Goal: Task Accomplishment & Management: Manage account settings

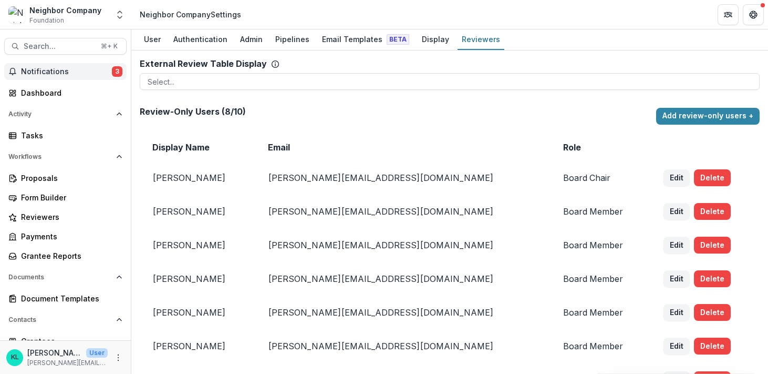
click at [54, 74] on span "Notifications" at bounding box center [66, 71] width 91 height 9
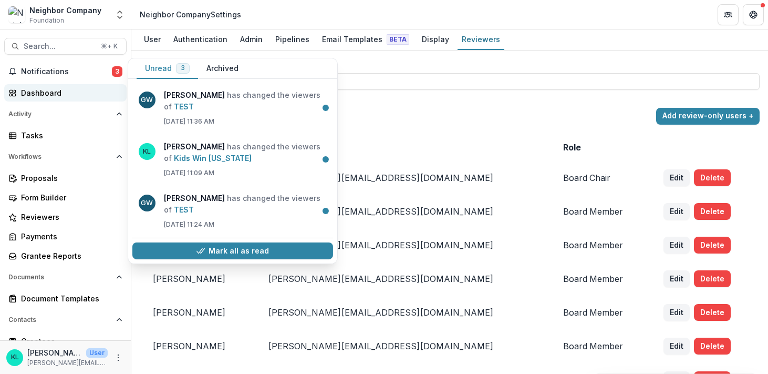
click at [47, 89] on div "Dashboard" at bounding box center [69, 92] width 97 height 11
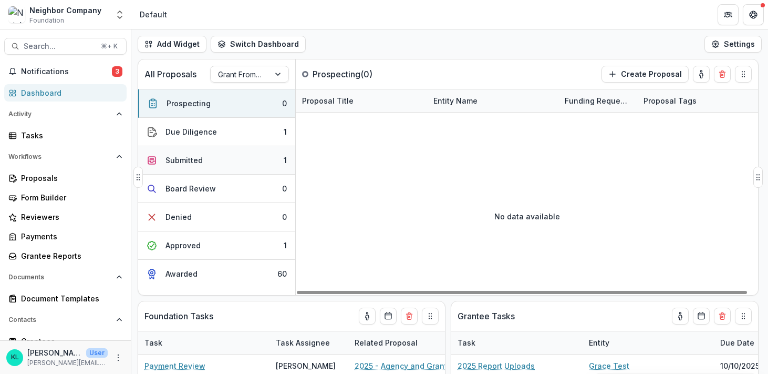
click at [249, 156] on button "Submitted 1" at bounding box center [216, 160] width 157 height 28
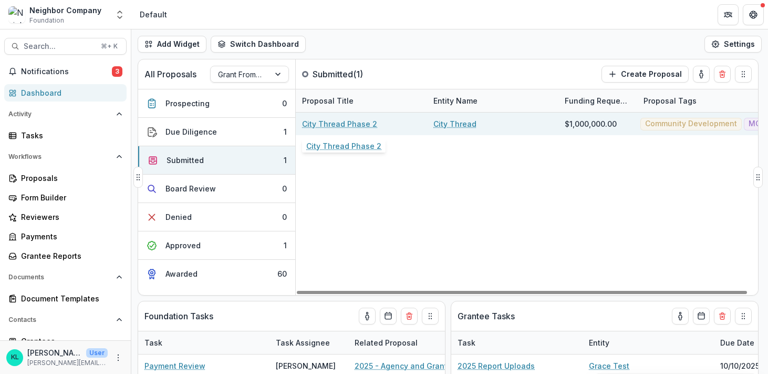
click at [352, 123] on link "City Thread Phase 2" at bounding box center [339, 123] width 75 height 11
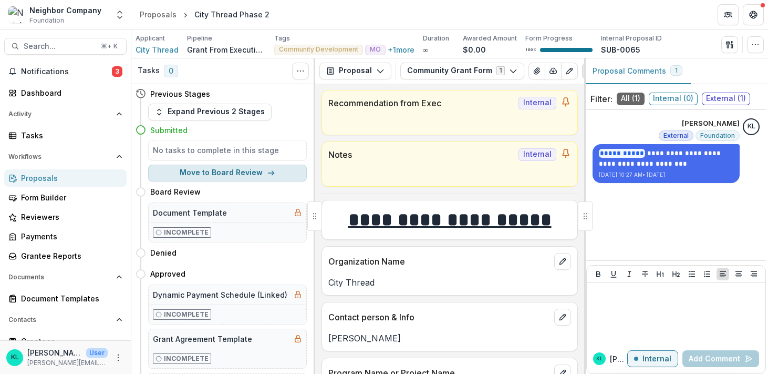
click at [260, 172] on button "Move to Board Review" at bounding box center [227, 172] width 159 height 17
select select "**********"
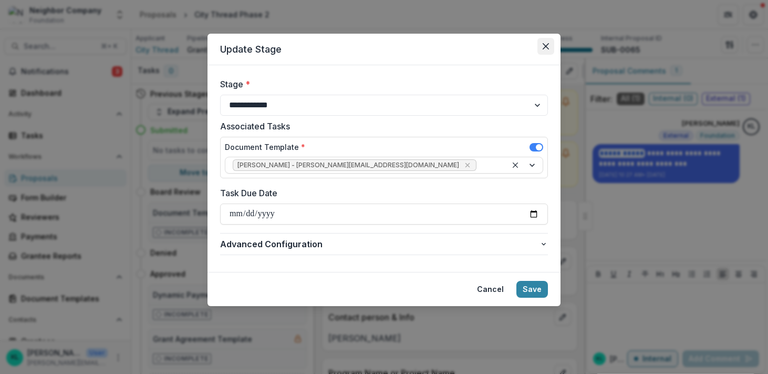
click at [546, 48] on icon "Close" at bounding box center [546, 46] width 6 height 6
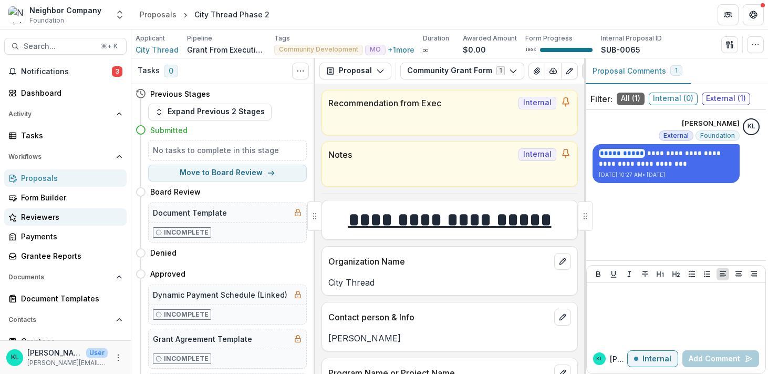
click at [64, 212] on div "Reviewers" at bounding box center [69, 216] width 97 height 11
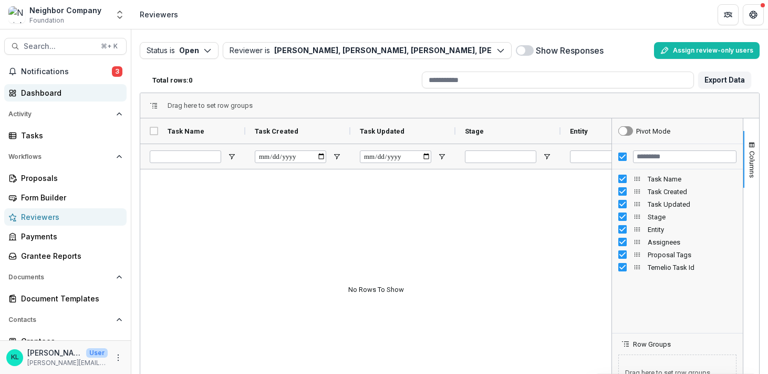
click at [39, 96] on div "Dashboard" at bounding box center [69, 92] width 97 height 11
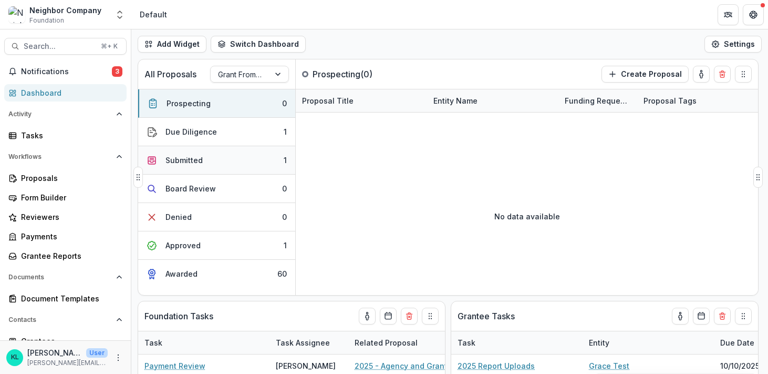
click at [181, 162] on div "Submitted" at bounding box center [184, 159] width 37 height 11
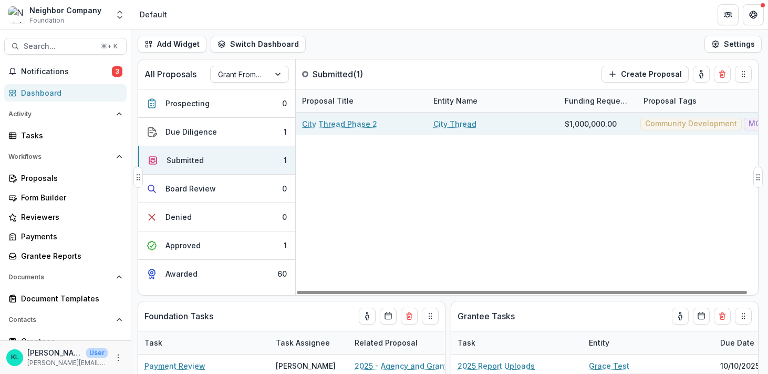
click at [426, 123] on div "City Thread Phase 2" at bounding box center [361, 123] width 131 height 23
click at [459, 123] on link "City Thread" at bounding box center [455, 123] width 43 height 11
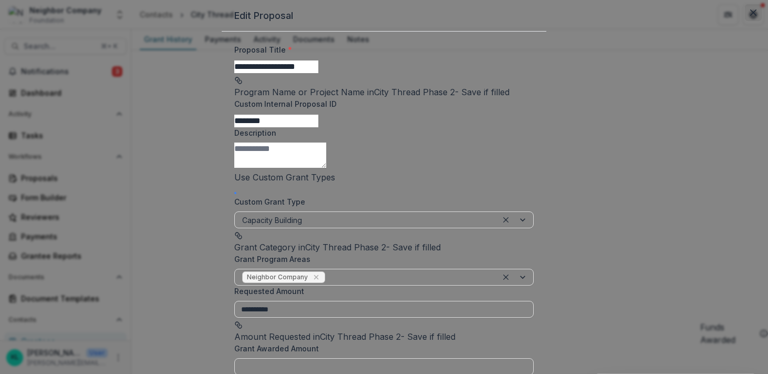
click at [745, 21] on button "Close" at bounding box center [753, 12] width 17 height 17
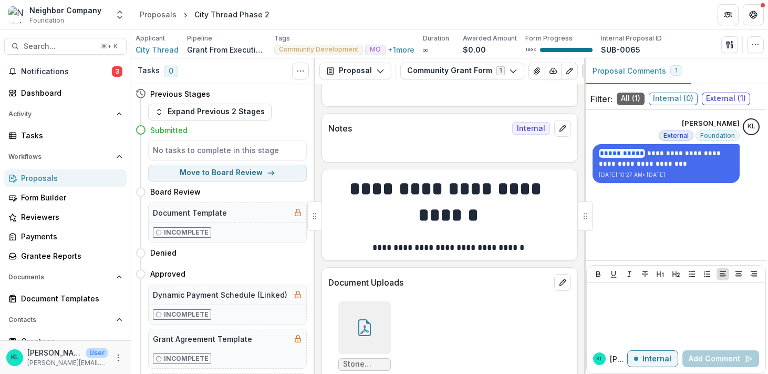
scroll to position [808, 0]
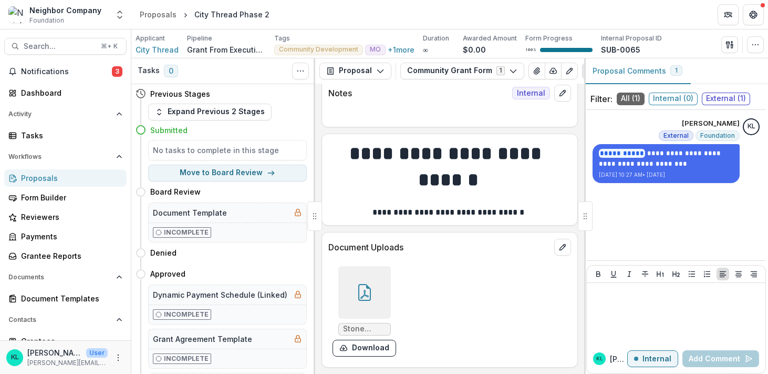
click at [372, 284] on icon at bounding box center [364, 292] width 17 height 17
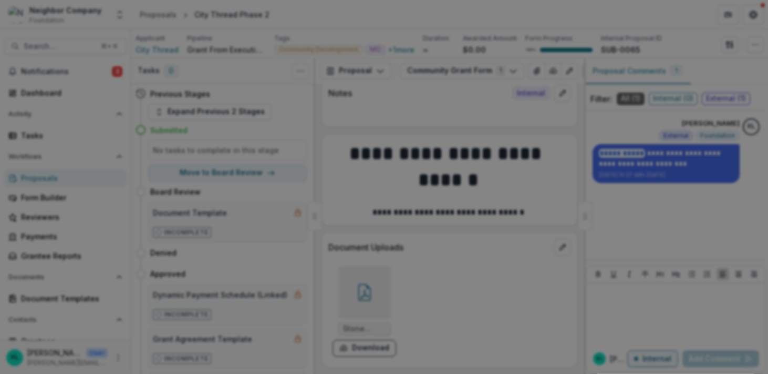
click at [750, 16] on icon "Close" at bounding box center [753, 12] width 6 height 6
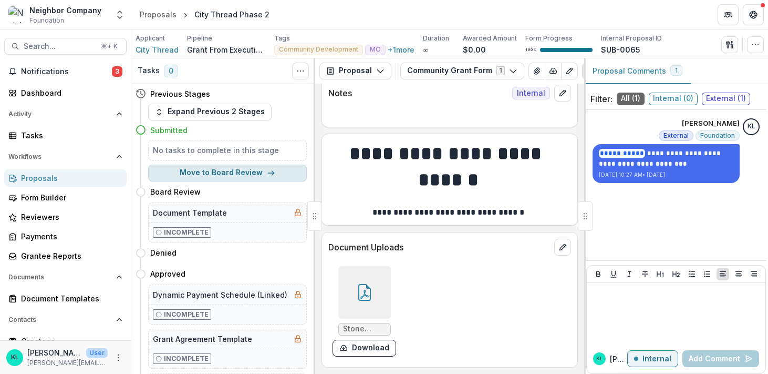
click at [254, 175] on button "Move to Board Review" at bounding box center [227, 172] width 159 height 17
select select "**********"
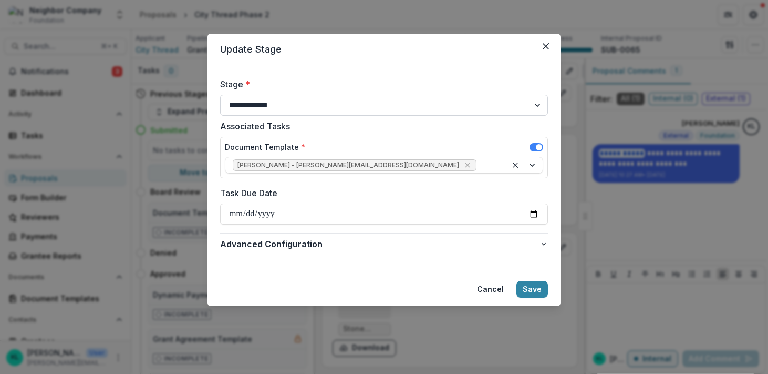
click at [274, 110] on select "**********" at bounding box center [384, 105] width 328 height 21
click at [220, 95] on select "**********" at bounding box center [384, 105] width 328 height 21
click at [268, 161] on span "[PERSON_NAME] - [PERSON_NAME][EMAIL_ADDRESS][DOMAIN_NAME]" at bounding box center [355, 165] width 244 height 12
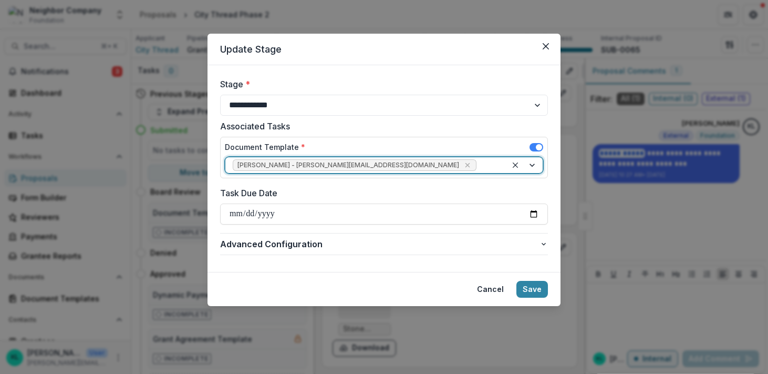
click at [391, 143] on div "Document Template *" at bounding box center [384, 148] width 318 height 15
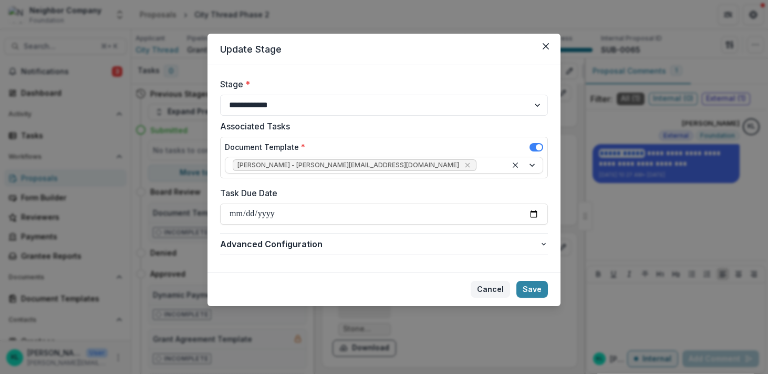
click at [499, 284] on button "Cancel" at bounding box center [490, 289] width 39 height 17
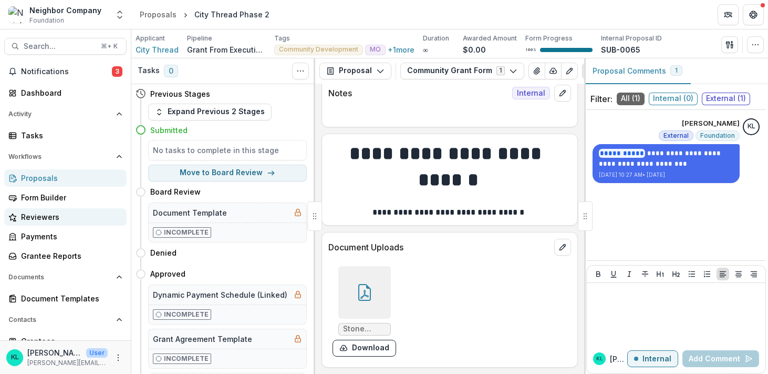
click at [26, 218] on div "Reviewers" at bounding box center [69, 216] width 97 height 11
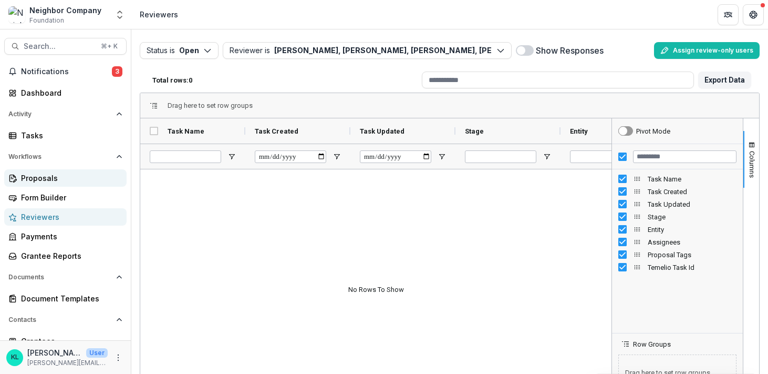
click at [57, 173] on div "Proposals" at bounding box center [69, 177] width 97 height 11
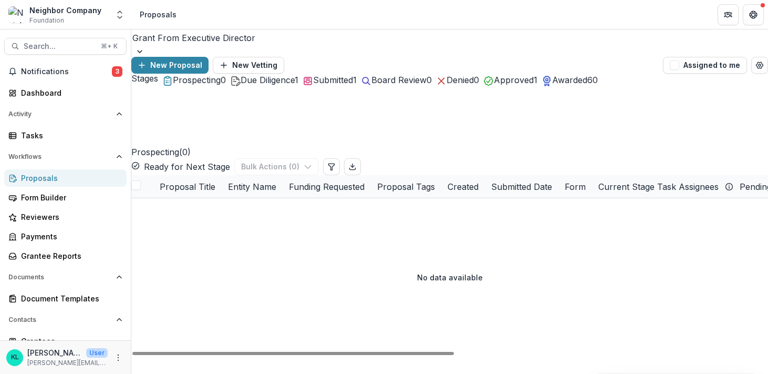
click at [357, 86] on button "Submitted 1" at bounding box center [330, 80] width 54 height 13
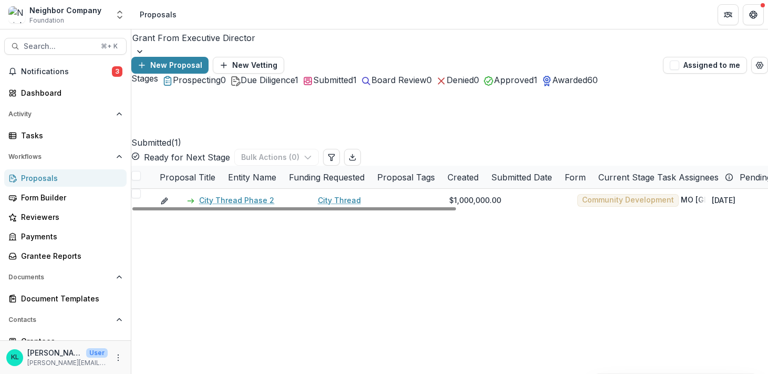
click at [141, 171] on span at bounding box center [135, 175] width 9 height 9
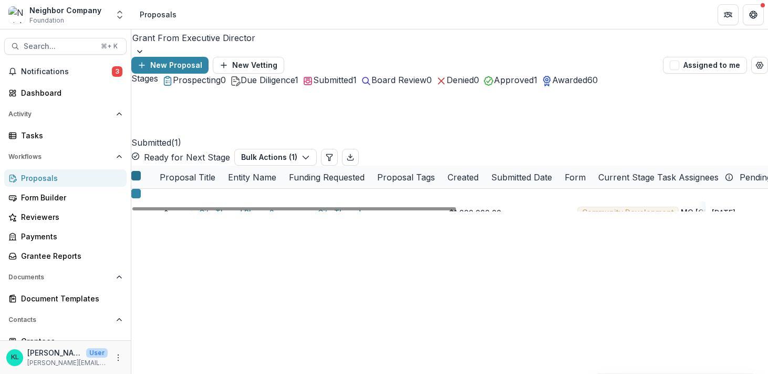
click at [136, 176] on icon at bounding box center [136, 176] width 0 height 0
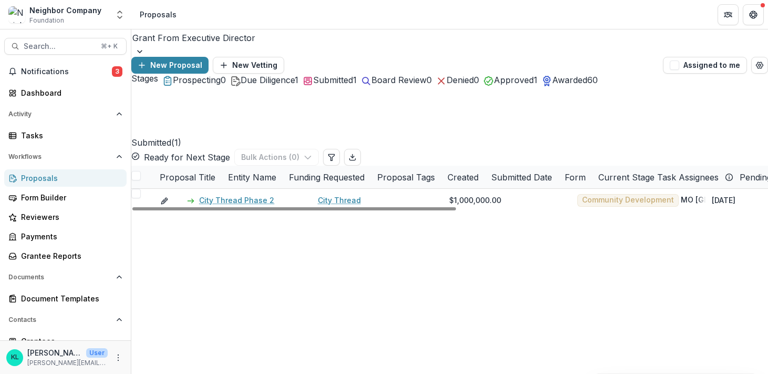
click at [141, 171] on div at bounding box center [135, 177] width 9 height 13
click at [141, 171] on span at bounding box center [135, 175] width 9 height 9
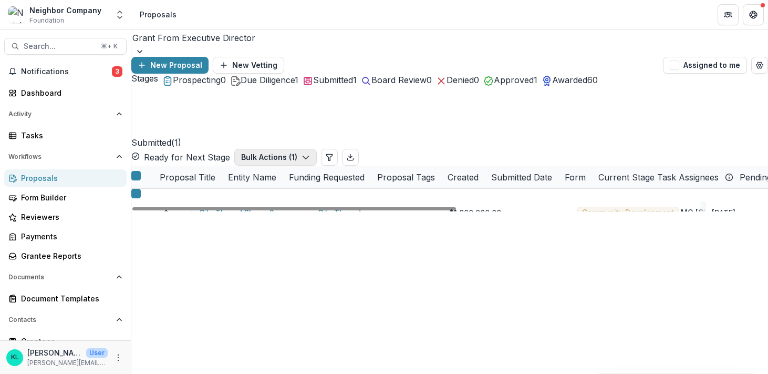
click at [310, 153] on icon "button" at bounding box center [306, 157] width 8 height 8
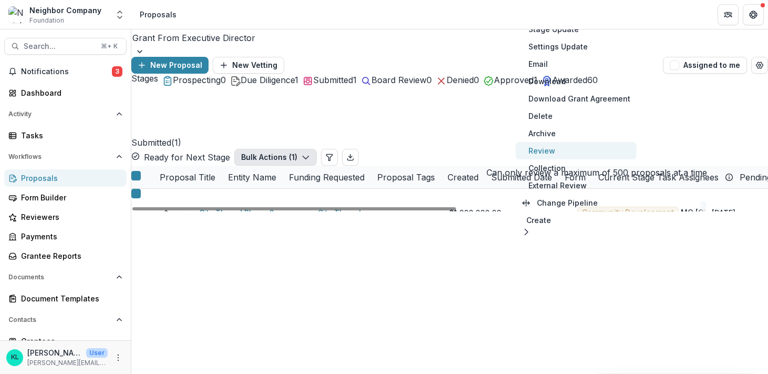
click at [561, 151] on button "Review" at bounding box center [576, 150] width 121 height 17
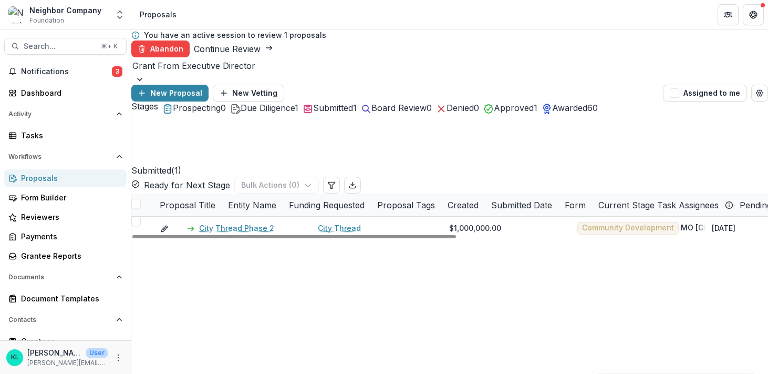
click at [140, 199] on div at bounding box center [135, 205] width 9 height 13
click at [135, 179] on div "Stages Prospecting 0 Due Diligence 1 Submitted 1 Board Review 0 Denied 0 Approv…" at bounding box center [449, 170] width 637 height 138
click at [141, 199] on span at bounding box center [135, 203] width 9 height 9
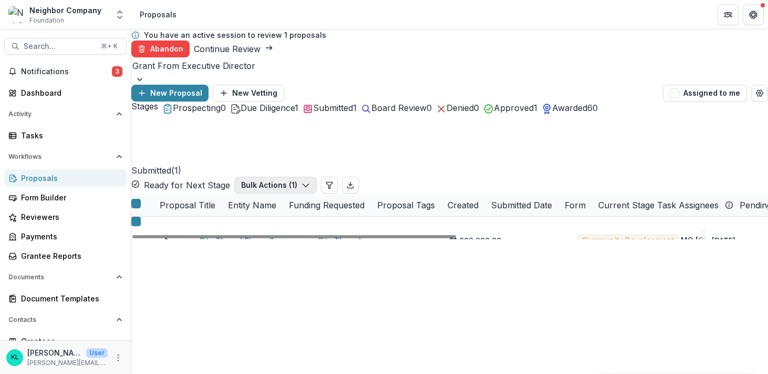
click at [317, 177] on button "Bulk Actions ( 1 )" at bounding box center [275, 185] width 83 height 17
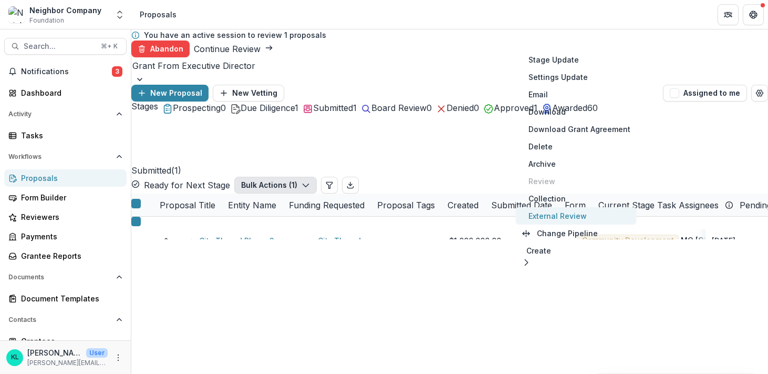
click at [566, 219] on button "External Review" at bounding box center [576, 215] width 121 height 17
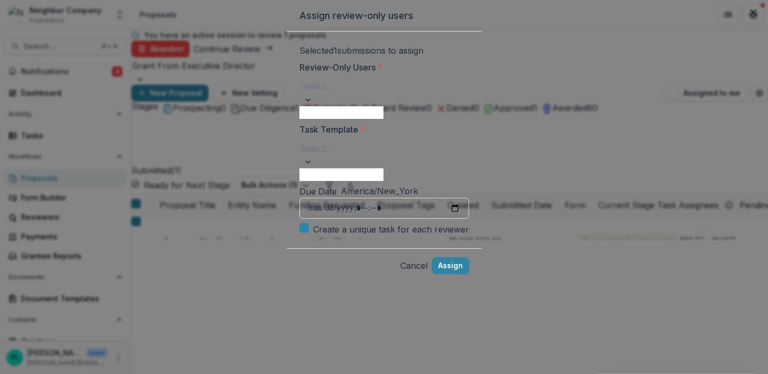
click at [301, 94] on div at bounding box center [385, 86] width 168 height 15
click at [301, 154] on div at bounding box center [385, 147] width 168 height 15
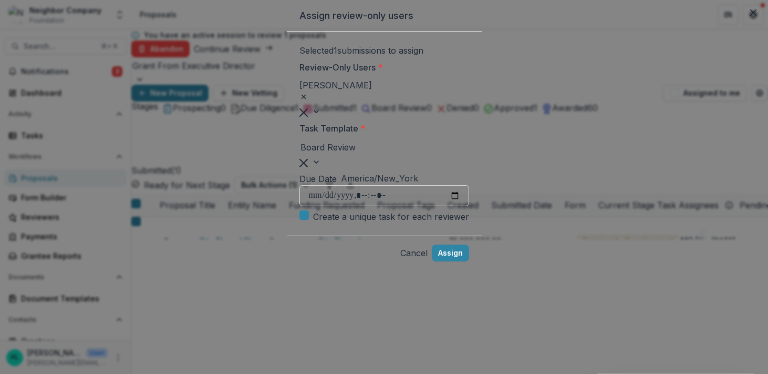
click at [300, 135] on label "Task Template *" at bounding box center [381, 128] width 163 height 13
click at [301, 153] on input "Task Template *" at bounding box center [301, 147] width 0 height 13
click at [300, 206] on input "Due Date" at bounding box center [385, 195] width 170 height 21
click at [304, 185] on div "Due Date America/New_York" at bounding box center [385, 178] width 170 height 13
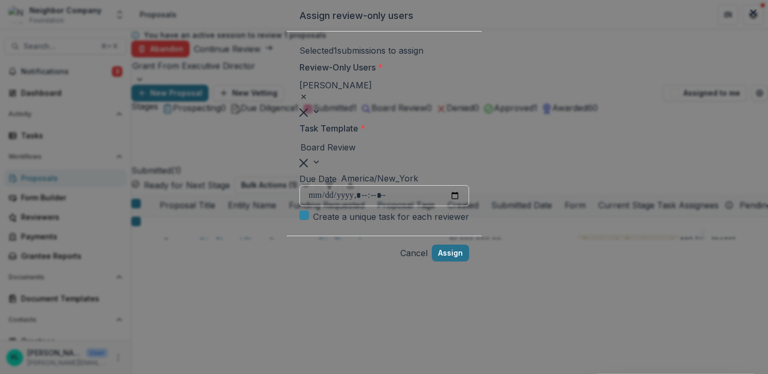
click at [469, 261] on button "Assign" at bounding box center [450, 252] width 37 height 17
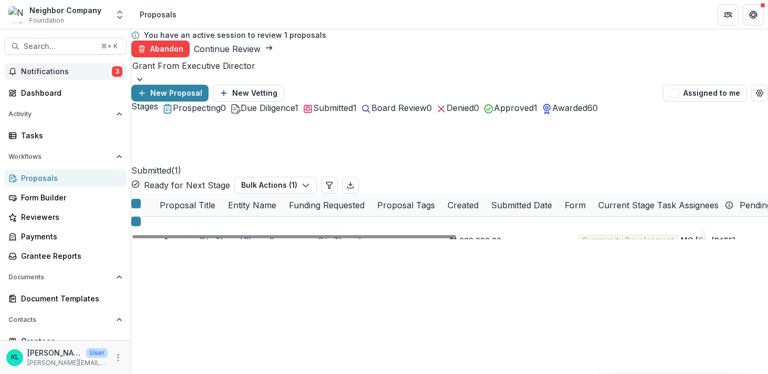
click at [62, 72] on span "Notifications" at bounding box center [66, 71] width 91 height 9
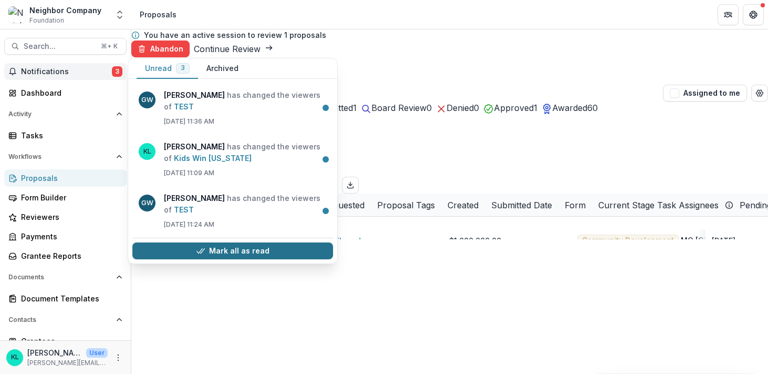
click at [236, 251] on button "Mark all as read" at bounding box center [232, 250] width 201 height 17
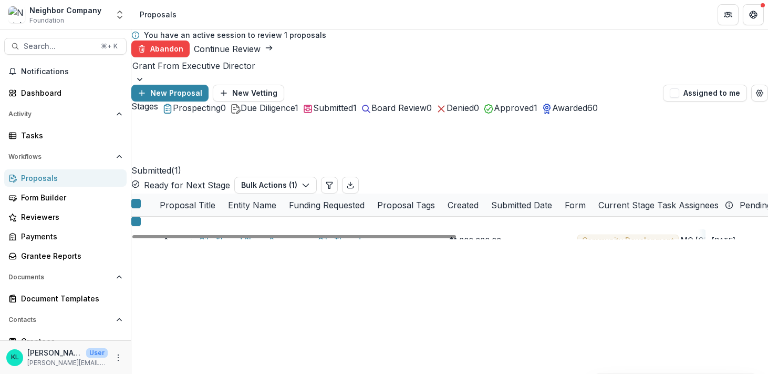
click at [290, 238] on div "City Thread Phase 2 City Thread $1,000,000.00 Community Development MO Stone Co…" at bounding box center [746, 227] width 1231 height 23
click at [166, 240] on icon "edit" at bounding box center [163, 242] width 5 height 5
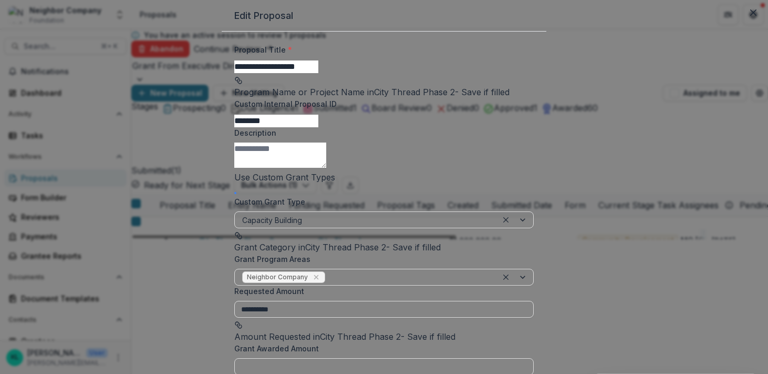
click at [149, 237] on div "**********" at bounding box center [384, 187] width 768 height 374
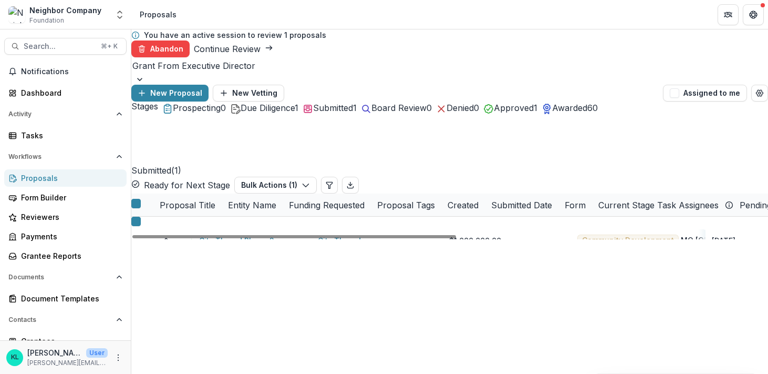
click at [141, 199] on div at bounding box center [135, 205] width 9 height 13
click at [136, 203] on icon at bounding box center [136, 203] width 0 height 0
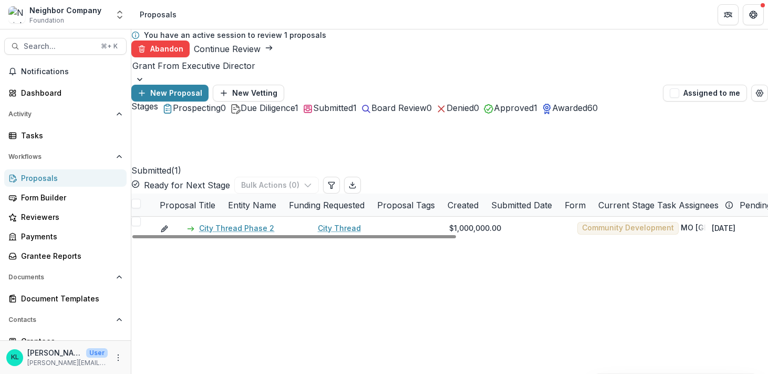
click at [141, 199] on span at bounding box center [135, 203] width 9 height 9
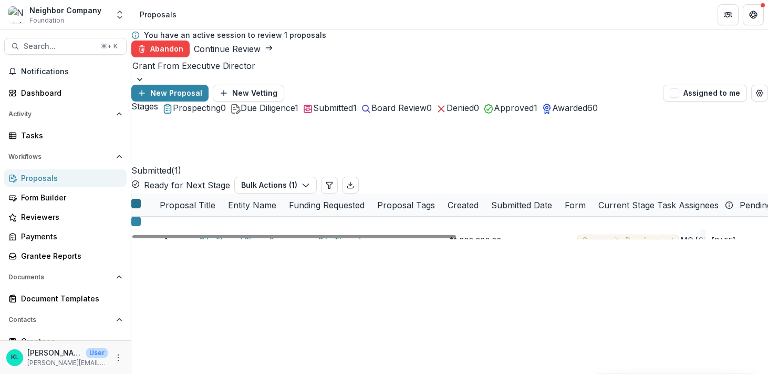
click at [166, 240] on icon "edit" at bounding box center [163, 242] width 5 height 5
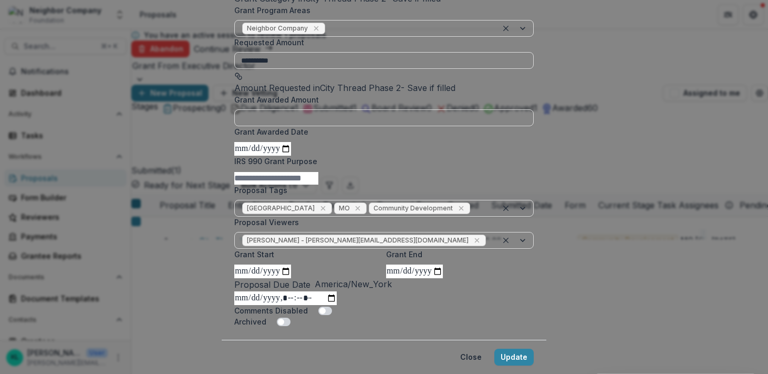
scroll to position [0, 0]
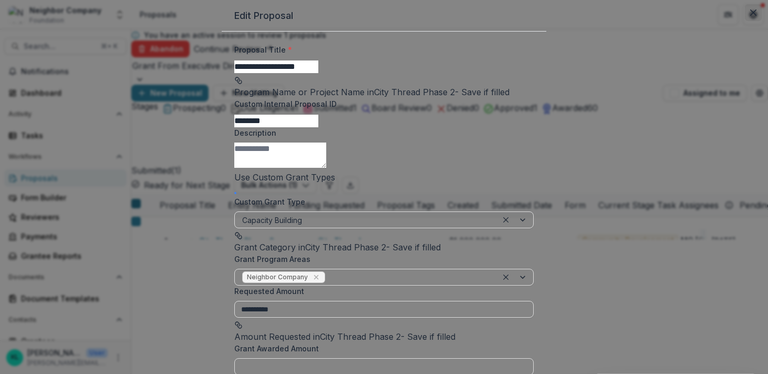
click at [745, 21] on button "Close" at bounding box center [753, 12] width 17 height 17
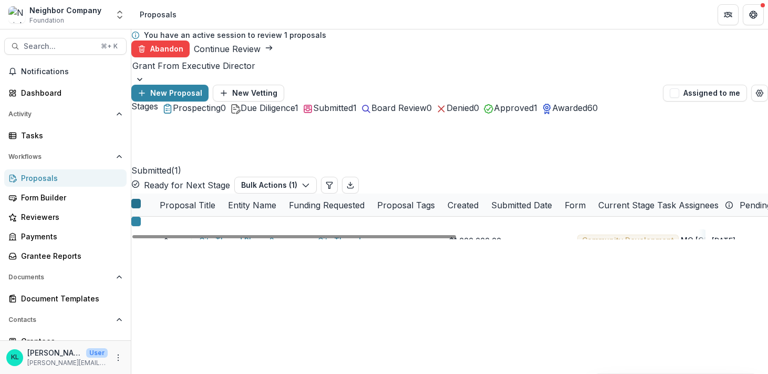
click at [656, 235] on div "City Thread Phase 2 City Thread $1,000,000.00 Community Development MO Stone Co…" at bounding box center [746, 227] width 1231 height 23
click at [136, 203] on icon at bounding box center [136, 203] width 0 height 0
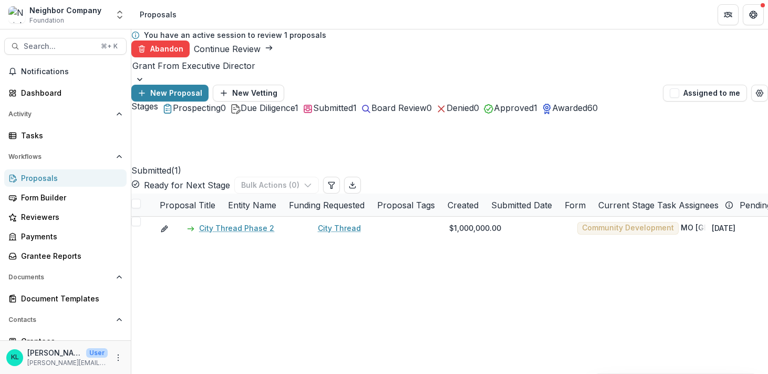
click at [284, 39] on span "1" at bounding box center [285, 34] width 3 height 9
click at [273, 44] on link "Continue Review" at bounding box center [233, 49] width 79 height 11
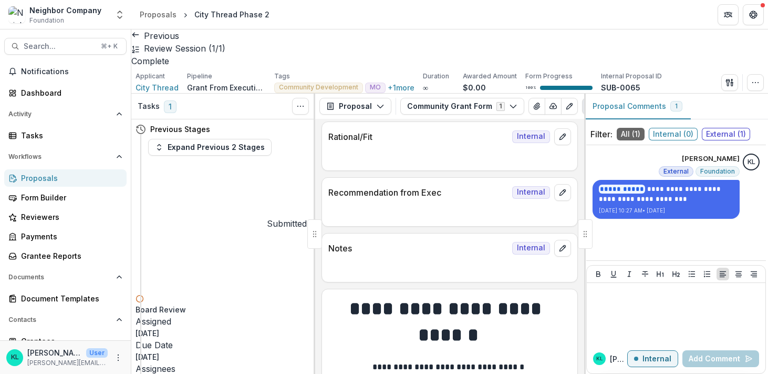
scroll to position [829, 0]
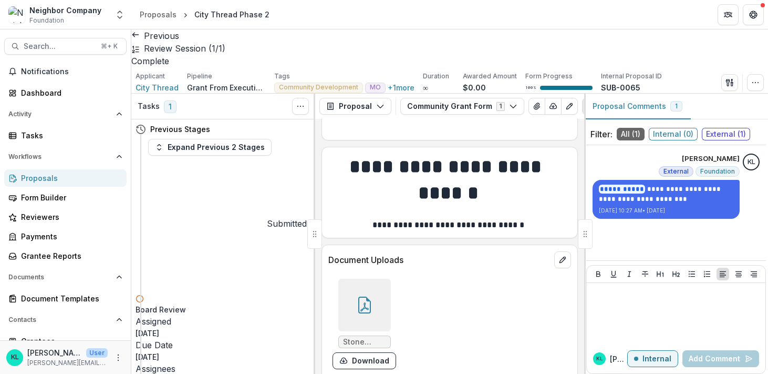
click at [360, 296] on icon at bounding box center [364, 304] width 17 height 17
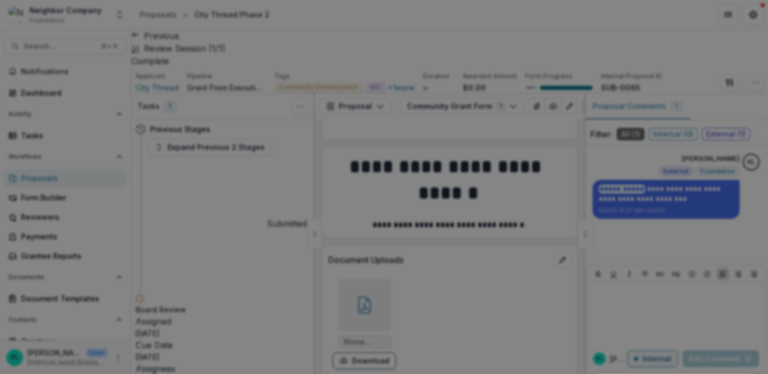
click at [745, 21] on button "Close" at bounding box center [753, 12] width 17 height 17
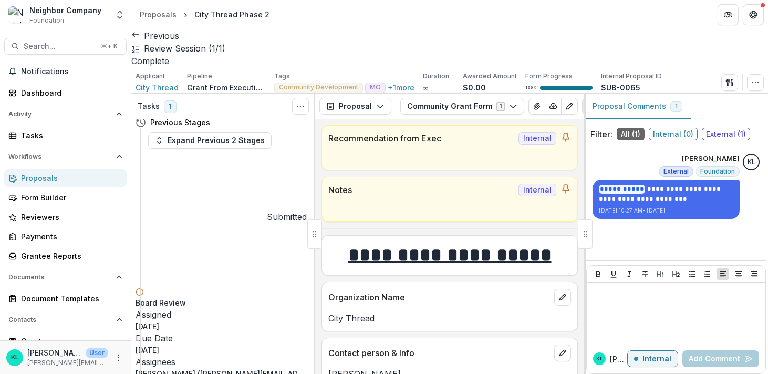
scroll to position [0, 0]
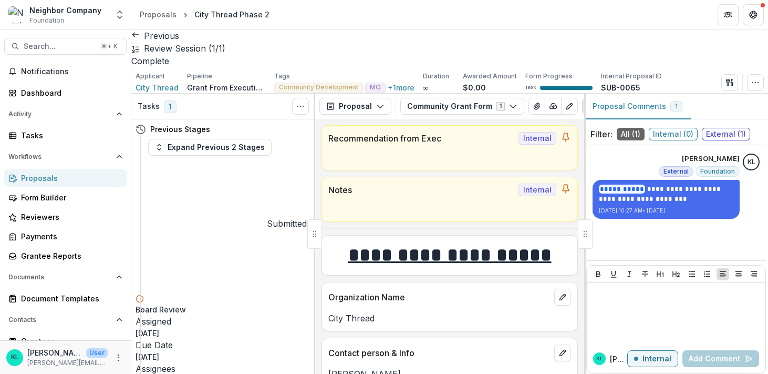
click at [225, 43] on p "Review Session ( 1/1 )" at bounding box center [184, 48] width 81 height 13
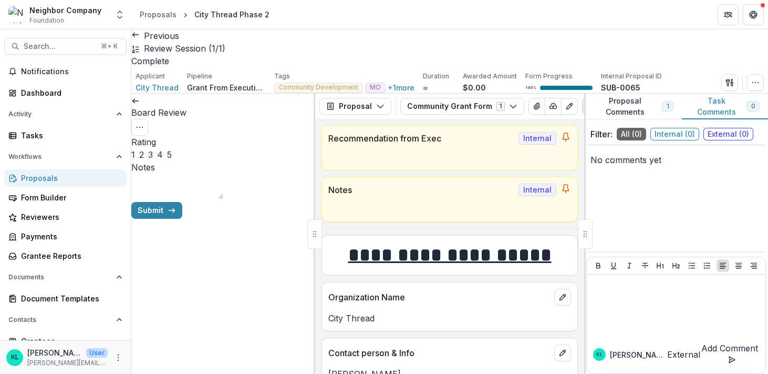
click at [140, 97] on icon at bounding box center [135, 101] width 8 height 8
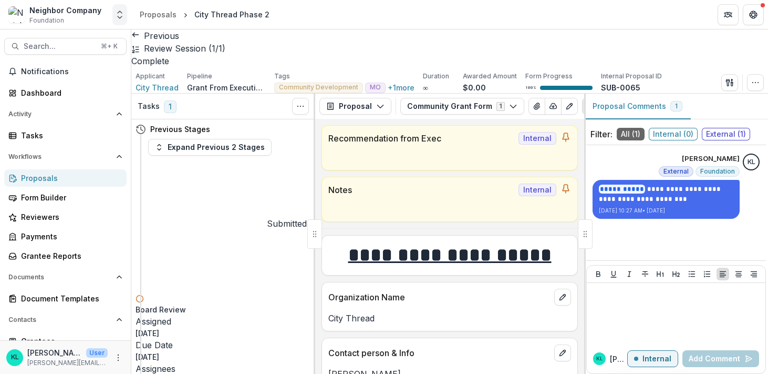
click at [123, 13] on icon "Open entity switcher" at bounding box center [120, 14] width 11 height 11
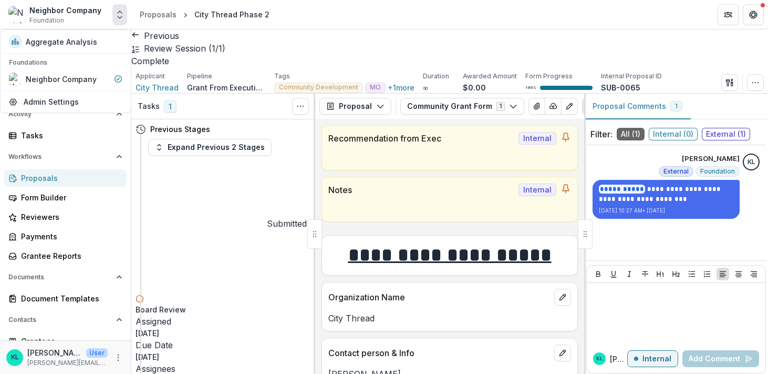
click at [125, 17] on icon "Open entity switcher" at bounding box center [120, 14] width 11 height 11
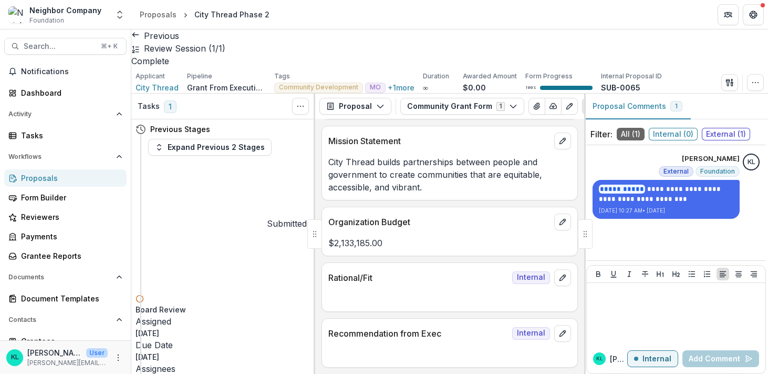
scroll to position [546, 0]
click at [675, 101] on span "1" at bounding box center [677, 106] width 12 height 11
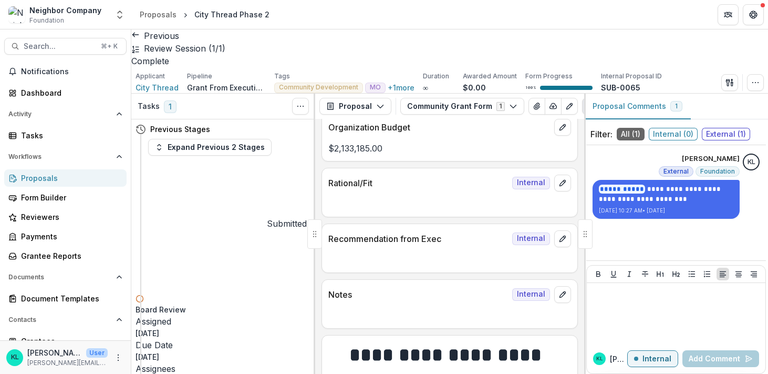
scroll to position [829, 0]
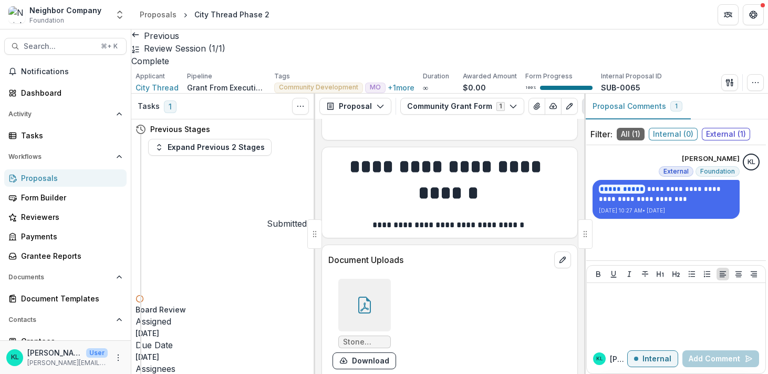
click at [144, 294] on icon at bounding box center [140, 298] width 8 height 8
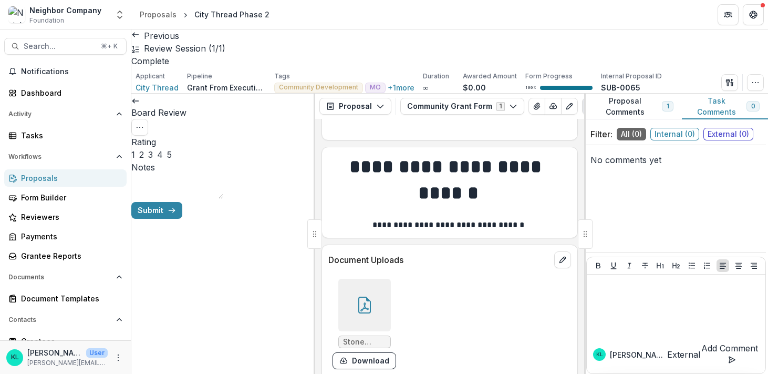
click at [140, 97] on icon at bounding box center [135, 101] width 8 height 8
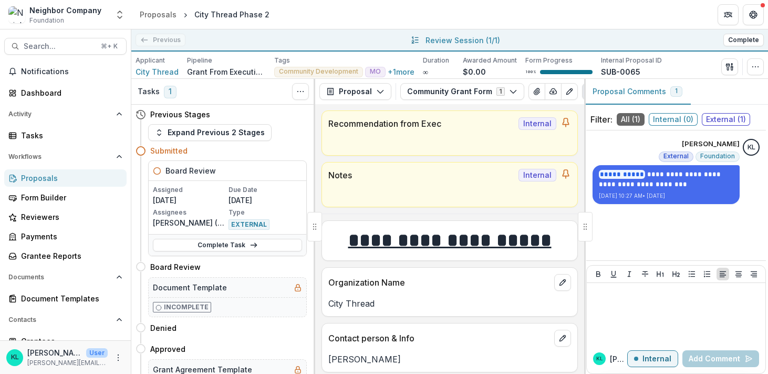
click at [668, 121] on span "Internal ( 0 )" at bounding box center [673, 119] width 49 height 13
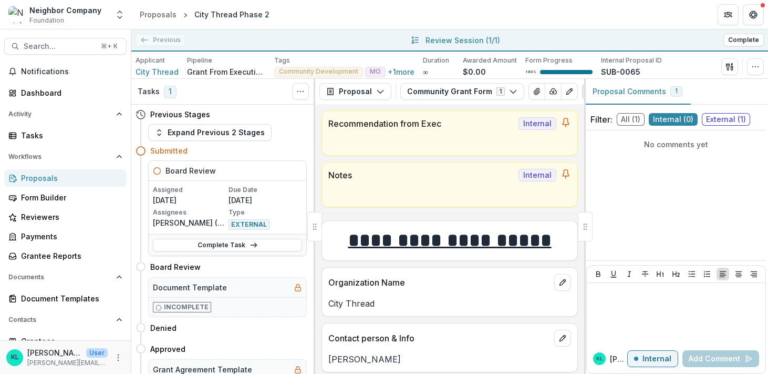
click at [715, 120] on span "External ( 1 )" at bounding box center [726, 119] width 48 height 13
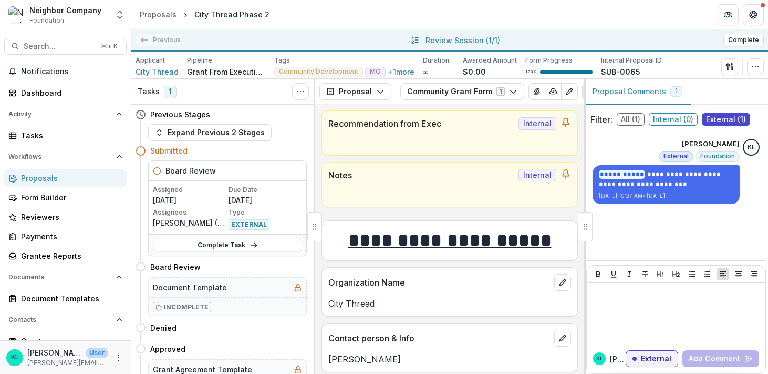
click at [676, 120] on span "Internal ( 0 )" at bounding box center [673, 119] width 49 height 13
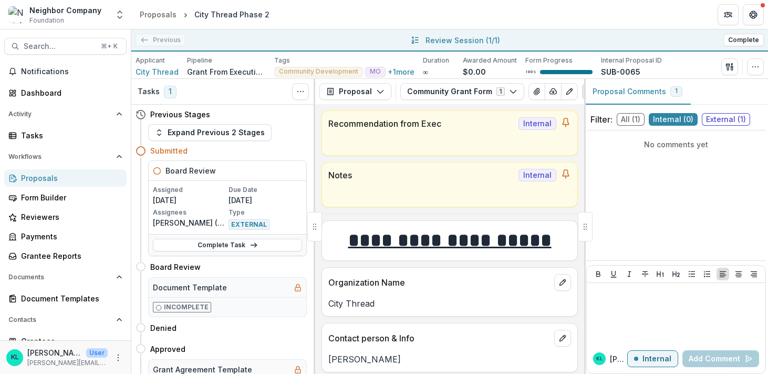
click at [626, 116] on span "All ( 1 )" at bounding box center [631, 119] width 28 height 13
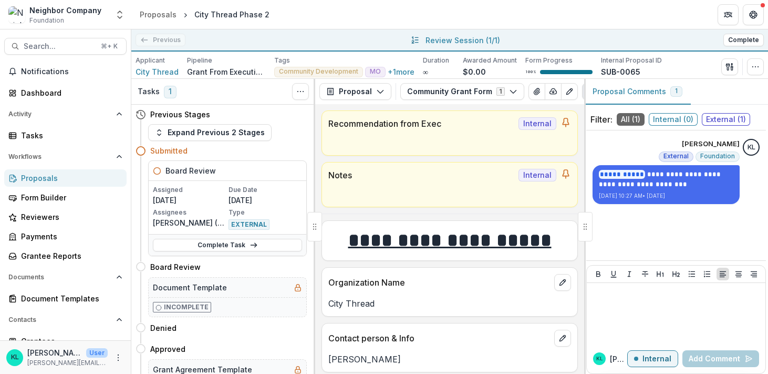
click at [38, 9] on div "Neighbor Company" at bounding box center [65, 10] width 72 height 11
click at [116, 13] on icon "Open entity switcher" at bounding box center [120, 14] width 11 height 11
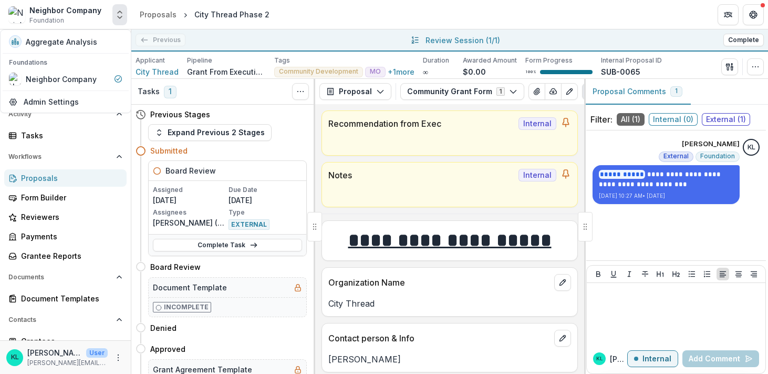
click at [618, 361] on p "[PERSON_NAME] L" at bounding box center [618, 358] width 17 height 11
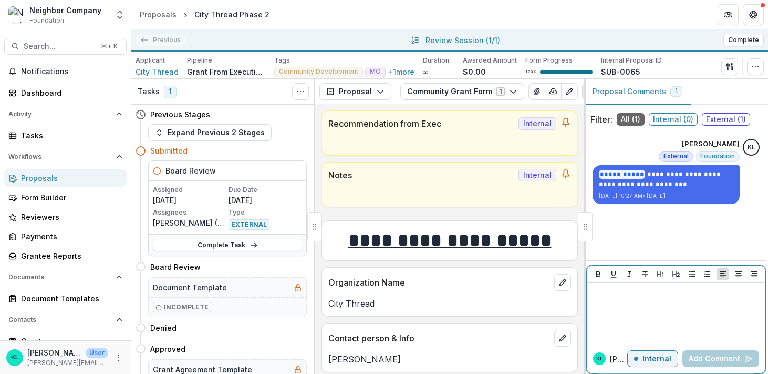
click at [648, 355] on p "Internal" at bounding box center [657, 358] width 29 height 9
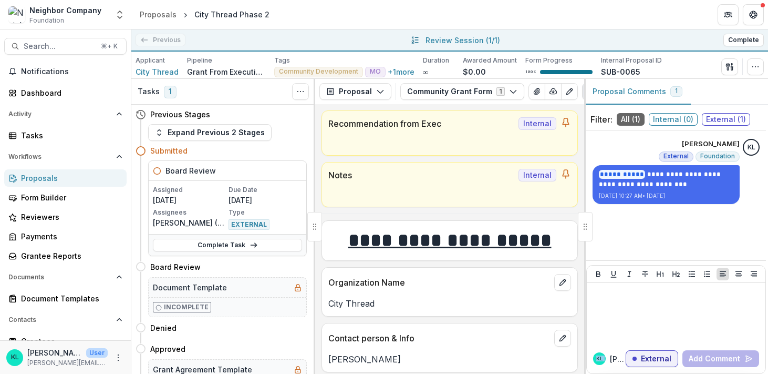
click at [608, 356] on div "KL Kerri L" at bounding box center [609, 358] width 33 height 13
click at [646, 357] on p "External" at bounding box center [656, 358] width 30 height 9
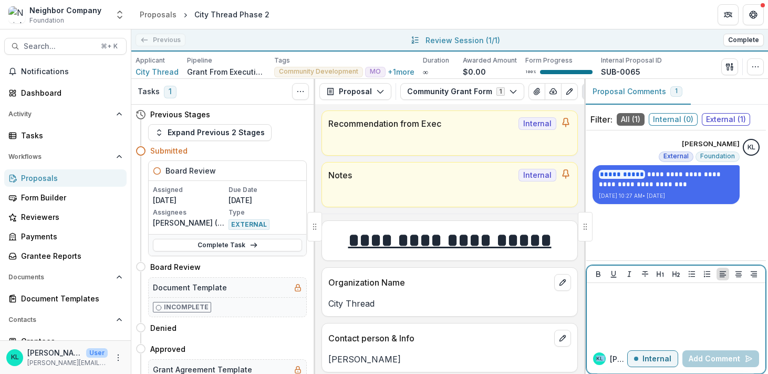
click at [646, 357] on p "Internal" at bounding box center [657, 358] width 29 height 9
click at [646, 357] on p "External" at bounding box center [656, 358] width 30 height 9
click at [646, 357] on p "Internal" at bounding box center [657, 358] width 29 height 9
click at [646, 357] on p "External" at bounding box center [656, 358] width 30 height 9
click at [614, 357] on p "[PERSON_NAME] L" at bounding box center [618, 358] width 17 height 11
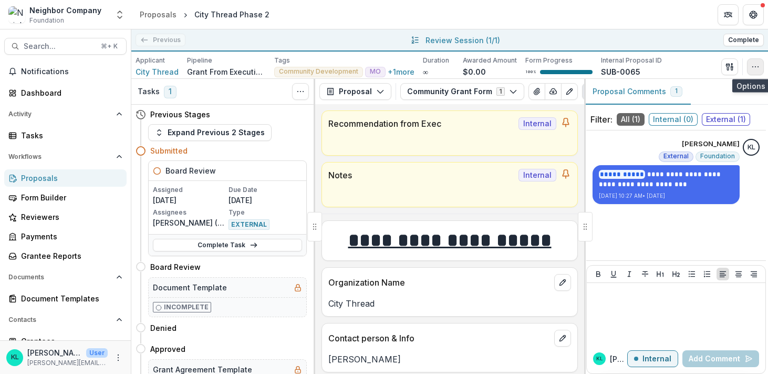
click at [755, 67] on icon "button" at bounding box center [755, 67] width 8 height 8
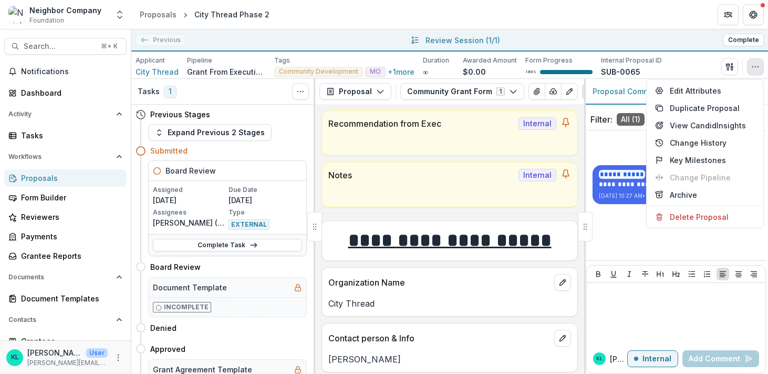
click at [693, 54] on div "Applicant City Thread Pipeline Grant From Executive Director Tags Community Dev…" at bounding box center [449, 64] width 637 height 27
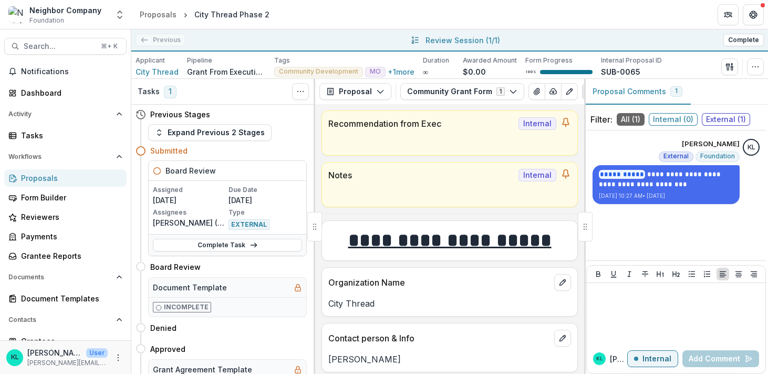
click at [431, 38] on p "Review Session ( 1/1 )" at bounding box center [463, 40] width 75 height 11
drag, startPoint x: 435, startPoint y: 42, endPoint x: 465, endPoint y: 35, distance: 31.2
click at [437, 41] on p "Review Session ( 1/1 )" at bounding box center [463, 40] width 75 height 11
click at [748, 37] on button "Complete" at bounding box center [744, 40] width 40 height 13
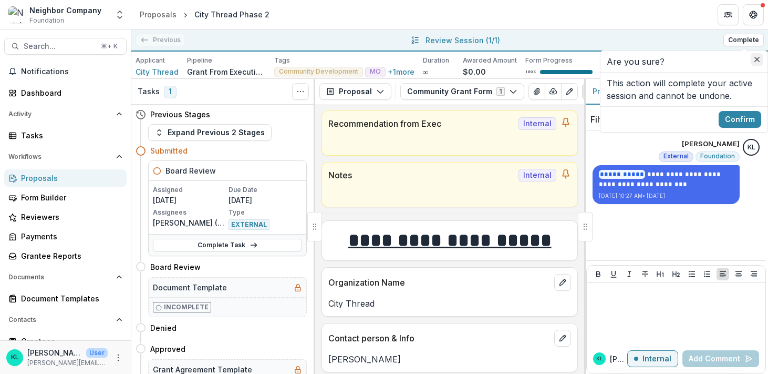
click at [757, 61] on icon "Close" at bounding box center [757, 59] width 5 height 5
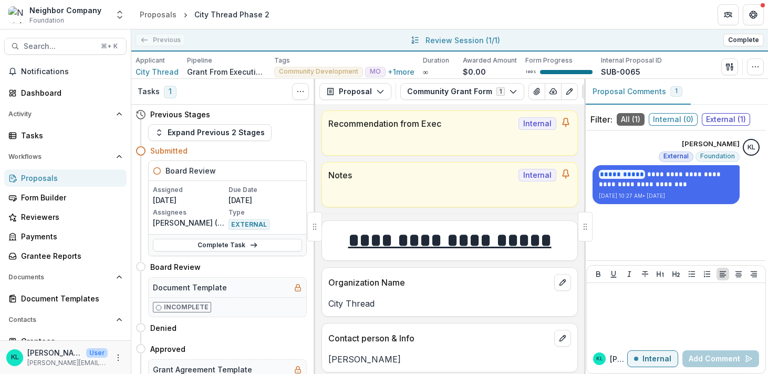
click at [223, 15] on div "City Thread Phase 2" at bounding box center [231, 14] width 75 height 11
click at [150, 18] on div "Proposals" at bounding box center [158, 14] width 37 height 11
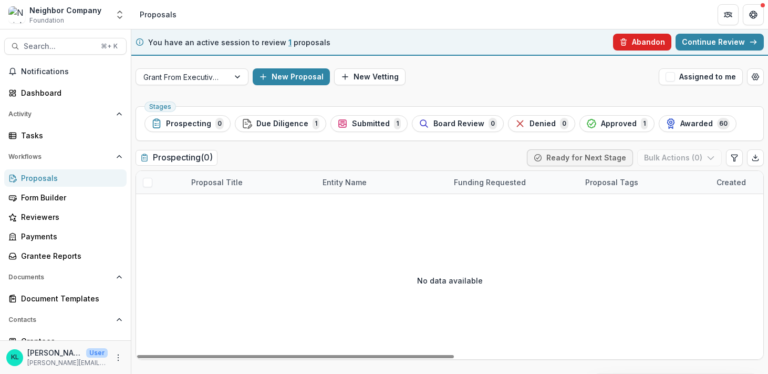
click at [635, 46] on button "Abandon" at bounding box center [642, 42] width 58 height 17
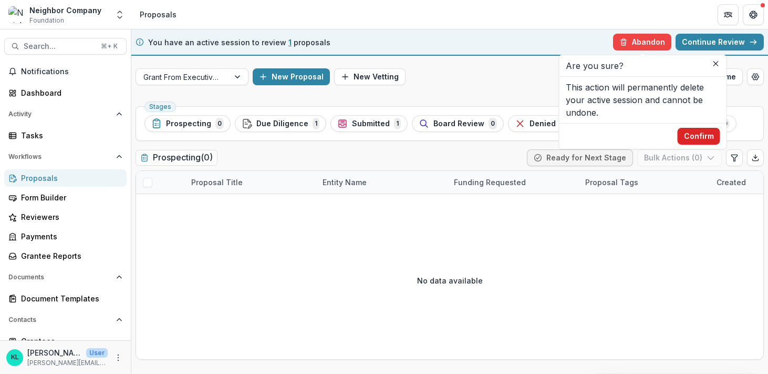
click at [692, 138] on button "Confirm" at bounding box center [699, 136] width 43 height 17
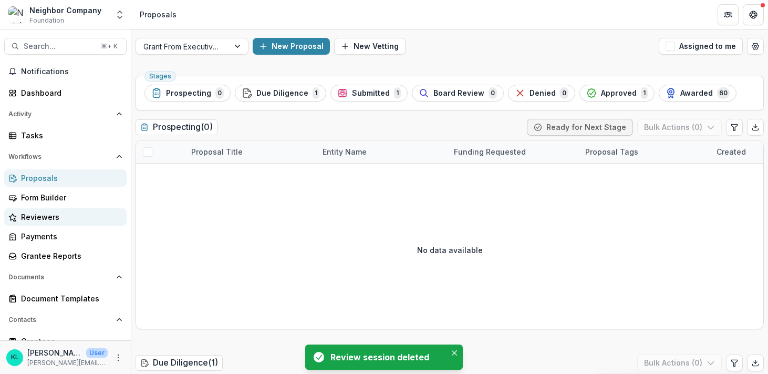
click at [51, 216] on div "Reviewers" at bounding box center [69, 216] width 97 height 11
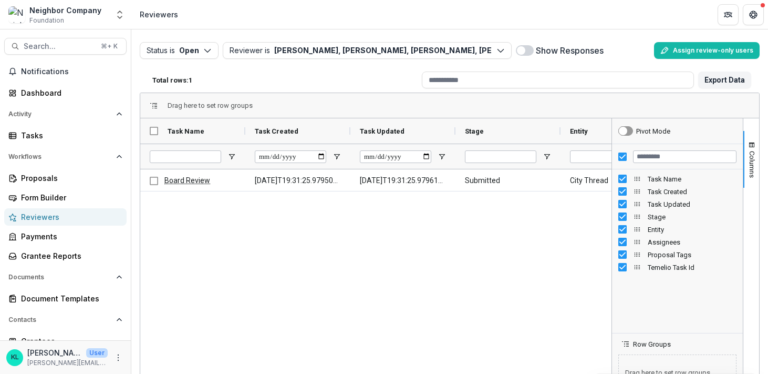
click at [574, 233] on div "Board Review 2025-10-14T19:31:25.979501Z 2025-10-14T19:31:25.979616Z Submitted …" at bounding box center [375, 312] width 471 height 287
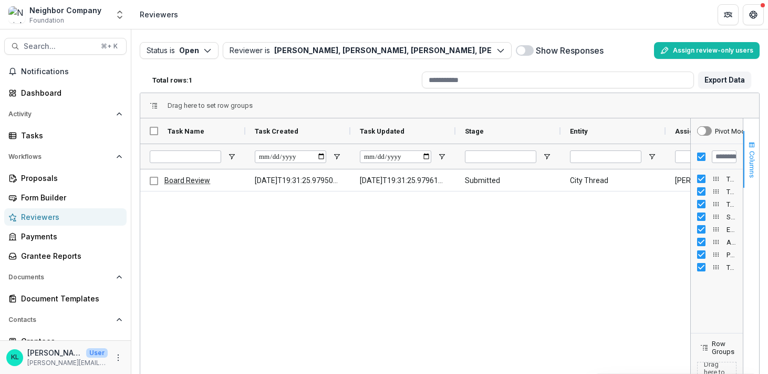
drag, startPoint x: 608, startPoint y: 150, endPoint x: 740, endPoint y: 147, distance: 132.5
click at [740, 147] on div "Columns Pivot Mode Task Name Task Created Task Updated" at bounding box center [724, 289] width 69 height 342
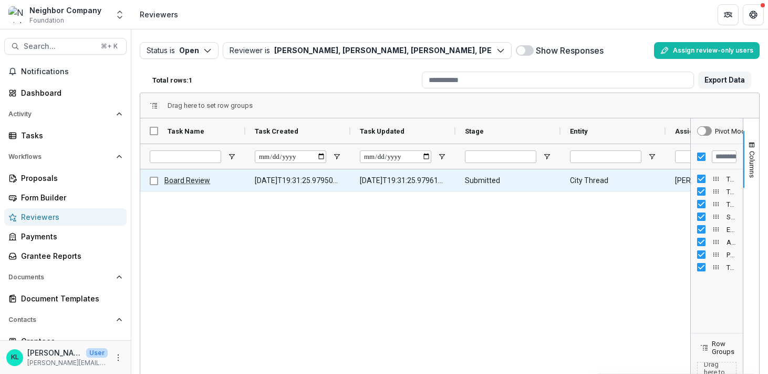
click at [641, 182] on Entity-4 "City Thread" at bounding box center [613, 181] width 86 height 22
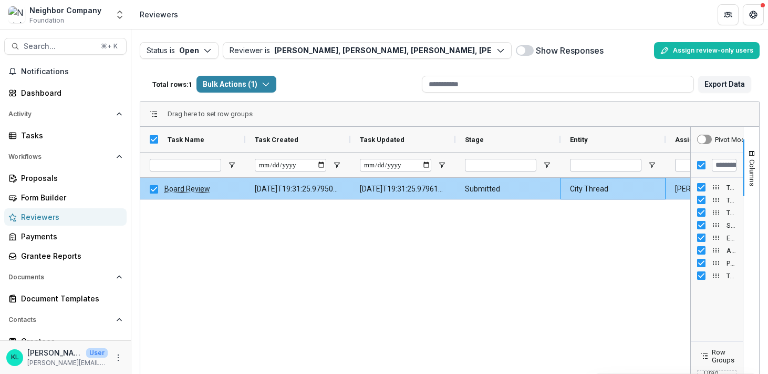
click at [641, 182] on Entity-4 "City Thread" at bounding box center [613, 189] width 86 height 22
click at [622, 212] on div "Board Review 2025-10-14T19:31:25.979501Z 2025-10-14T19:31:25.979616Z Submitted …" at bounding box center [415, 321] width 550 height 287
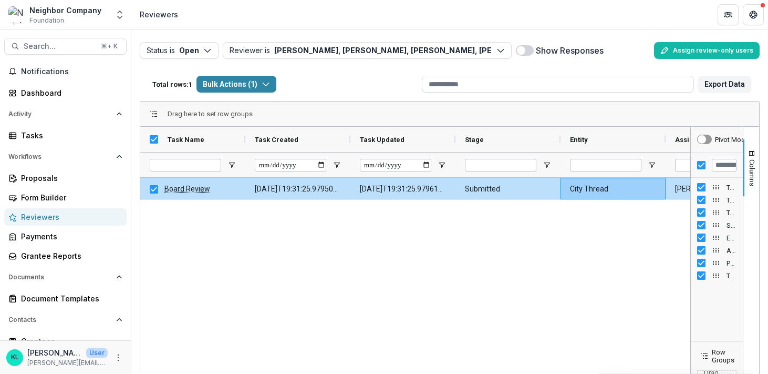
click at [576, 223] on div "Board Review 2025-10-14T19:31:25.979501Z 2025-10-14T19:31:25.979616Z Submitted …" at bounding box center [415, 321] width 550 height 287
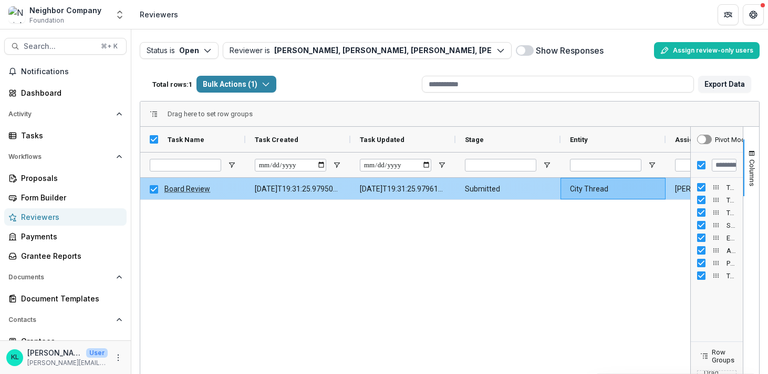
click at [425, 200] on div "Board Review 2025-10-14T19:31:25.979501Z 2025-10-14T19:31:25.979616Z Submitted …" at bounding box center [415, 321] width 550 height 287
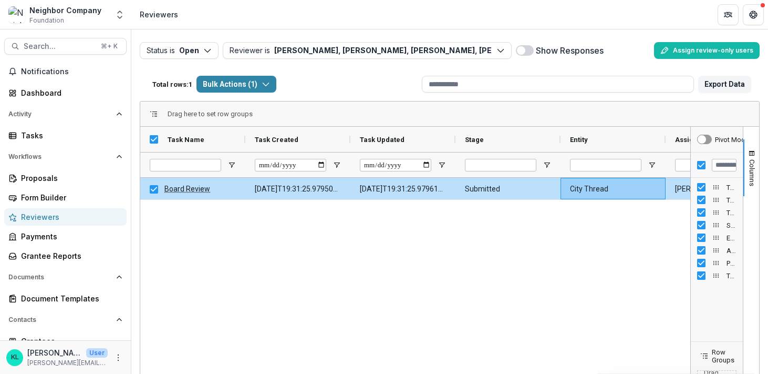
click at [109, 10] on div "Neighbor Company Foundation Aggregate Analysis Foundations Neighbor Company Tea…" at bounding box center [65, 14] width 123 height 21
click at [120, 13] on icon "Open entity switcher" at bounding box center [120, 14] width 11 height 11
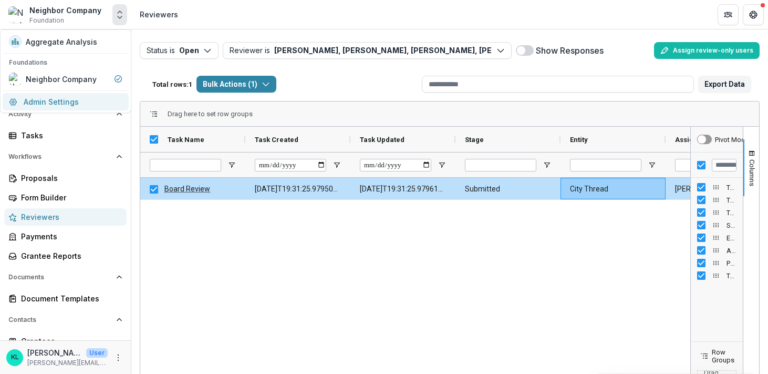
click at [94, 98] on link "Admin Settings" at bounding box center [66, 101] width 126 height 17
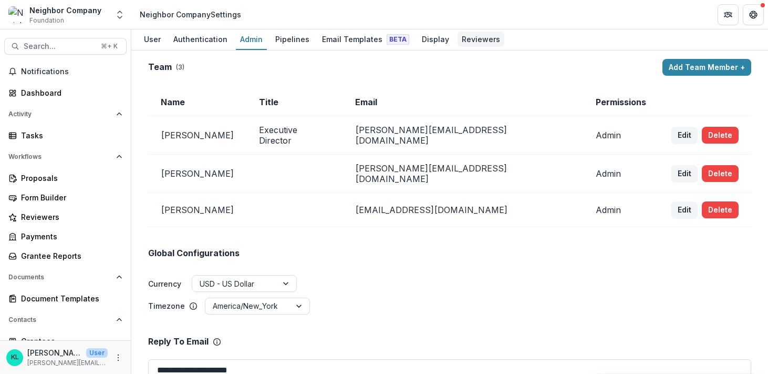
click at [462, 37] on div "Reviewers" at bounding box center [481, 39] width 47 height 15
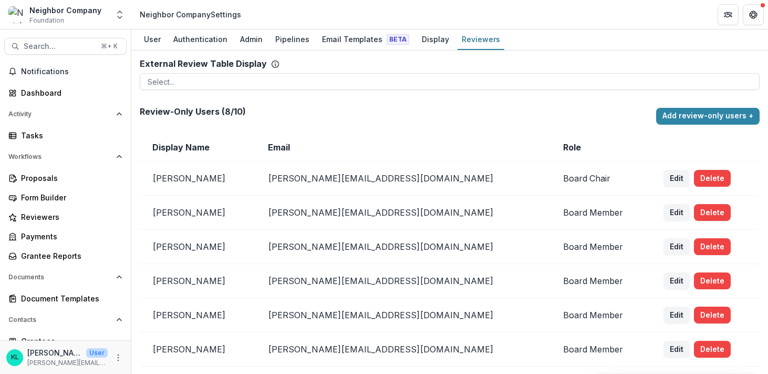
scroll to position [78, 0]
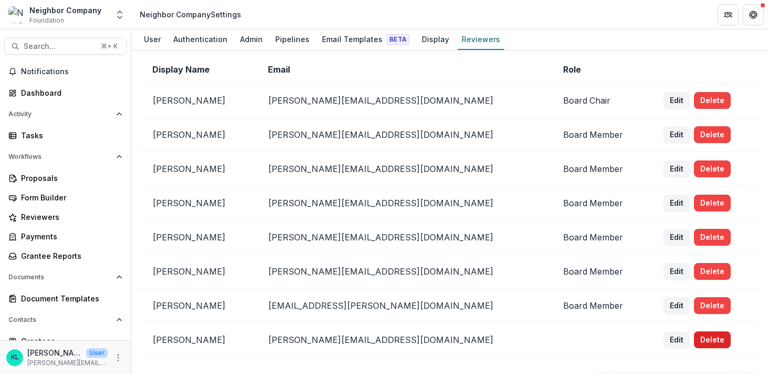
click at [694, 337] on button "Delete" at bounding box center [712, 339] width 37 height 17
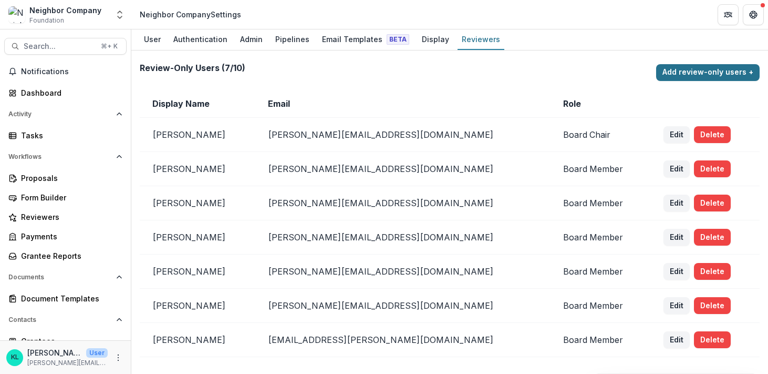
click at [686, 77] on button "Add review-only users +" at bounding box center [708, 72] width 104 height 17
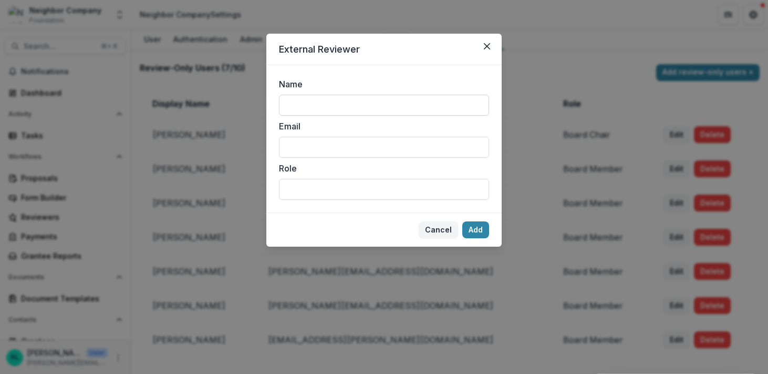
click at [344, 109] on input "Name" at bounding box center [384, 105] width 210 height 21
type input "*****"
type input "**********"
click at [367, 103] on input "*****" at bounding box center [384, 105] width 210 height 21
type input "**********"
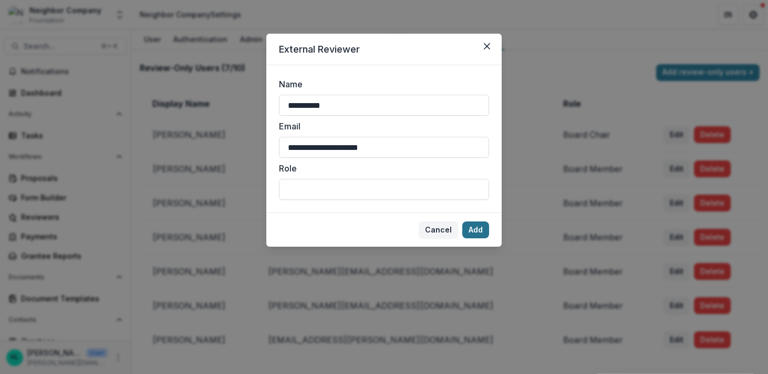
click at [476, 229] on button "Add" at bounding box center [475, 229] width 27 height 17
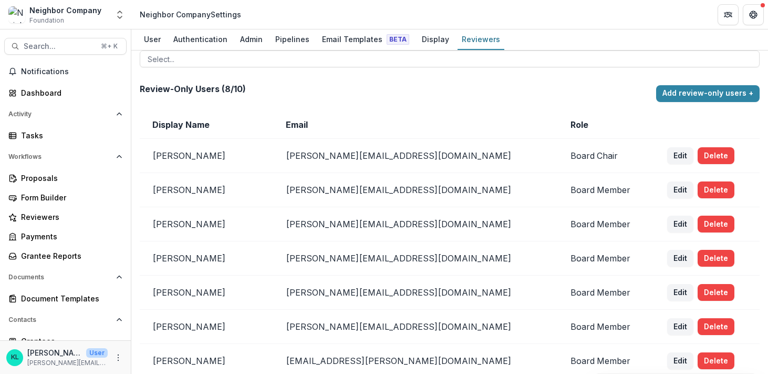
scroll to position [0, 0]
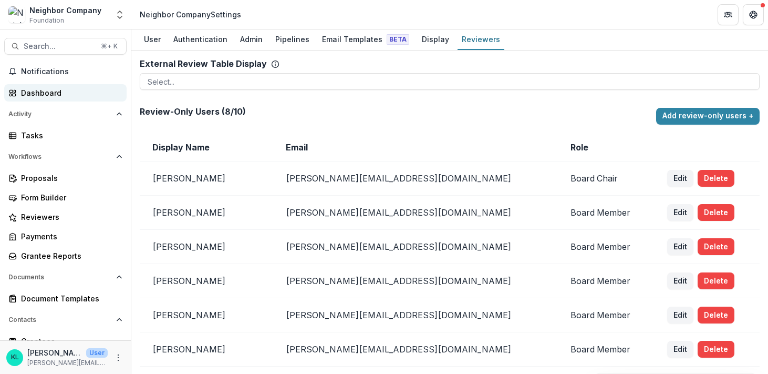
click at [35, 92] on div "Dashboard" at bounding box center [69, 92] width 97 height 11
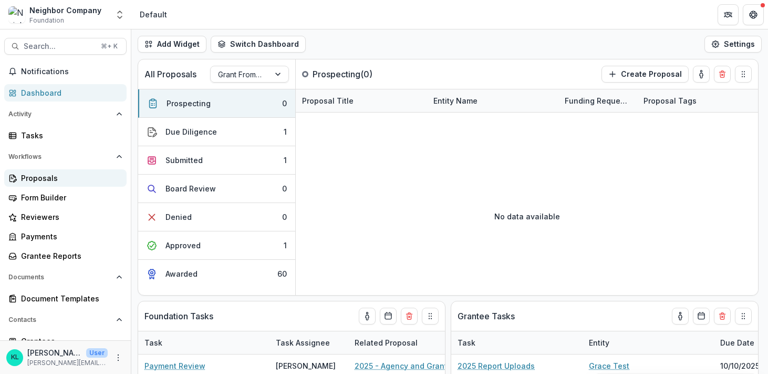
click at [42, 175] on div "Proposals" at bounding box center [69, 177] width 97 height 11
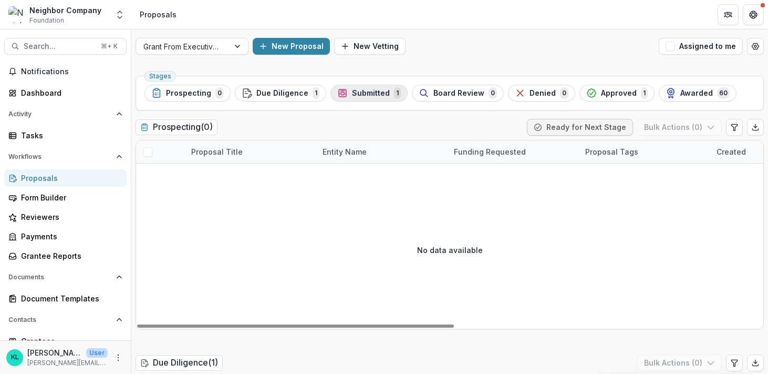
click at [352, 96] on span "Submitted" at bounding box center [371, 93] width 38 height 9
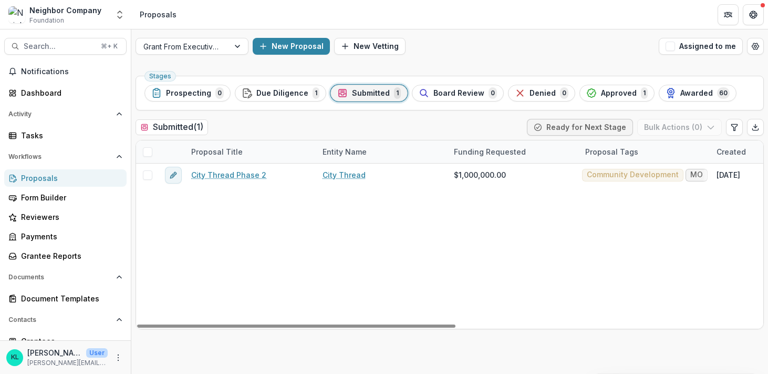
click at [149, 152] on span at bounding box center [147, 151] width 9 height 9
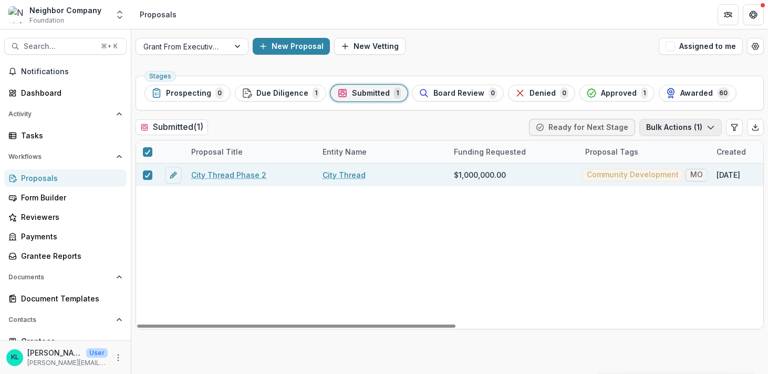
click at [686, 129] on button "Bulk Actions ( 1 )" at bounding box center [681, 127] width 83 height 17
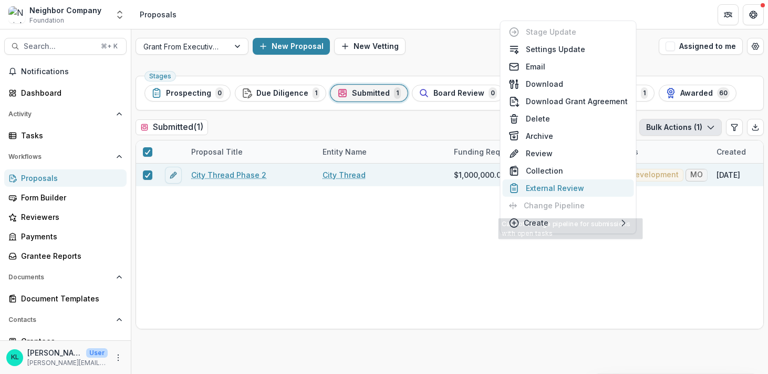
click at [563, 189] on button "External Review" at bounding box center [568, 187] width 131 height 17
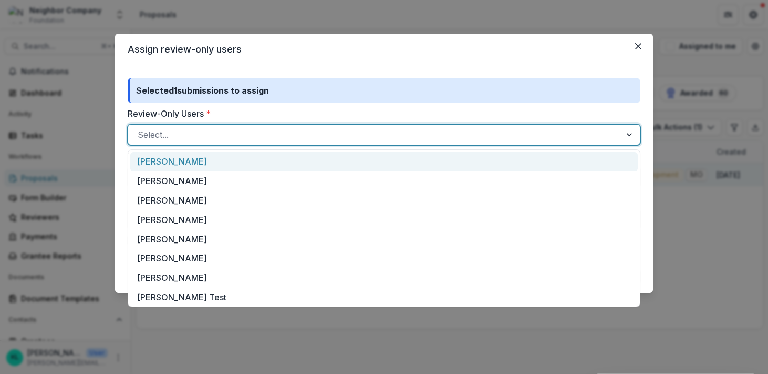
click at [171, 136] on div at bounding box center [375, 134] width 474 height 15
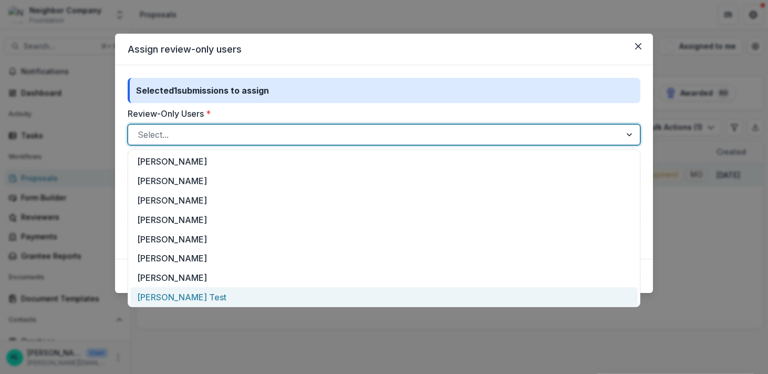
click at [190, 301] on div "[PERSON_NAME] Test" at bounding box center [384, 296] width 508 height 19
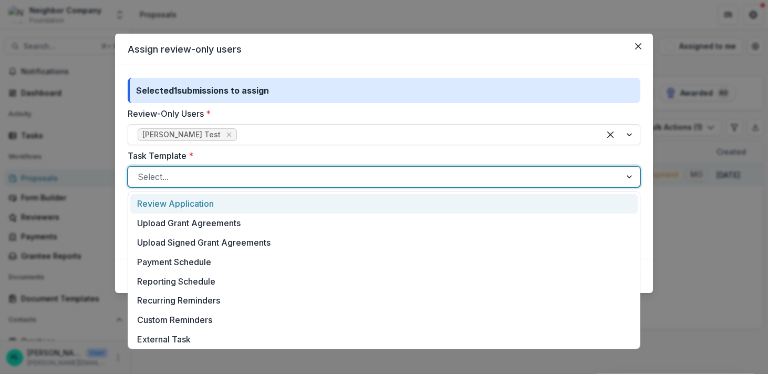
click at [206, 177] on div at bounding box center [375, 176] width 474 height 15
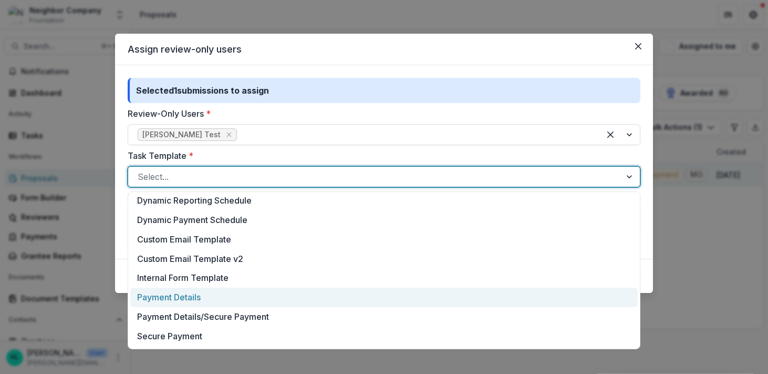
scroll to position [331, 0]
click at [211, 303] on div "Board Review" at bounding box center [384, 297] width 508 height 19
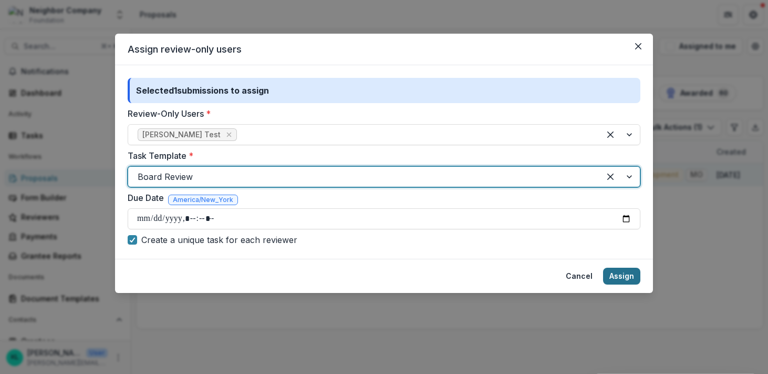
click at [630, 280] on button "Assign" at bounding box center [621, 275] width 37 height 17
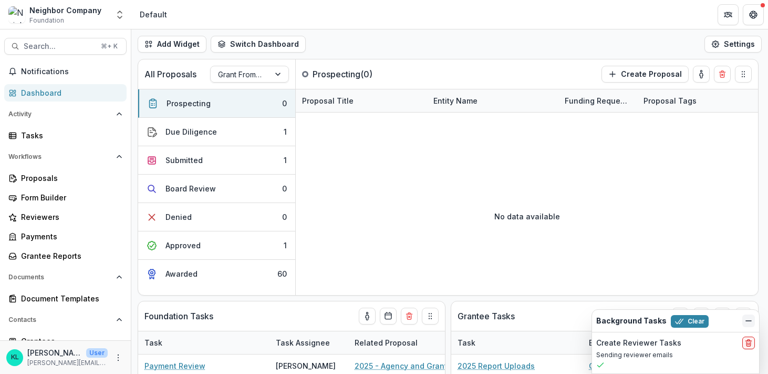
click at [751, 318] on icon "Dismiss" at bounding box center [749, 320] width 8 height 8
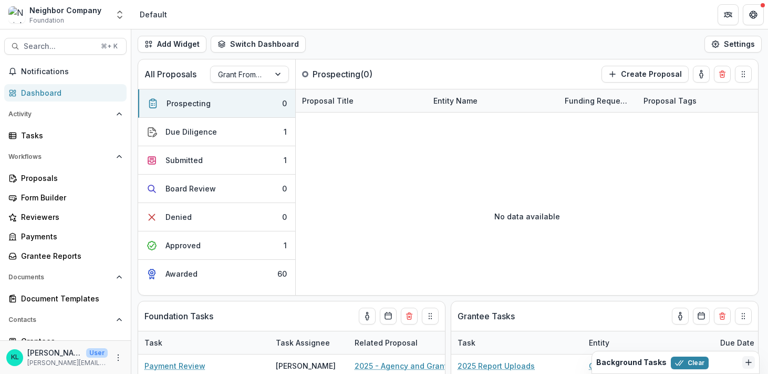
click at [744, 362] on button "Dismiss" at bounding box center [749, 362] width 13 height 13
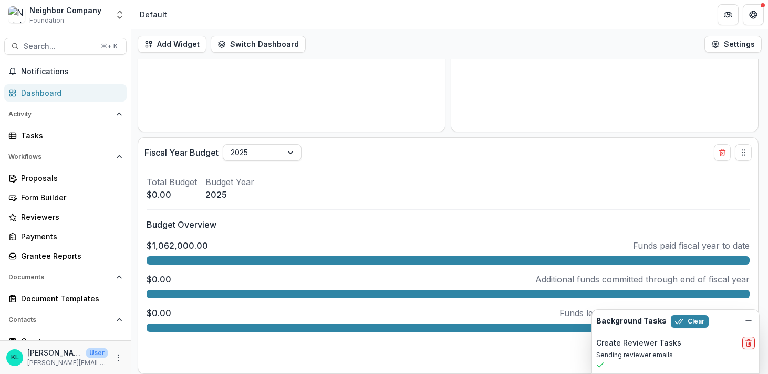
scroll to position [35, 0]
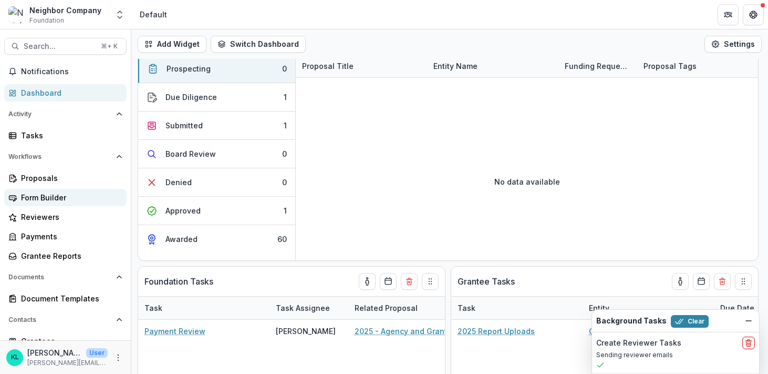
click at [51, 189] on link "Form Builder" at bounding box center [65, 197] width 122 height 17
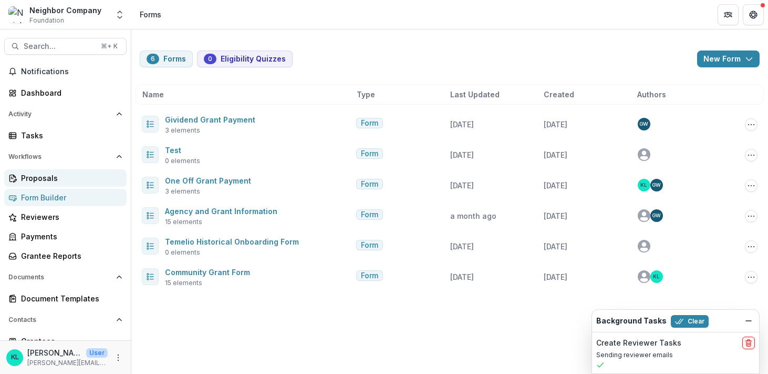
click at [50, 179] on div "Proposals" at bounding box center [69, 177] width 97 height 11
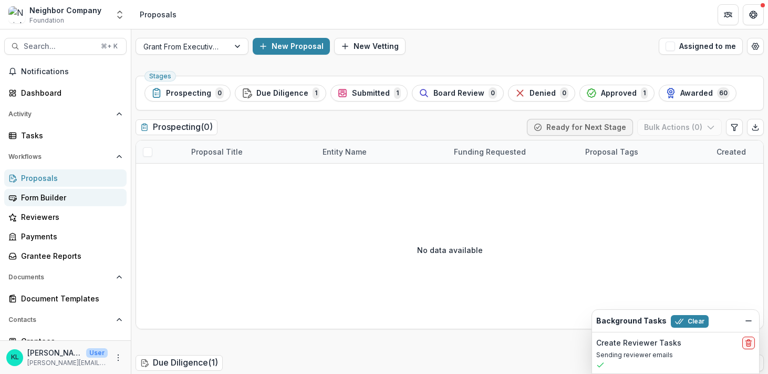
click at [60, 198] on div "Form Builder" at bounding box center [69, 197] width 97 height 11
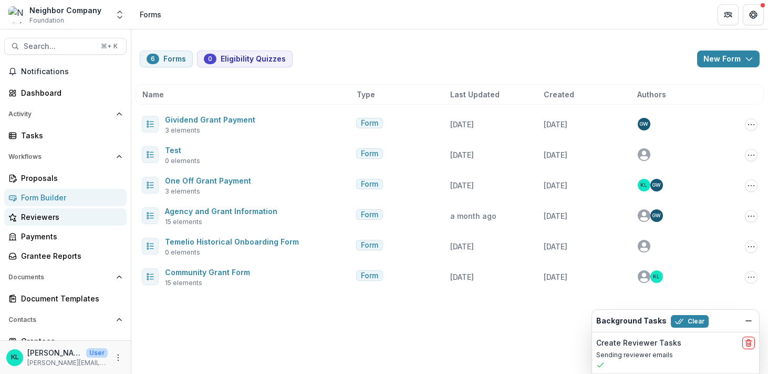
click at [42, 224] on link "Reviewers" at bounding box center [65, 216] width 122 height 17
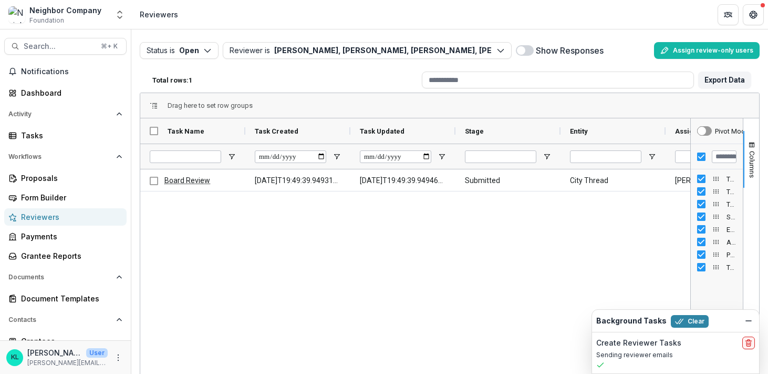
drag, startPoint x: 609, startPoint y: 127, endPoint x: 759, endPoint y: 112, distance: 150.4
click at [759, 112] on div "Status is Open Open Completed Reviewer is Anne E. McGreggor, Jonn Herschend, Ch…" at bounding box center [449, 78] width 637 height 99
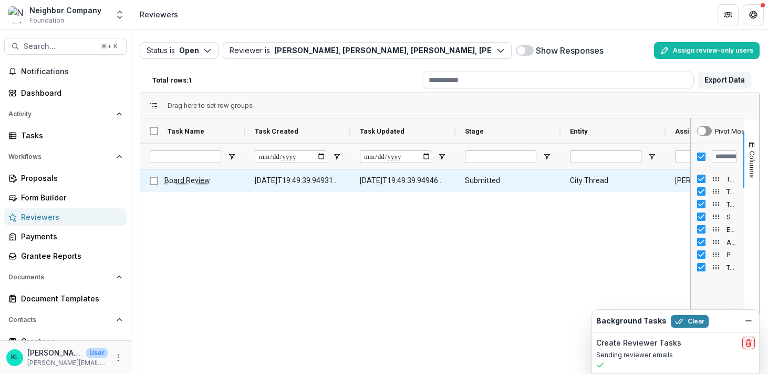
click at [610, 180] on Entity-4 "City Thread" at bounding box center [613, 181] width 86 height 22
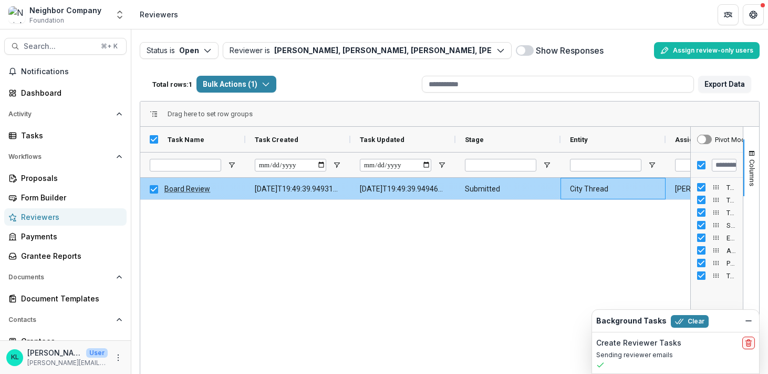
click at [610, 180] on Entity-4 "City Thread" at bounding box center [613, 189] width 86 height 22
click at [617, 192] on Entity-4 "City Thread" at bounding box center [613, 189] width 86 height 22
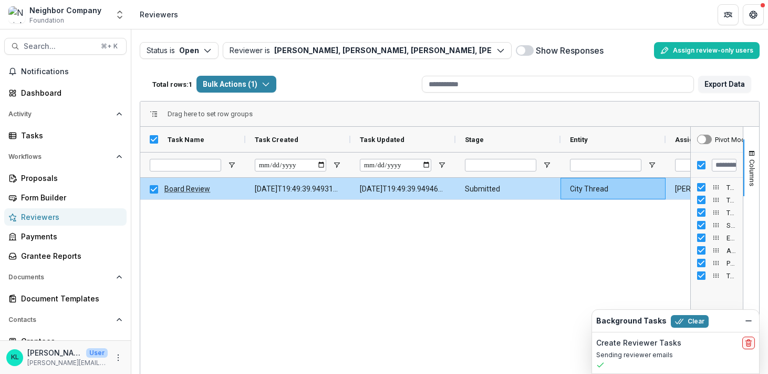
click at [616, 225] on div "Board Review 2025-10-14T19:49:39.949316Z 2025-10-14T19:49:39.949462Z Submitted …" at bounding box center [415, 321] width 550 height 287
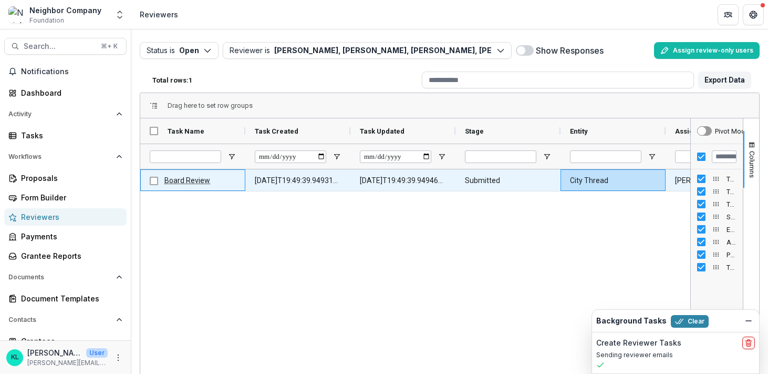
click at [194, 181] on link "Board Review" at bounding box center [187, 180] width 46 height 8
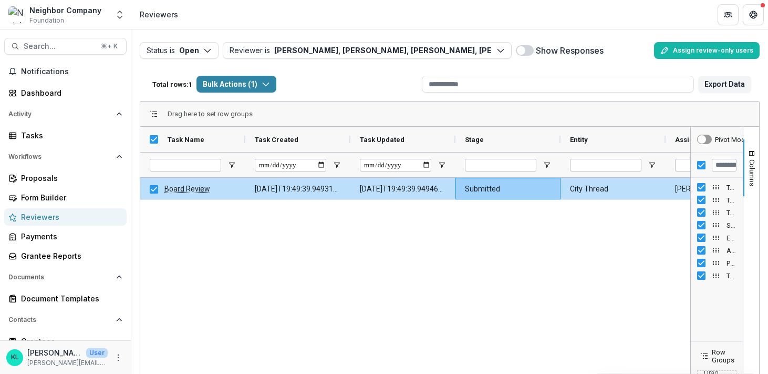
click at [522, 235] on div "Board Review 2025-10-14T19:49:39.949316Z 2025-10-14T19:49:39.949462Z Submitted …" at bounding box center [415, 321] width 550 height 287
drag, startPoint x: 687, startPoint y: 168, endPoint x: 772, endPoint y: 178, distance: 85.2
click at [768, 178] on html "Skip to content Neighbor Company Foundation Aggregate Analysis Foundations Neig…" at bounding box center [384, 187] width 768 height 374
click at [174, 220] on div "Board Review 2025-10-14T19:49:39.949316Z 2025-10-14T19:49:39.949462Z Submitted …" at bounding box center [415, 321] width 550 height 287
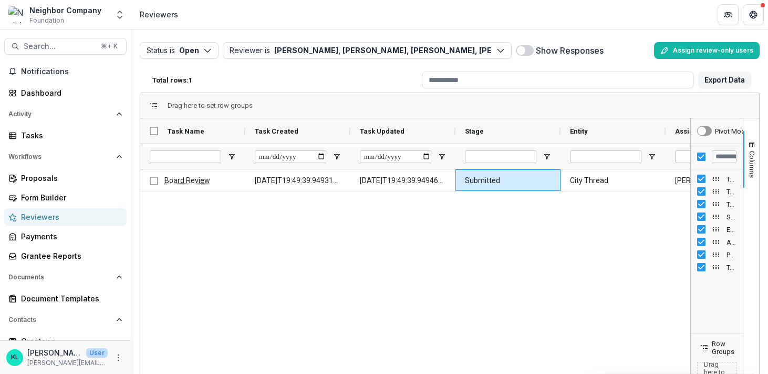
click at [187, 235] on div "Board Review 2025-10-14T19:49:39.949316Z 2025-10-14T19:49:39.949462Z Submitted …" at bounding box center [415, 312] width 550 height 287
click at [564, 219] on div "Board Review 2025-10-14T19:49:39.949316Z 2025-10-14T19:49:39.949462Z Submitted …" at bounding box center [415, 312] width 550 height 287
drag, startPoint x: 688, startPoint y: 164, endPoint x: 772, endPoint y: 186, distance: 86.9
click at [768, 186] on html "Skip to content Neighbor Company Foundation Aggregate Analysis Foundations Neig…" at bounding box center [384, 187] width 768 height 374
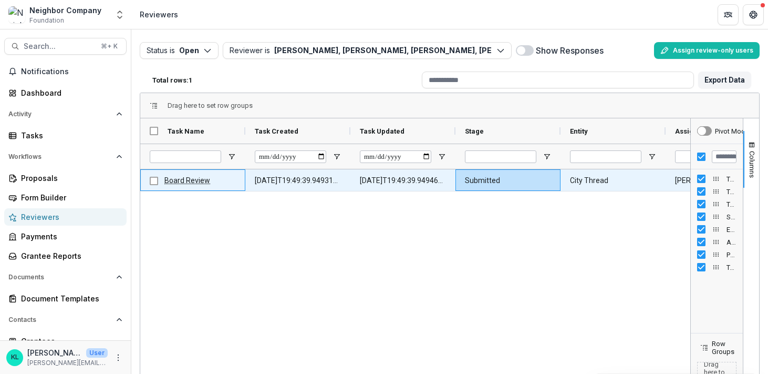
click at [160, 183] on div "Board Review" at bounding box center [193, 181] width 86 height 22
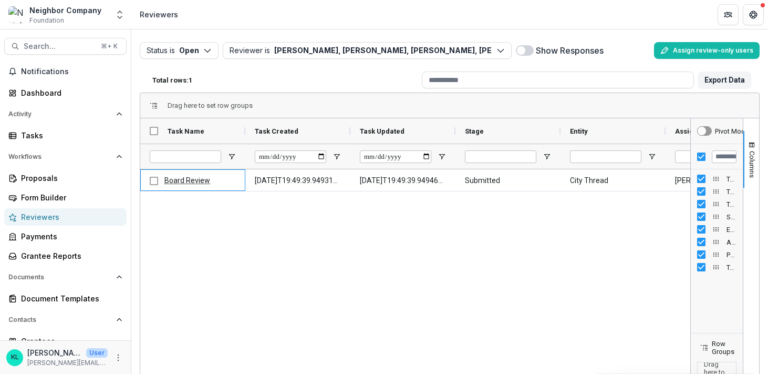
click at [198, 241] on div "Board Review 2025-10-14T19:49:39.949316Z 2025-10-14T19:49:39.949462Z Submitted …" at bounding box center [415, 312] width 550 height 287
click at [194, 223] on div "Board Review 2025-10-14T19:49:39.949316Z 2025-10-14T19:49:39.949462Z Submitted …" at bounding box center [415, 312] width 550 height 287
click at [334, 230] on div "Board Review 2025-10-14T19:49:39.949316Z 2025-10-14T19:49:39.949462Z Submitted …" at bounding box center [415, 312] width 550 height 287
click at [431, 236] on div "Board Review 2025-10-14T19:49:39.949316Z 2025-10-14T19:49:39.949462Z Submitted …" at bounding box center [415, 312] width 550 height 287
click at [218, 51] on button "Status is Open" at bounding box center [179, 50] width 79 height 17
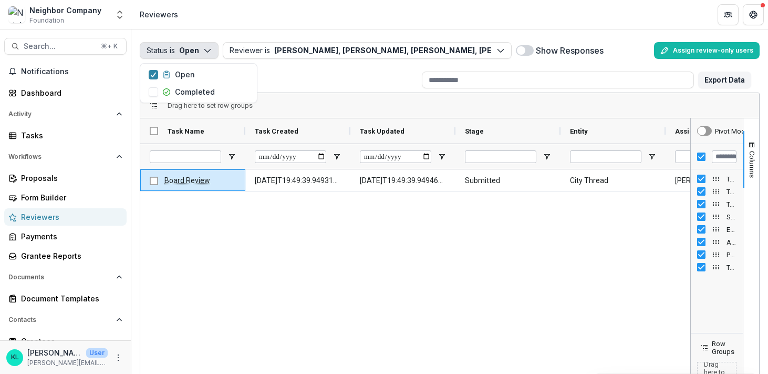
click at [213, 51] on button "Status is Open" at bounding box center [179, 50] width 79 height 17
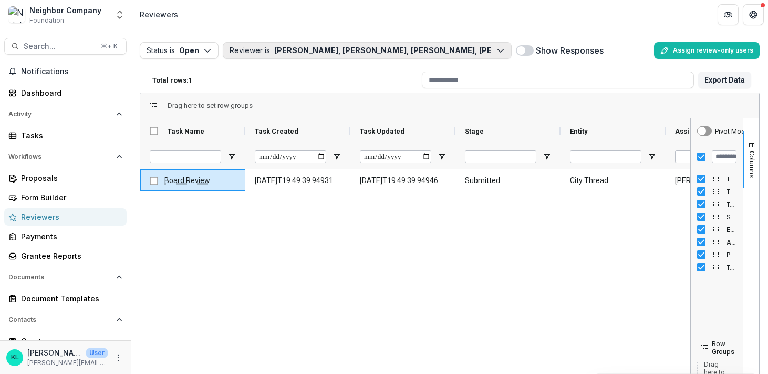
click at [258, 51] on button "Reviewer is [PERSON_NAME], [PERSON_NAME], [PERSON_NAME], [PERSON_NAME], [PERSON…" at bounding box center [367, 50] width 289 height 17
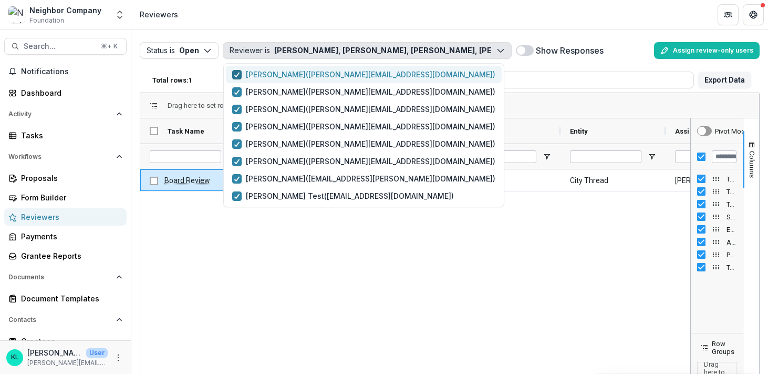
click at [238, 73] on polyline "button" at bounding box center [237, 75] width 5 height 4
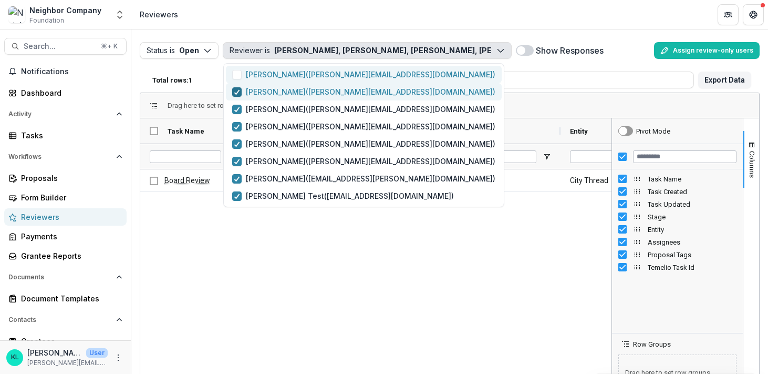
click at [238, 94] on icon "button" at bounding box center [237, 91] width 6 height 5
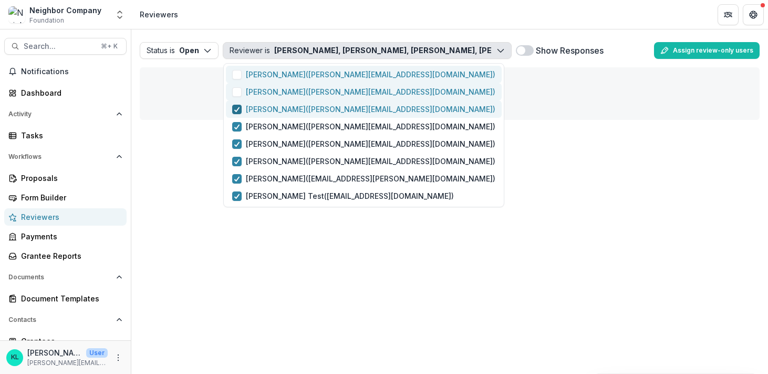
click at [238, 109] on icon "button" at bounding box center [237, 109] width 6 height 5
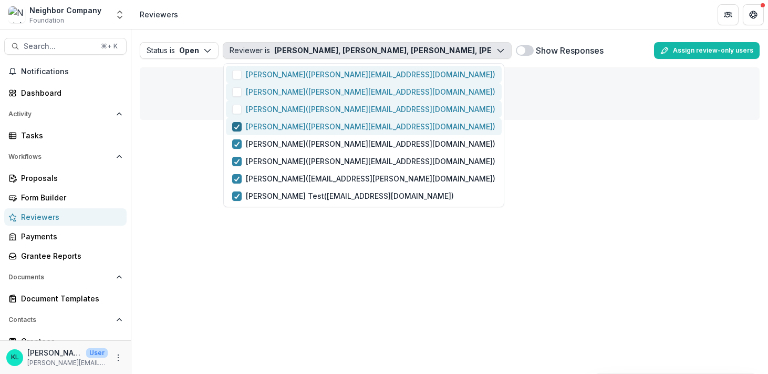
click at [239, 122] on span "button" at bounding box center [236, 126] width 9 height 9
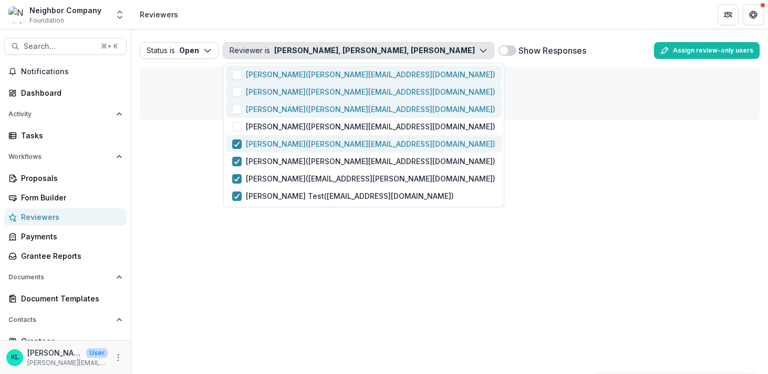
click at [239, 151] on button "[PERSON_NAME] ( [PERSON_NAME][EMAIL_ADDRESS][DOMAIN_NAME] )" at bounding box center [364, 143] width 276 height 17
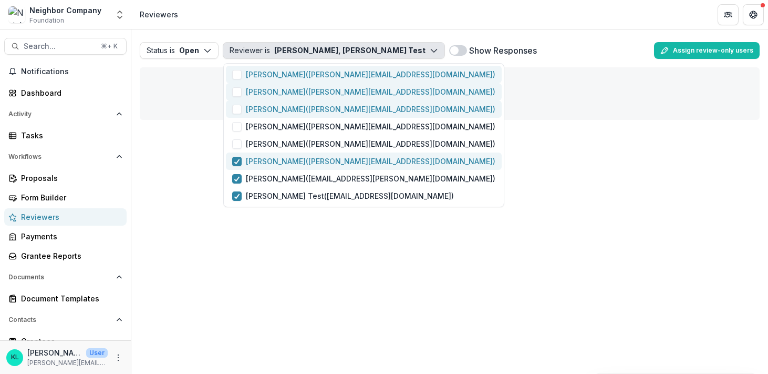
click at [238, 167] on button "[PERSON_NAME] ( [PERSON_NAME][EMAIL_ADDRESS][DOMAIN_NAME] )" at bounding box center [364, 160] width 276 height 17
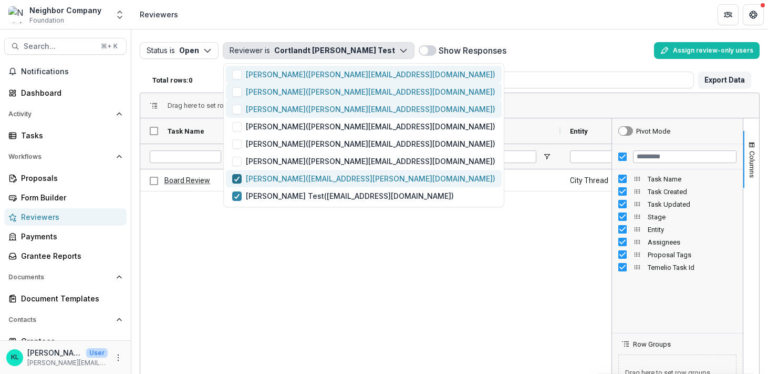
click at [238, 177] on icon "button" at bounding box center [237, 178] width 6 height 5
click at [244, 288] on div "Board Review 2025-10-14T19:49:39.949316Z 2025-10-14T19:49:39.949462Z Submitted …" at bounding box center [375, 312] width 471 height 287
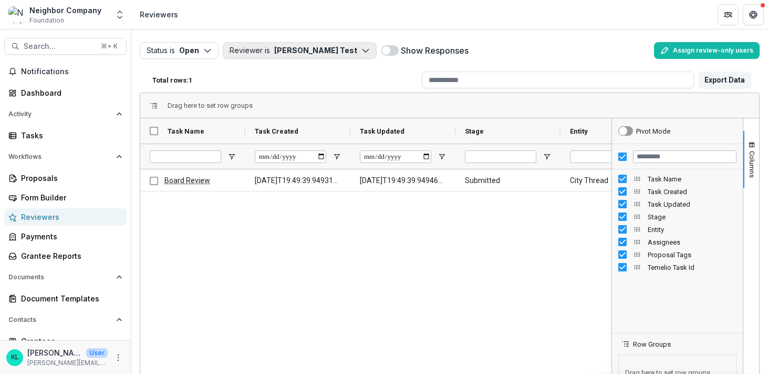
click at [272, 50] on button "Reviewer is Kerri Test" at bounding box center [300, 50] width 154 height 17
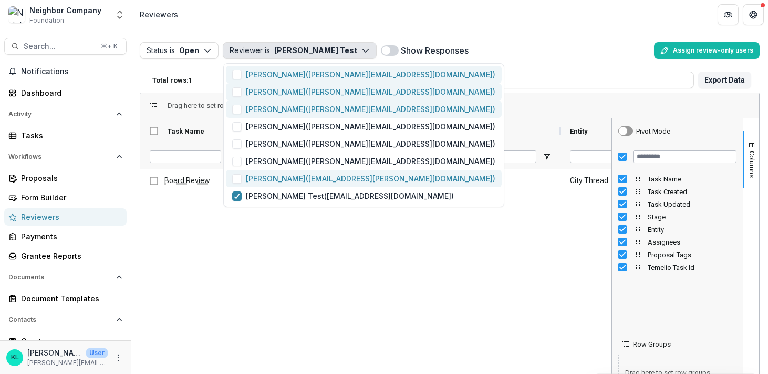
click at [284, 240] on div "Board Review 2025-10-14T19:49:39.949316Z 2025-10-14T19:49:39.949462Z Submitted …" at bounding box center [375, 312] width 471 height 287
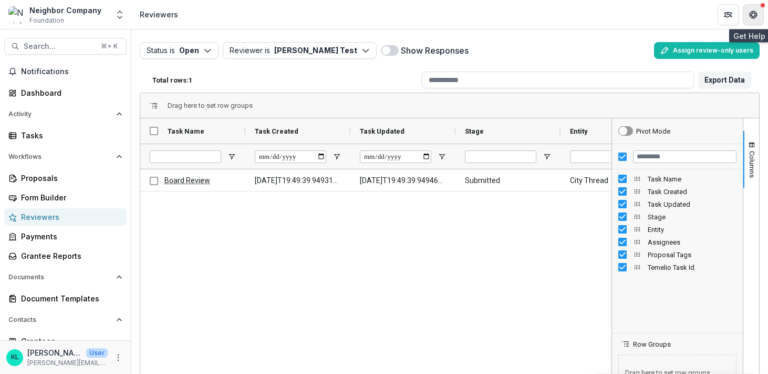
click at [757, 15] on icon "Get Help" at bounding box center [756, 14] width 2 height 3
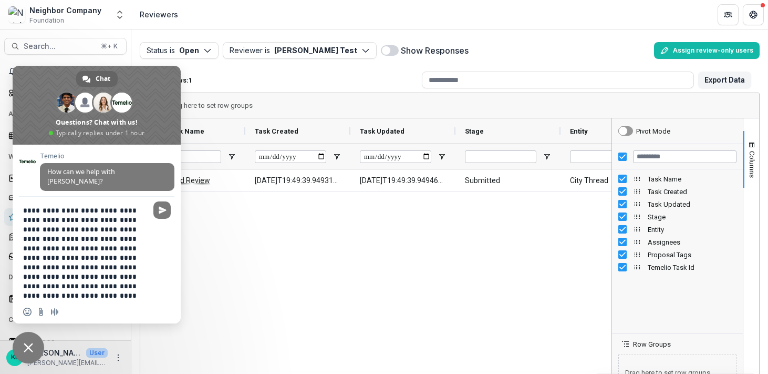
type textarea "**********"
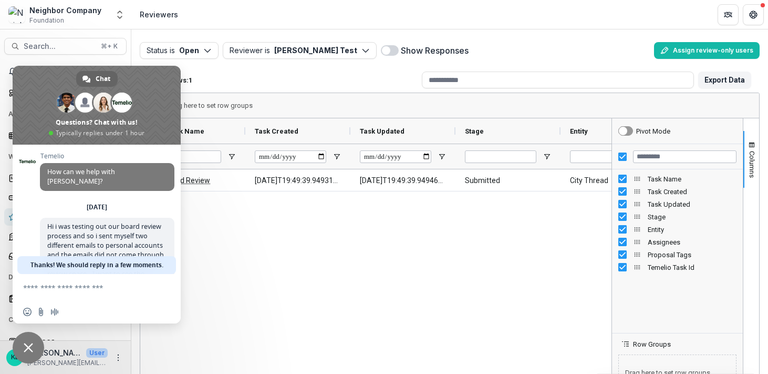
click at [292, 274] on div "Board Review 2025-10-14T19:49:39.949316Z 2025-10-14T19:49:39.949462Z Submitted …" at bounding box center [375, 312] width 471 height 287
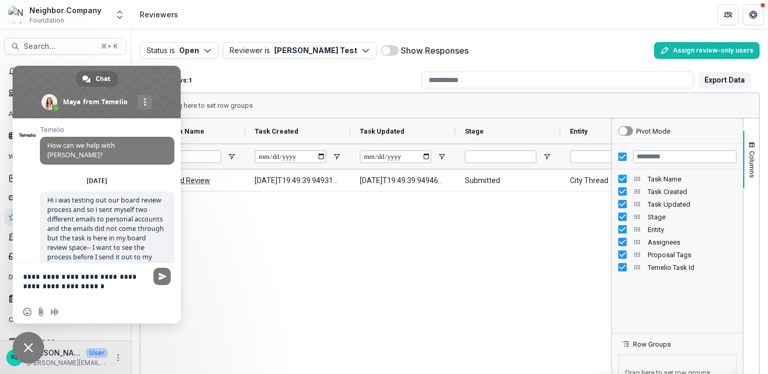
type textarea "**********"
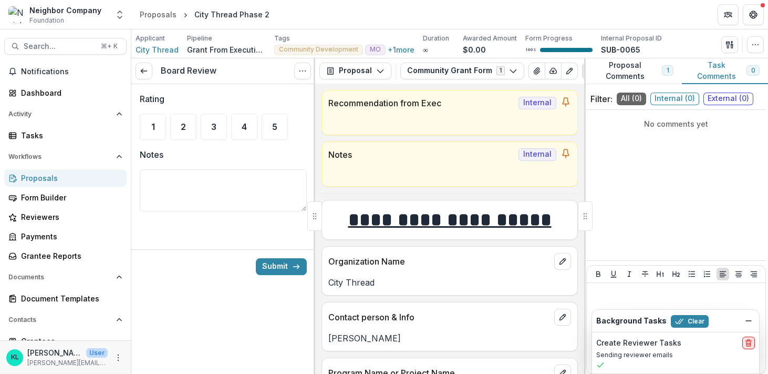
click at [750, 342] on icon "delete" at bounding box center [749, 342] width 8 height 8
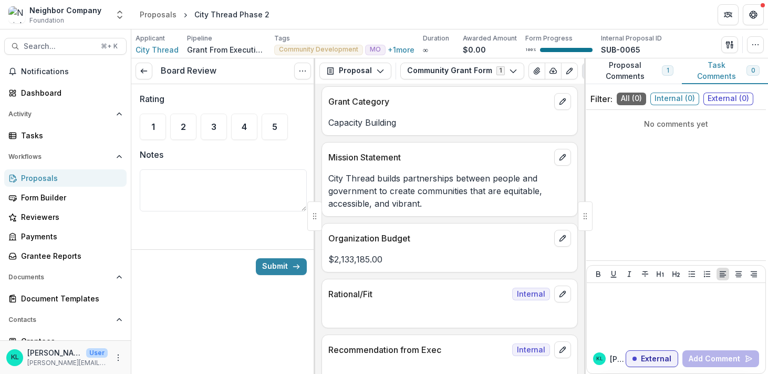
scroll to position [661, 0]
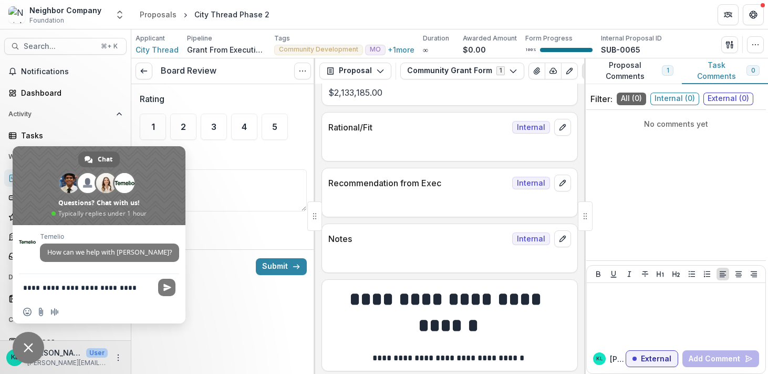
type textarea "**********"
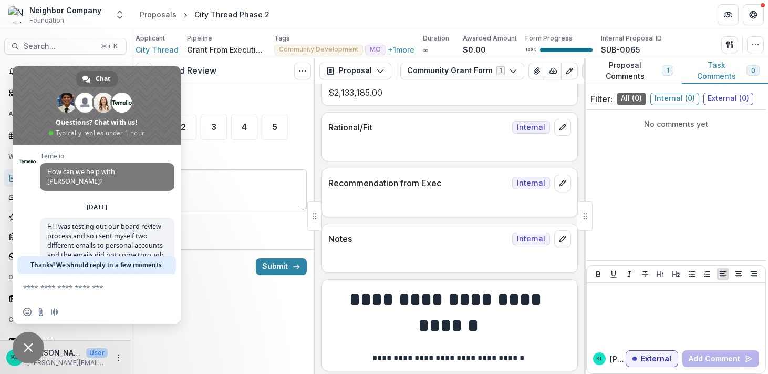
click at [261, 194] on textarea "Notes" at bounding box center [223, 190] width 167 height 42
drag, startPoint x: 145, startPoint y: 74, endPoint x: 139, endPoint y: 150, distance: 76.4
click at [149, 145] on div "Chat [PERSON_NAME] And 7 more Questions? Chat with us! Typically replies under …" at bounding box center [97, 194] width 168 height 257
click at [36, 351] on span "Close chat" at bounding box center [29, 348] width 32 height 32
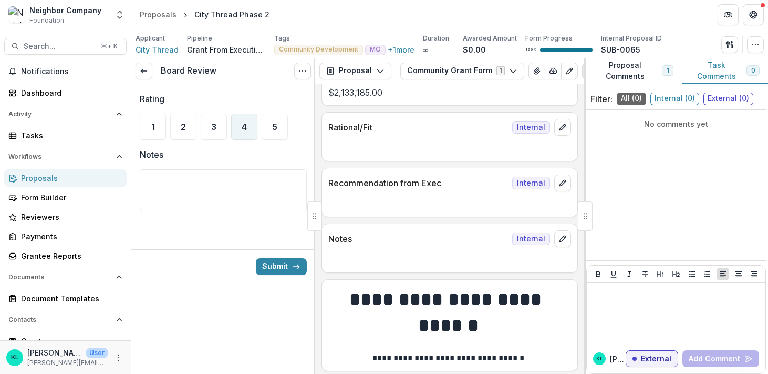
click at [248, 126] on div "4" at bounding box center [244, 127] width 26 height 26
click at [223, 192] on textarea "Notes" at bounding box center [223, 190] width 167 height 42
type textarea "*"
type textarea "**********"
type textarea "****"
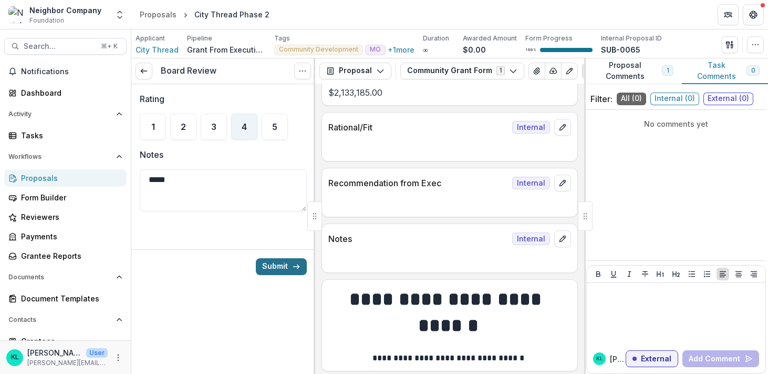
click at [293, 265] on icon "submit" at bounding box center [296, 266] width 8 height 8
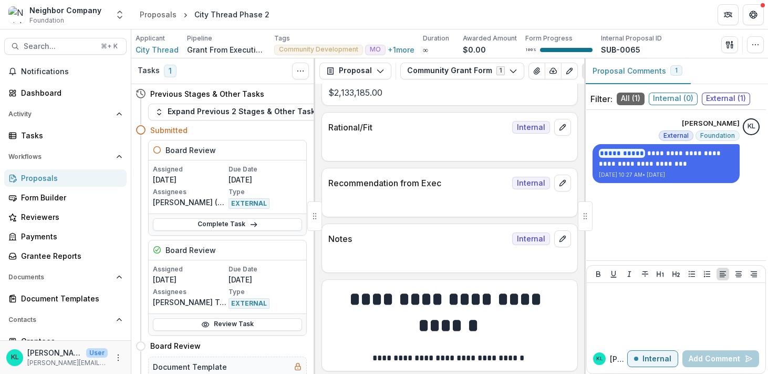
click at [735, 96] on span "External ( 1 )" at bounding box center [726, 98] width 48 height 13
click at [666, 99] on span "Internal ( 0 )" at bounding box center [673, 98] width 49 height 13
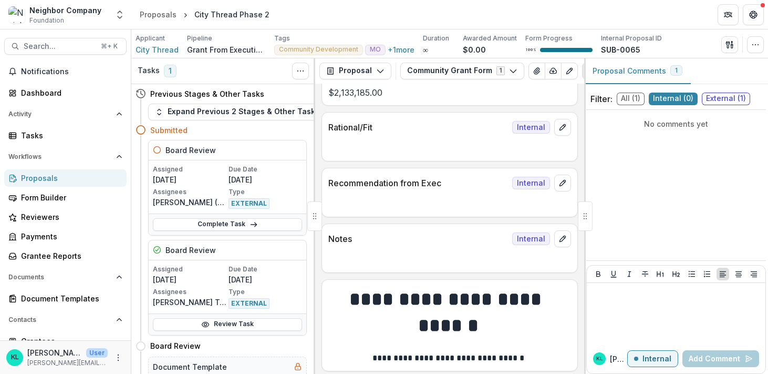
click at [631, 99] on span "All ( 1 )" at bounding box center [631, 98] width 28 height 13
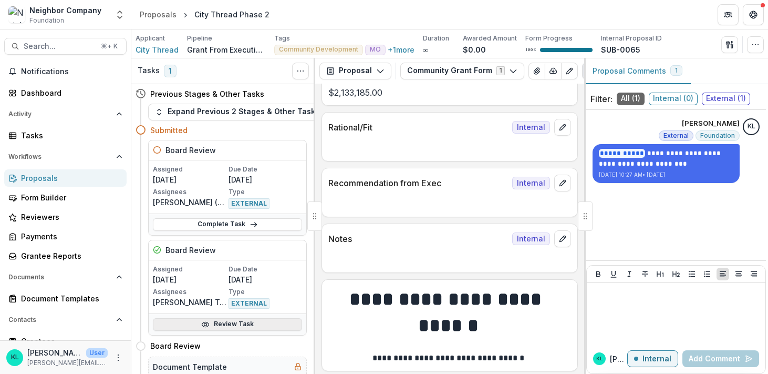
click at [238, 326] on link "Review Task" at bounding box center [227, 324] width 149 height 13
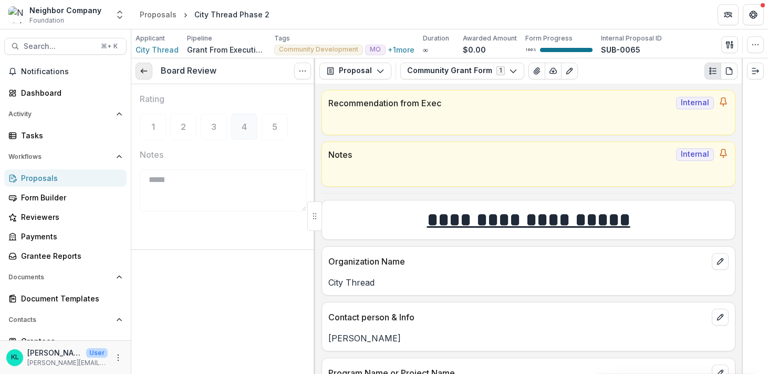
click at [137, 70] on link at bounding box center [144, 71] width 17 height 17
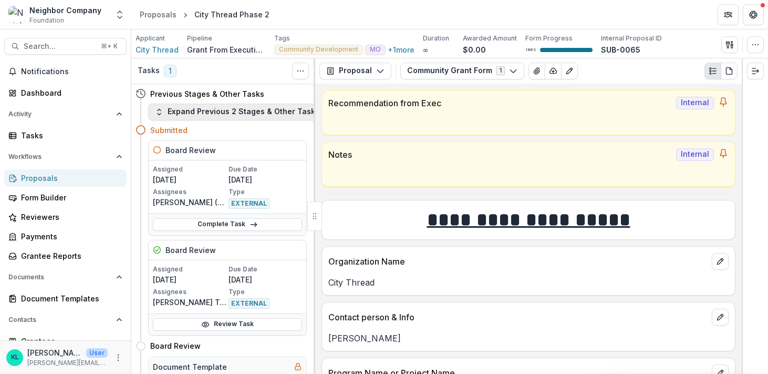
click at [159, 115] on icon "button" at bounding box center [159, 112] width 8 height 8
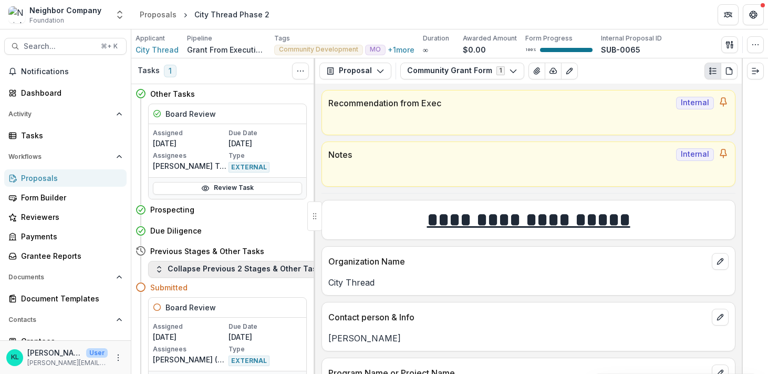
click at [163, 268] on button "Collapse Previous 2 Stages & Other Tasks" at bounding box center [240, 269] width 184 height 17
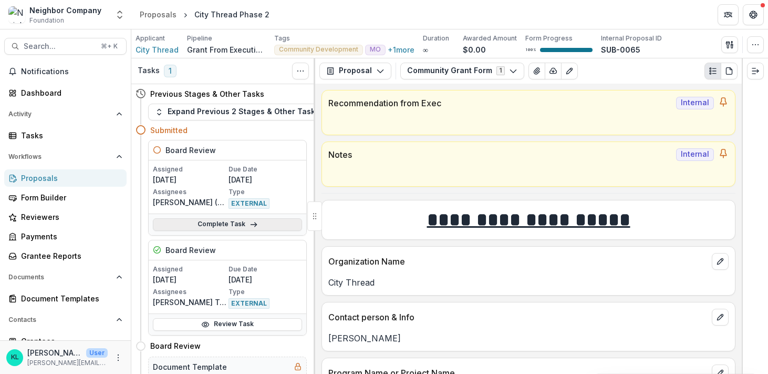
click at [201, 221] on link "Complete Task" at bounding box center [227, 224] width 149 height 13
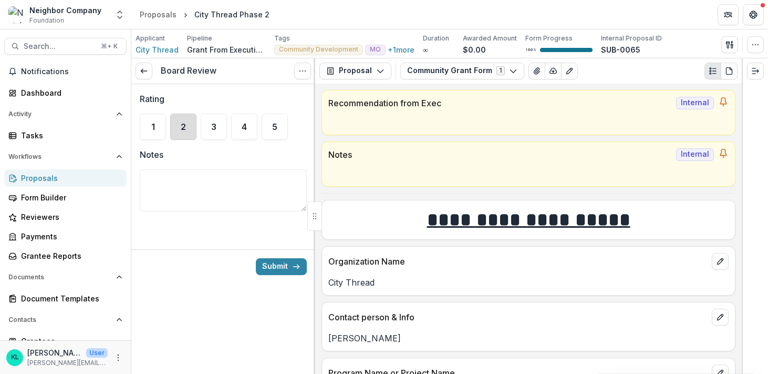
click at [179, 126] on div "2" at bounding box center [183, 127] width 26 height 26
click at [173, 188] on textarea "Notes" at bounding box center [223, 190] width 167 height 42
type textarea "****"
click at [281, 262] on button "Submit" at bounding box center [281, 266] width 51 height 17
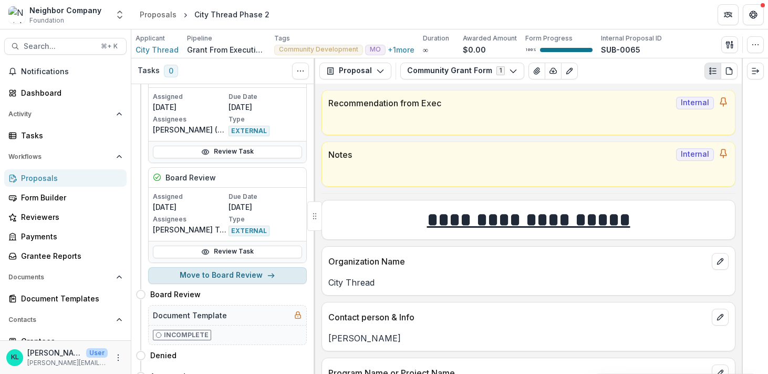
scroll to position [59, 0]
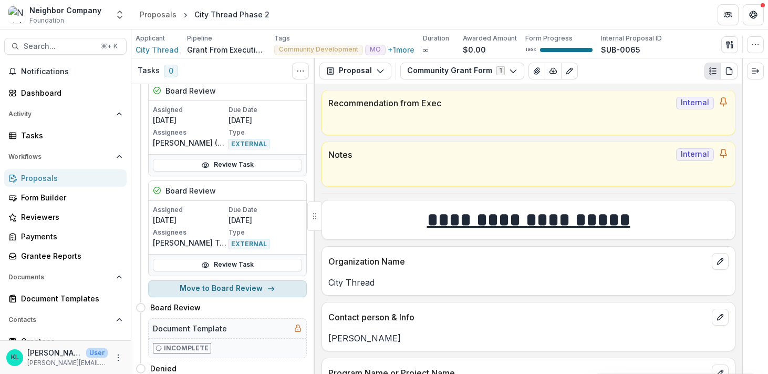
click at [232, 289] on button "Move to Board Review" at bounding box center [227, 288] width 159 height 17
select select "**********"
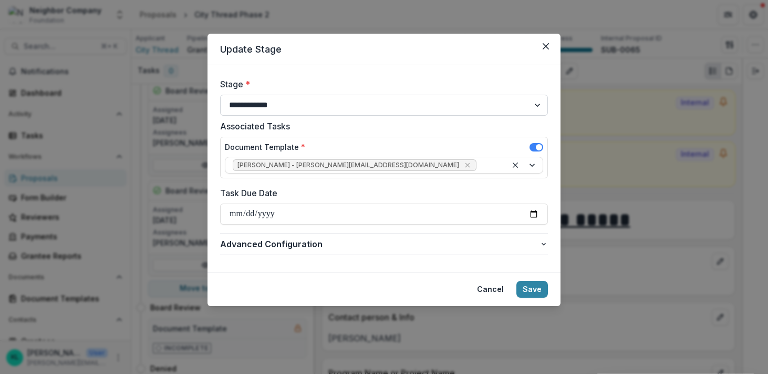
click at [286, 99] on select "**********" at bounding box center [384, 105] width 328 height 21
click at [220, 95] on select "**********" at bounding box center [384, 105] width 328 height 21
click at [294, 144] on label "Document Template *" at bounding box center [265, 146] width 80 height 11
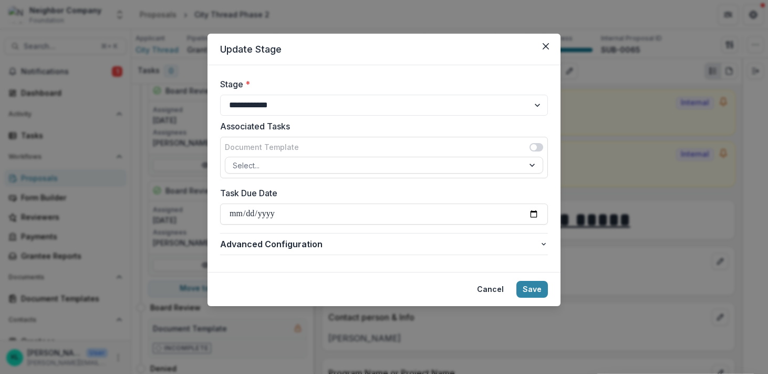
click at [298, 127] on label "Associated Tasks" at bounding box center [381, 126] width 322 height 13
click at [506, 276] on footer "Cancel Save" at bounding box center [384, 289] width 353 height 34
click at [500, 286] on button "Cancel" at bounding box center [490, 289] width 39 height 17
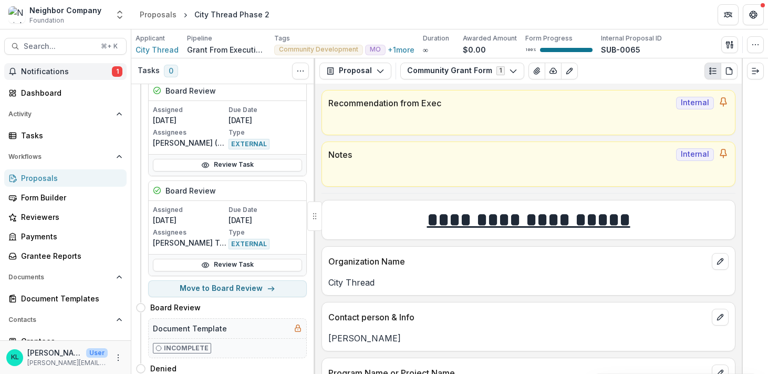
click at [108, 68] on span "Notifications" at bounding box center [66, 71] width 91 height 9
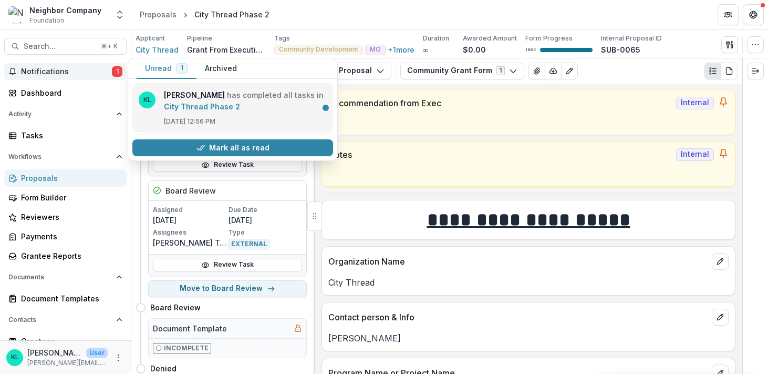
click at [204, 111] on link "City Thread Phase 2" at bounding box center [202, 106] width 76 height 9
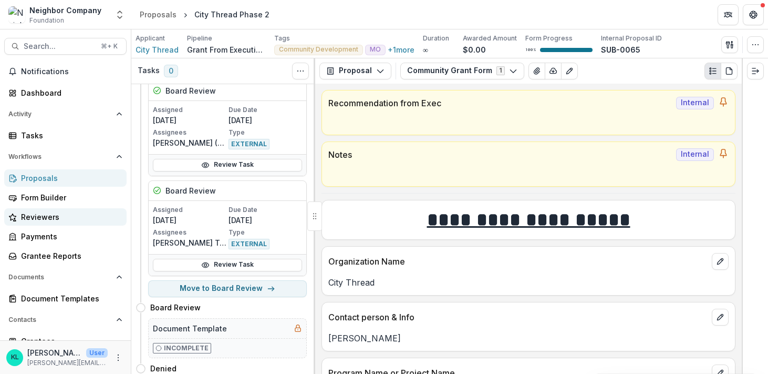
click at [48, 211] on div "Reviewers" at bounding box center [69, 216] width 97 height 11
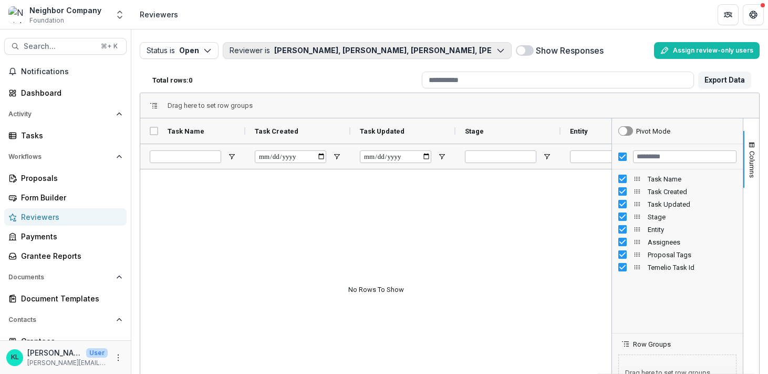
click at [332, 52] on button "Reviewer is Anne E. McGreggor, Jonn Herschend, Chris Herschend, Bradley Hersche…" at bounding box center [367, 50] width 289 height 17
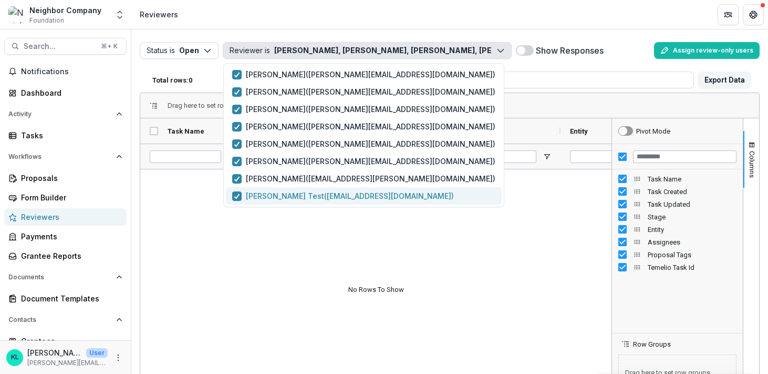
click at [283, 190] on button "Kerri Test ( klopezhowell@gmail.com )" at bounding box center [364, 195] width 276 height 17
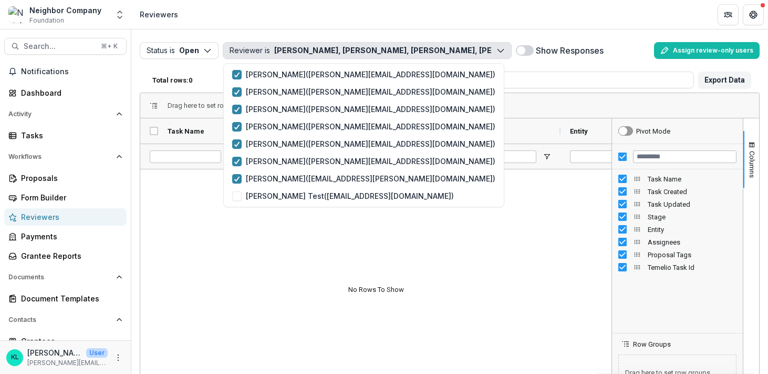
click at [281, 251] on div at bounding box center [375, 312] width 471 height 287
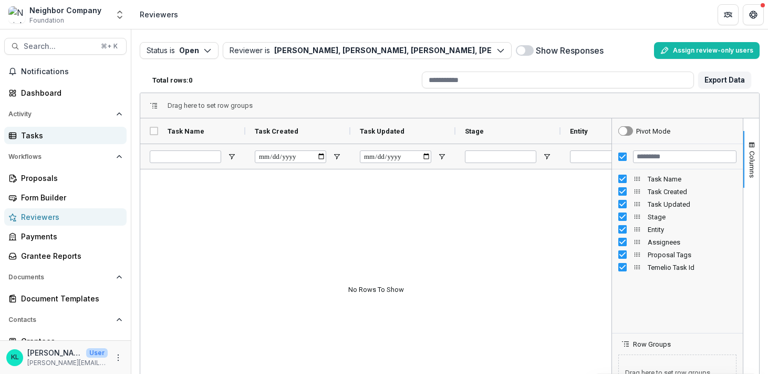
click at [40, 140] on div "Tasks" at bounding box center [69, 135] width 97 height 11
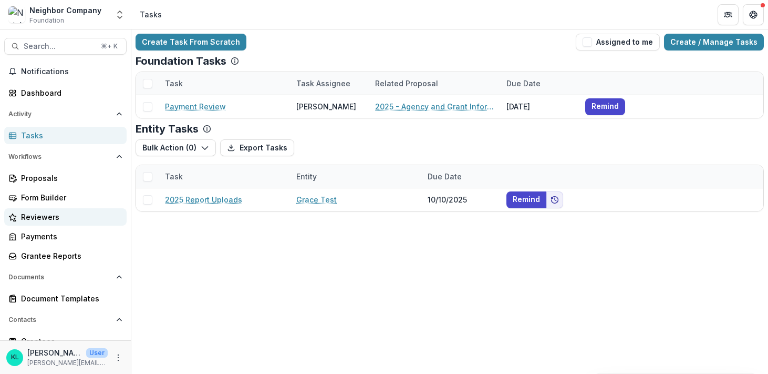
click at [43, 214] on div "Reviewers" at bounding box center [69, 216] width 97 height 11
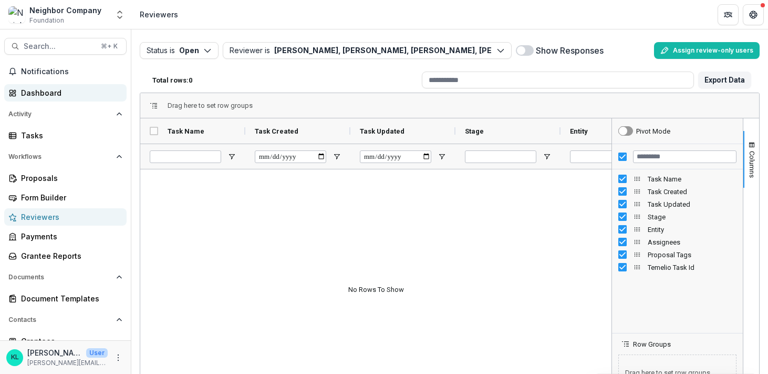
click at [39, 98] on div "Dashboard" at bounding box center [69, 92] width 97 height 11
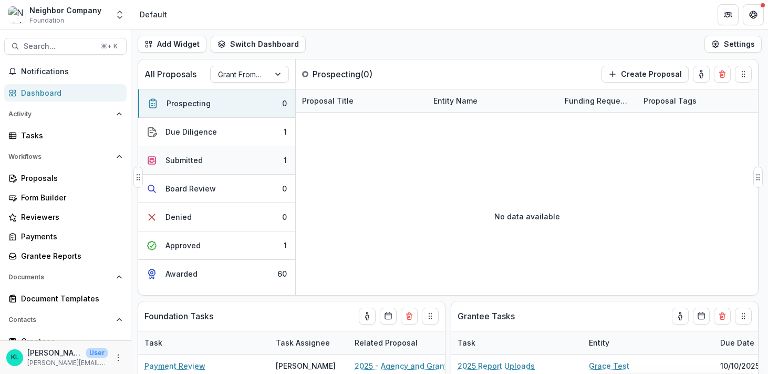
click at [185, 162] on div "Submitted" at bounding box center [184, 159] width 37 height 11
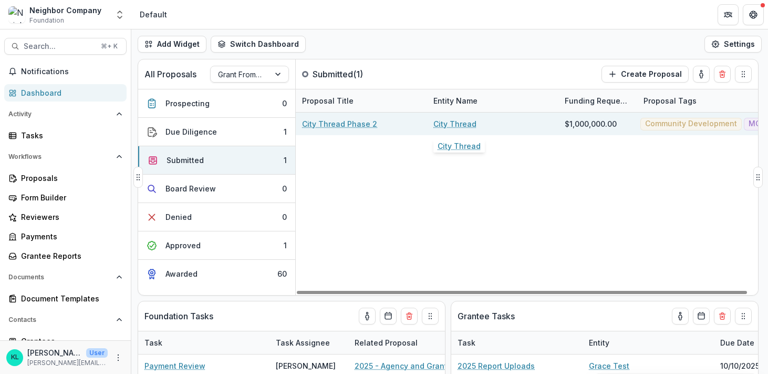
click at [447, 121] on link "City Thread" at bounding box center [455, 123] width 43 height 11
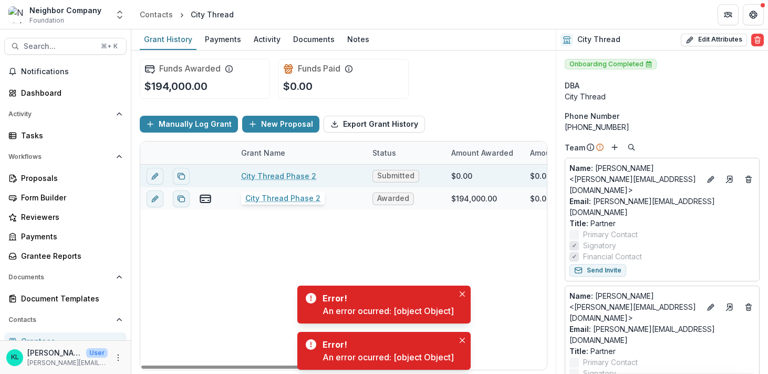
click at [256, 177] on link "City Thread Phase 2" at bounding box center [278, 175] width 75 height 11
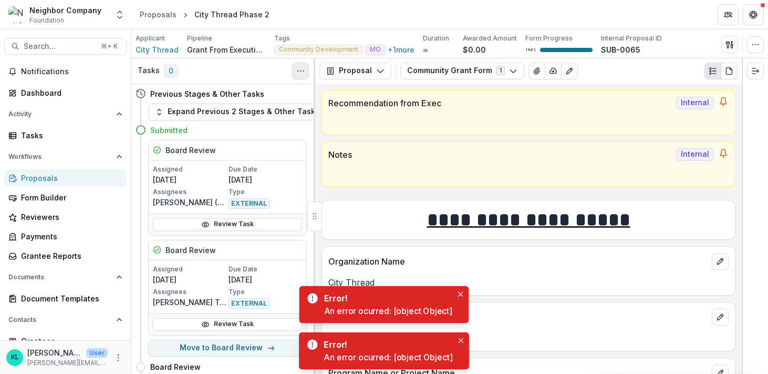
click at [302, 72] on icon "Toggle View Cancelled Tasks" at bounding box center [300, 71] width 8 height 8
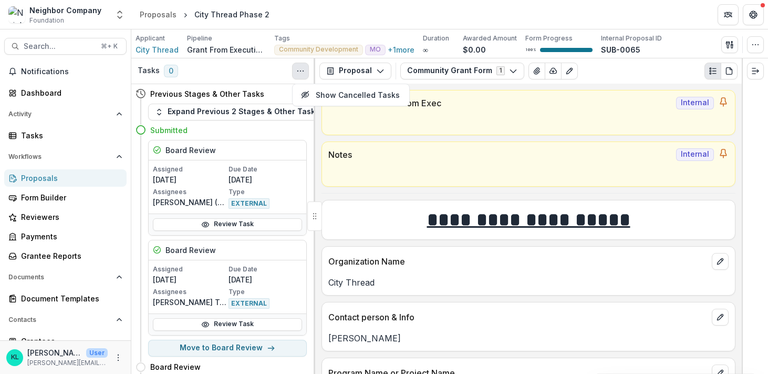
click at [302, 72] on icon "Toggle View Cancelled Tasks" at bounding box center [300, 71] width 8 height 8
click at [352, 74] on button "Proposal" at bounding box center [355, 71] width 72 height 17
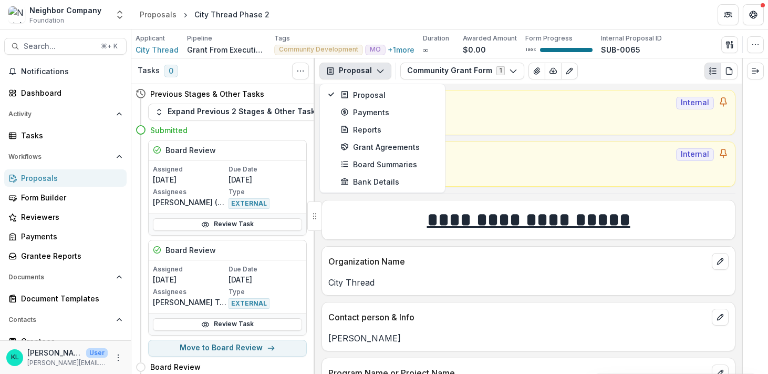
click at [352, 74] on button "Proposal" at bounding box center [355, 71] width 72 height 17
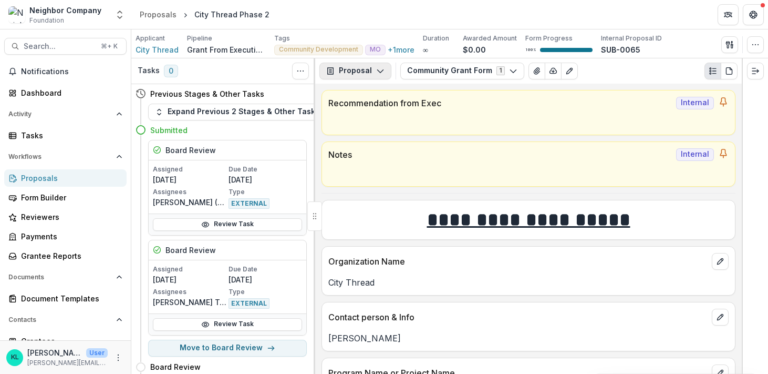
click at [352, 74] on button "Proposal" at bounding box center [355, 71] width 72 height 17
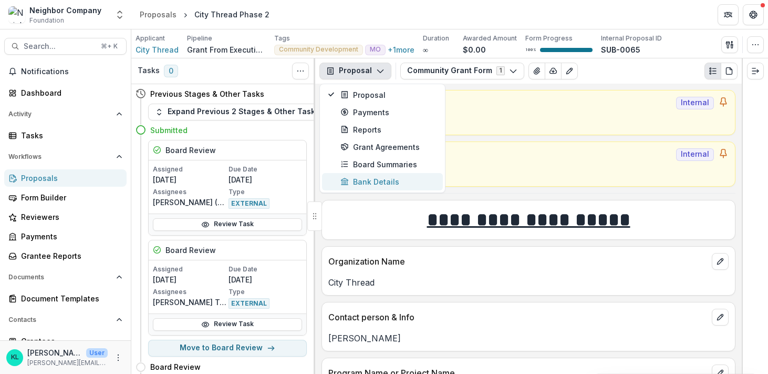
click at [354, 173] on button "Bank Details" at bounding box center [382, 181] width 121 height 17
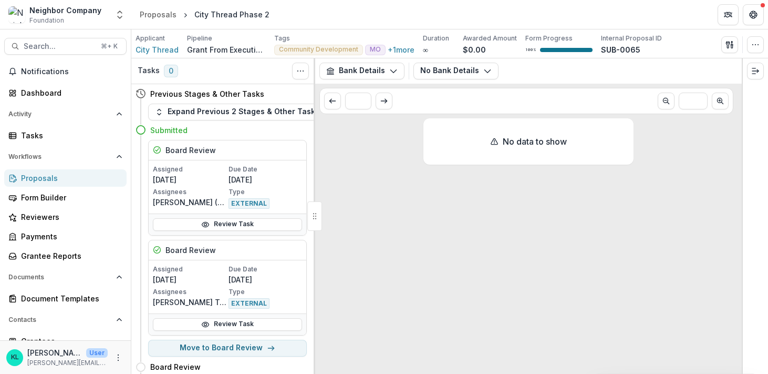
click at [350, 80] on div "Bank Details Proposal Payments Reports Grant Agreements Board Summaries Bank De…" at bounding box center [528, 70] width 427 height 25
click at [349, 72] on button "Bank Details" at bounding box center [361, 71] width 85 height 17
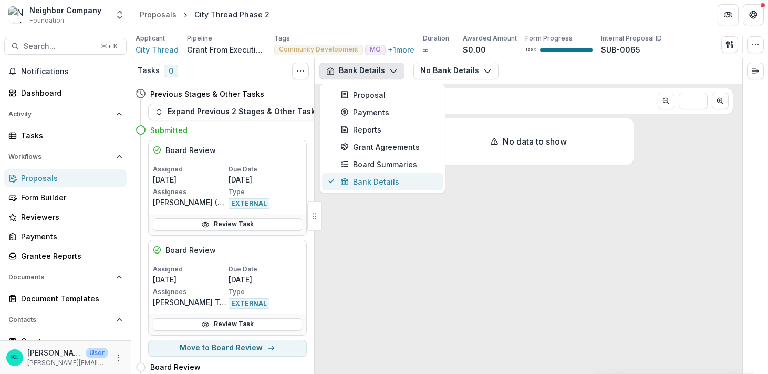
click at [346, 173] on button "Bank Details" at bounding box center [382, 181] width 121 height 17
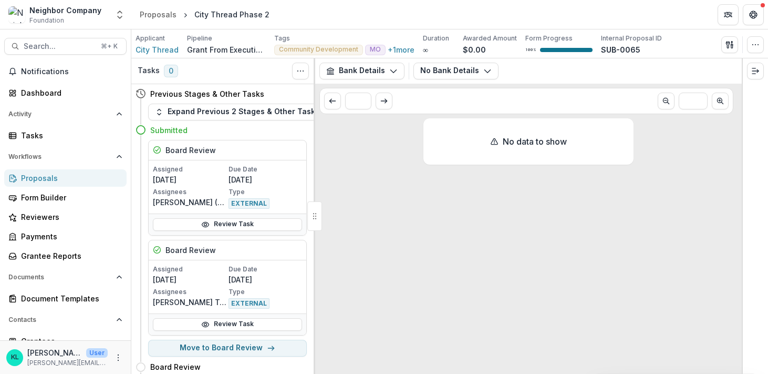
click at [349, 82] on div "Bank Details Proposal Payments Reports Grant Agreements Board Summaries Bank De…" at bounding box center [528, 70] width 427 height 25
click at [347, 68] on button "Bank Details" at bounding box center [361, 71] width 85 height 17
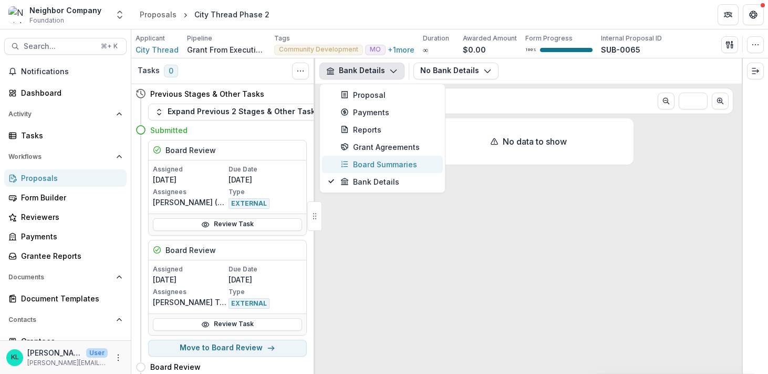
click at [350, 162] on div "Board Summaries" at bounding box center [389, 164] width 96 height 11
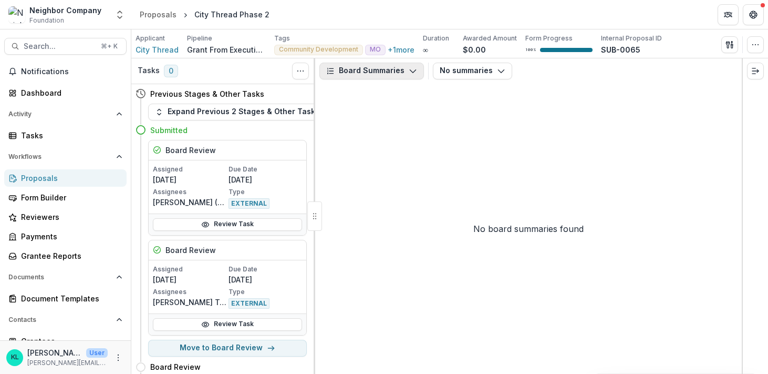
click at [351, 75] on button "Board Summaries" at bounding box center [371, 71] width 105 height 17
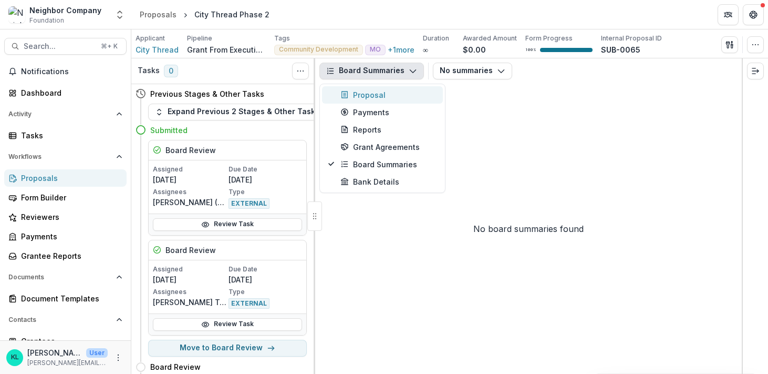
click at [361, 101] on button "Proposal" at bounding box center [382, 94] width 121 height 17
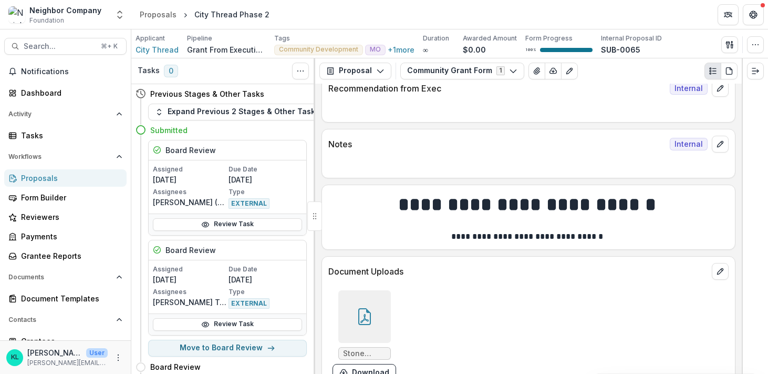
scroll to position [767, 0]
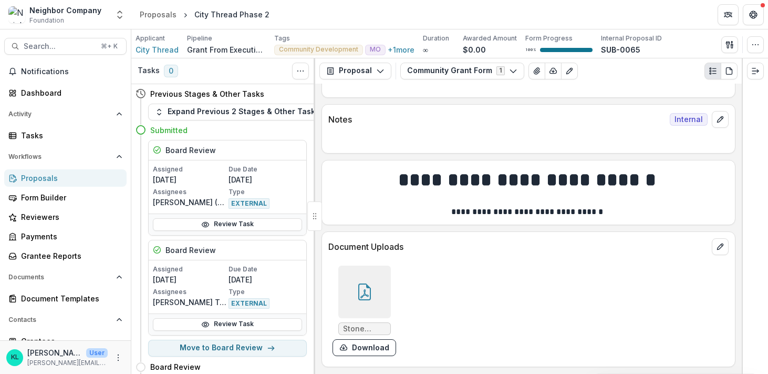
click at [370, 328] on span "Stone County_Phase2_SOW_[DATE].pdf" at bounding box center [364, 328] width 43 height 9
click at [229, 225] on link "Review Task" at bounding box center [227, 224] width 149 height 13
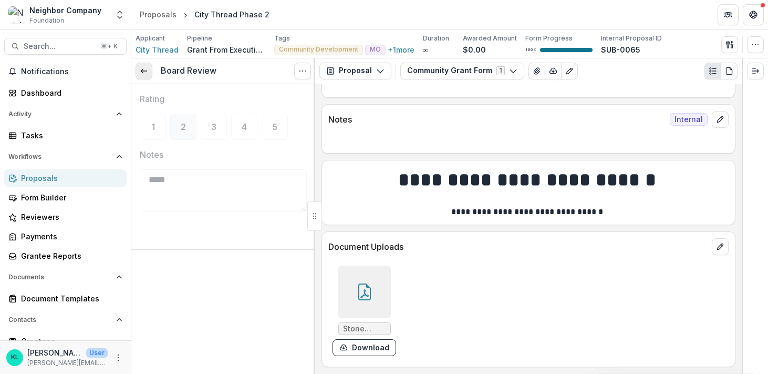
click at [147, 69] on icon at bounding box center [144, 71] width 8 height 8
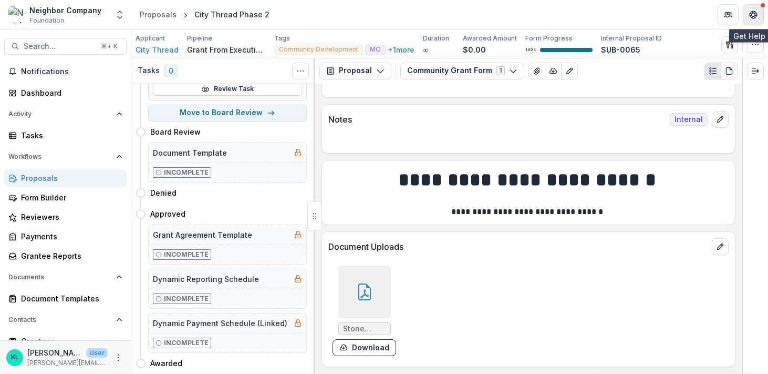
click at [750, 15] on icon "Get Help" at bounding box center [751, 14] width 2 height 3
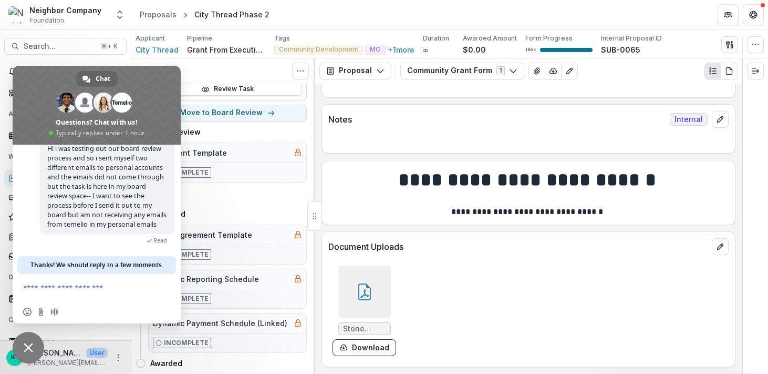
scroll to position [80, 0]
click at [759, 14] on button "Get Help" at bounding box center [753, 14] width 21 height 21
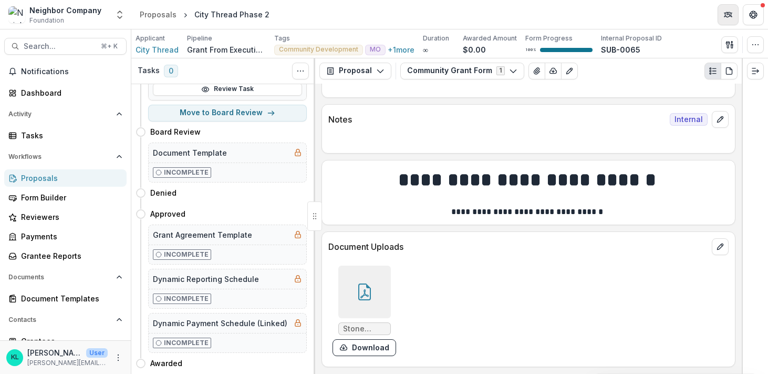
click at [728, 18] on button "Partners" at bounding box center [728, 14] width 21 height 21
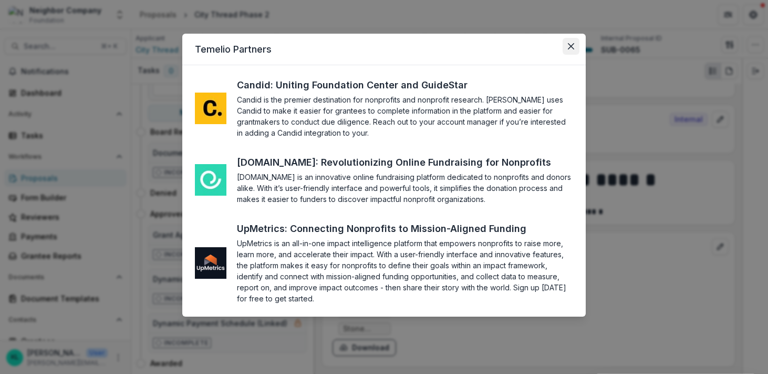
click at [576, 46] on button "Close" at bounding box center [571, 46] width 17 height 17
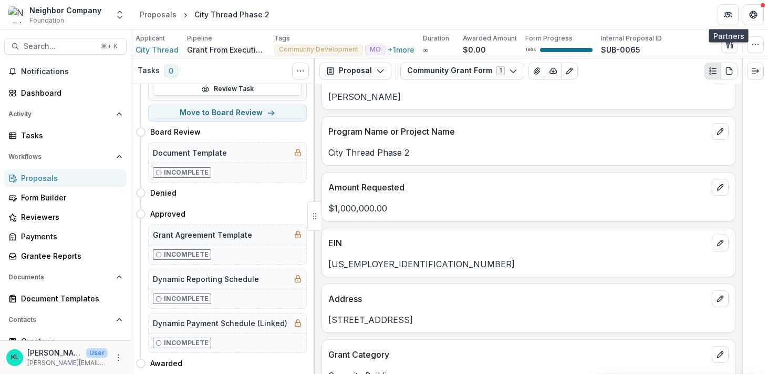
scroll to position [0, 0]
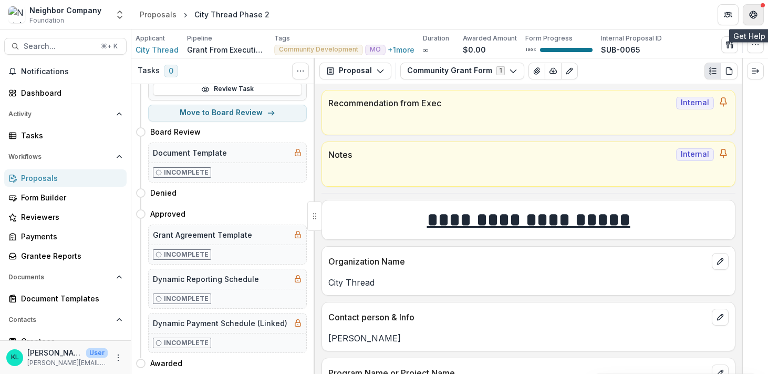
click at [760, 11] on button "Get Help" at bounding box center [753, 14] width 21 height 21
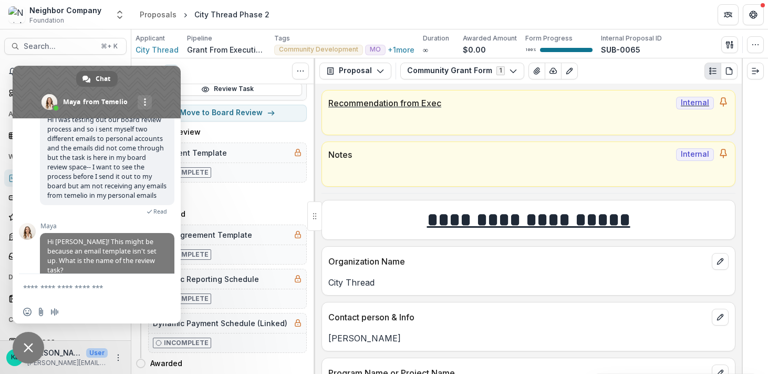
scroll to position [92, 0]
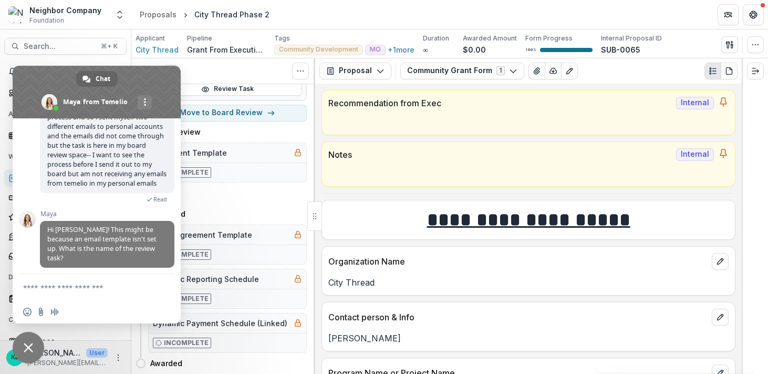
click at [44, 291] on textarea "Compose your message..." at bounding box center [85, 287] width 124 height 9
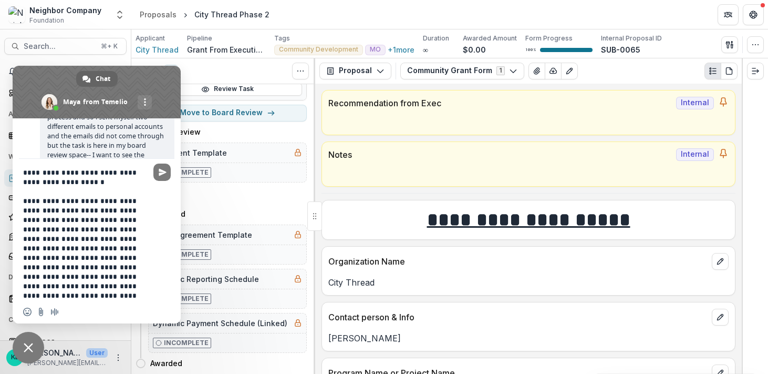
click at [41, 172] on textarea "**********" at bounding box center [85, 234] width 124 height 132
type textarea "**********"
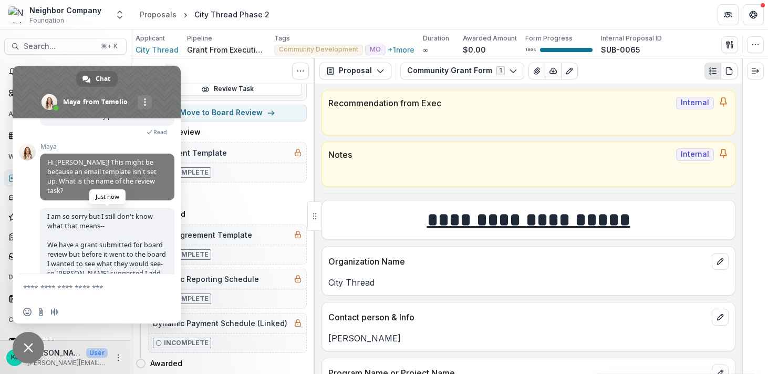
scroll to position [160, 0]
click at [146, 98] on div "More channels" at bounding box center [145, 102] width 14 height 14
click at [107, 27] on div "Neighbor Company Foundation Aggregate Analysis Foundations Neighbor Company Tea…" at bounding box center [65, 16] width 131 height 25
click at [32, 337] on span "Close chat" at bounding box center [29, 348] width 32 height 32
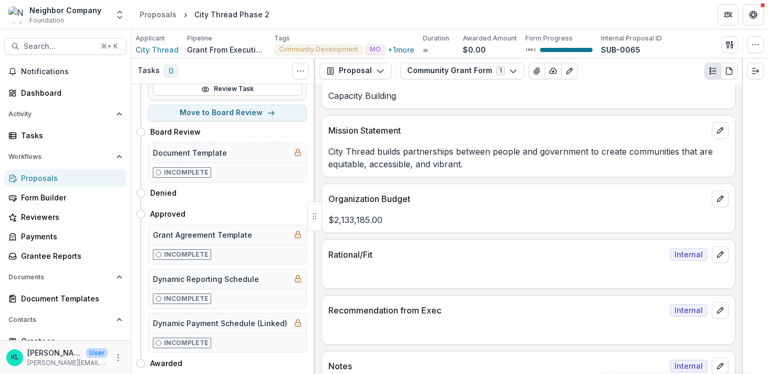
scroll to position [541, 0]
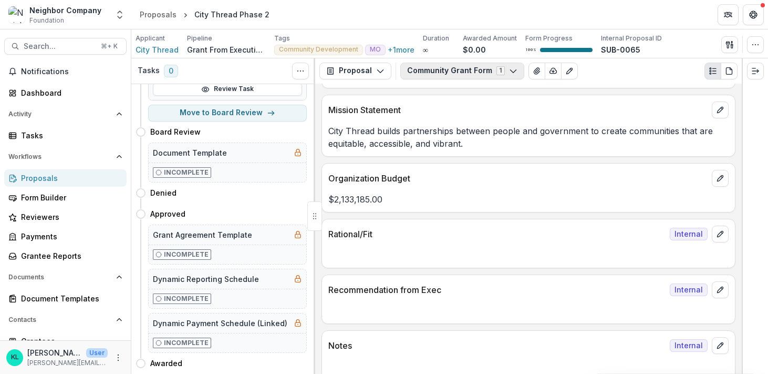
click at [448, 75] on button "Community Grant Form 1" at bounding box center [462, 71] width 124 height 17
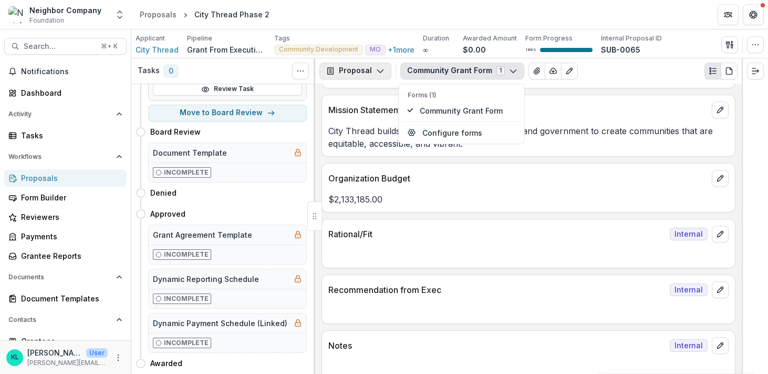
click at [375, 77] on button "Proposal" at bounding box center [355, 71] width 72 height 17
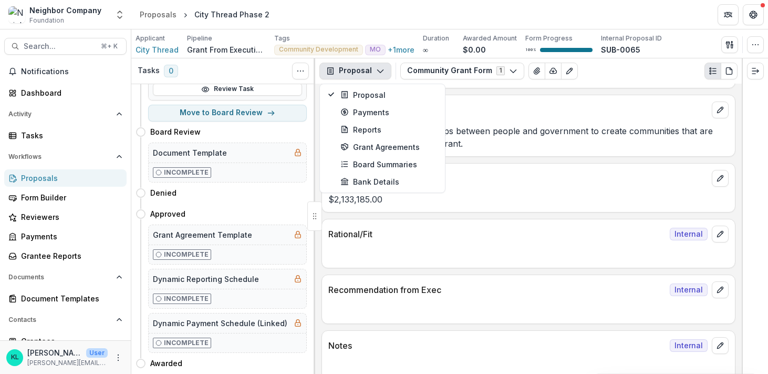
click at [210, 13] on div "City Thread Phase 2" at bounding box center [231, 14] width 75 height 11
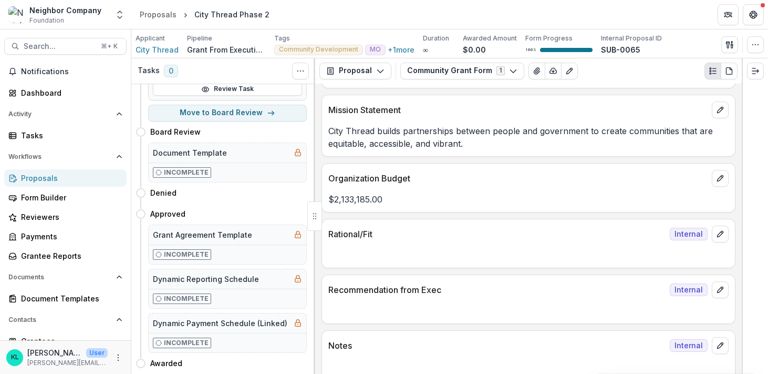
scroll to position [767, 0]
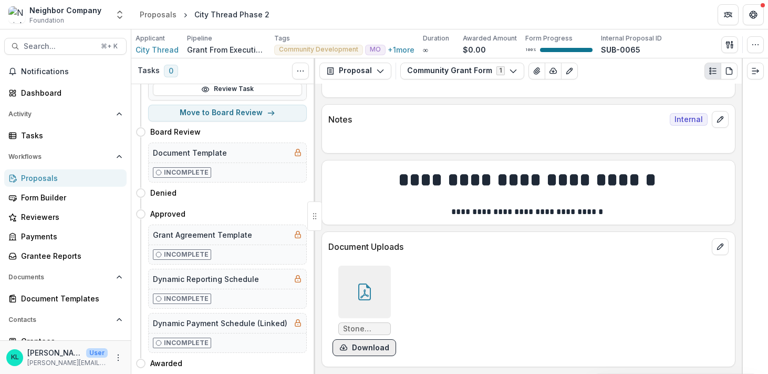
click at [355, 347] on button "Download" at bounding box center [365, 347] width 64 height 17
click at [759, 18] on button "Get Help" at bounding box center [753, 14] width 21 height 21
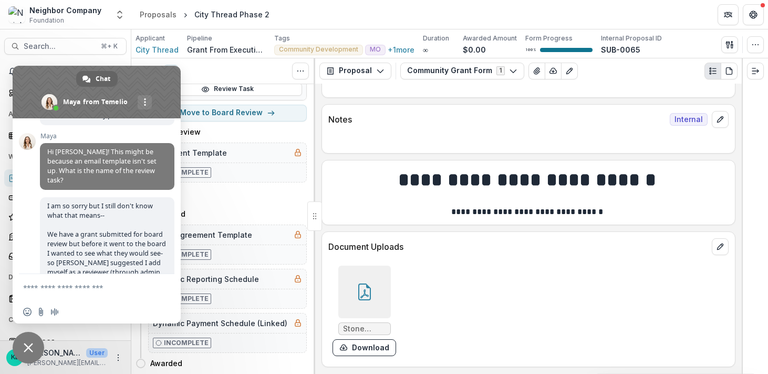
scroll to position [359, 0]
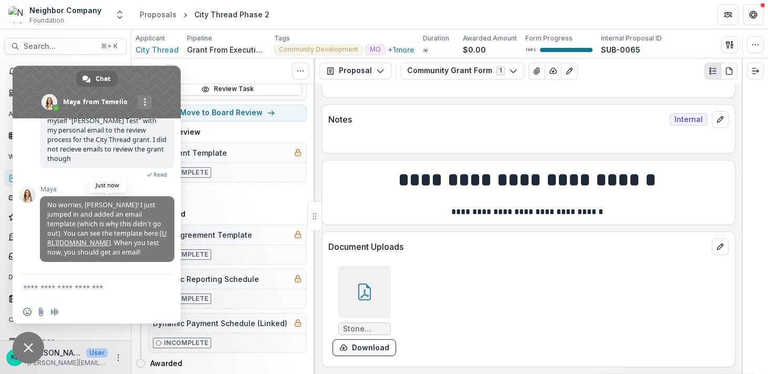
click at [109, 229] on link "[URL][DOMAIN_NAME]" at bounding box center [106, 238] width 119 height 18
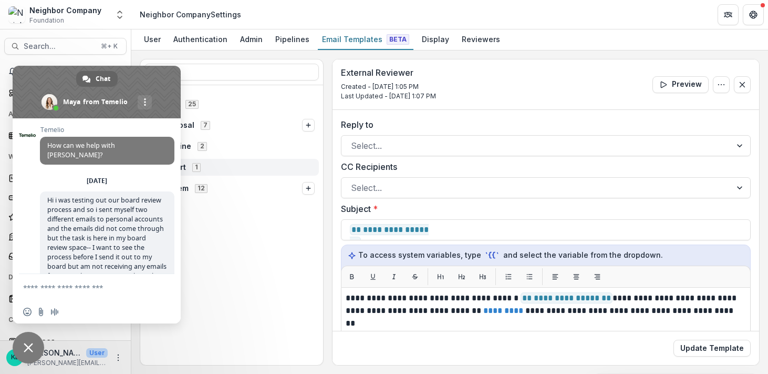
scroll to position [359, 0]
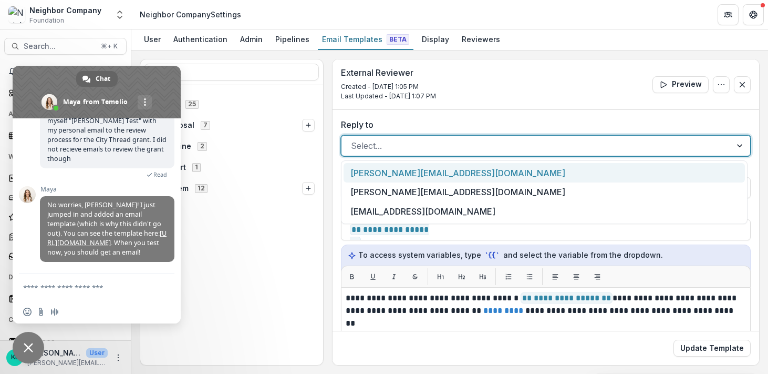
click at [373, 143] on div at bounding box center [536, 145] width 371 height 15
click at [459, 118] on label "Reply to" at bounding box center [543, 124] width 404 height 13
click at [354, 139] on input "Reply to" at bounding box center [352, 145] width 3 height 13
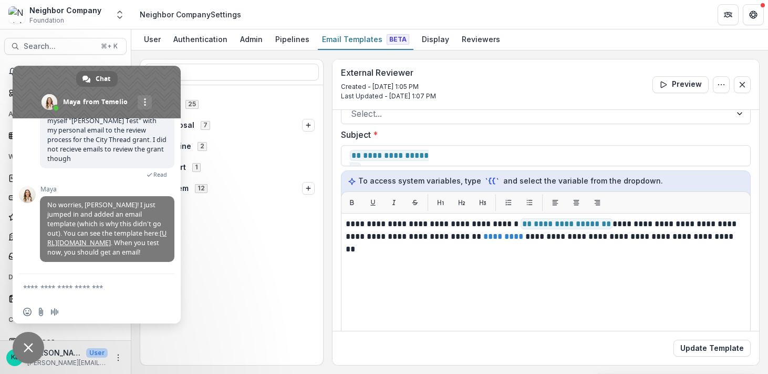
scroll to position [0, 0]
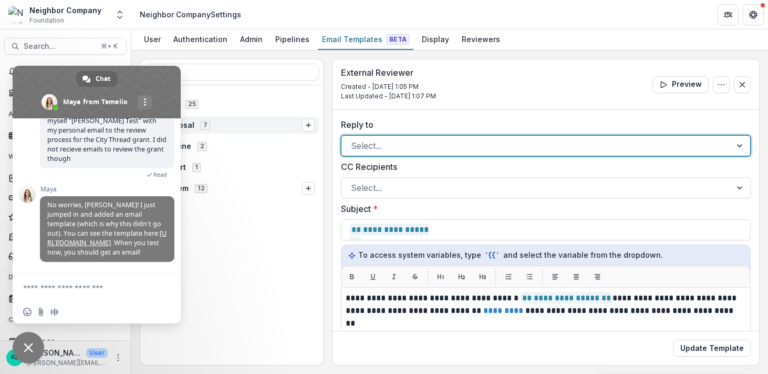
click at [241, 120] on span "Proposal 7" at bounding box center [225, 124] width 153 height 9
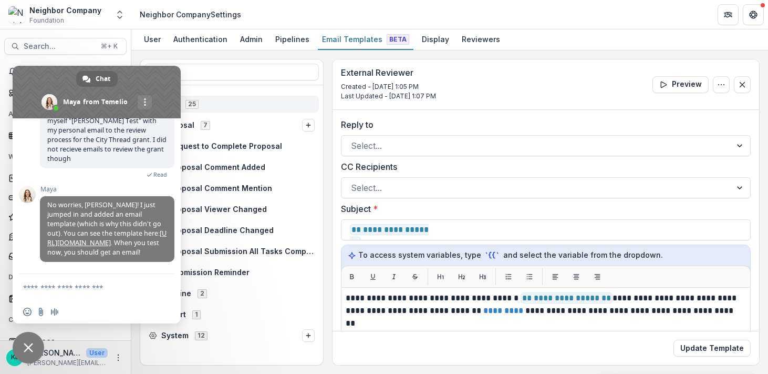
click at [242, 102] on span "Task 25" at bounding box center [232, 103] width 166 height 9
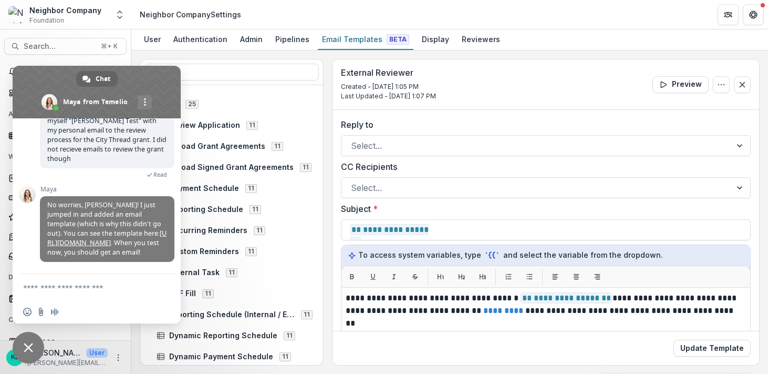
click at [30, 344] on span "Close chat" at bounding box center [28, 347] width 9 height 9
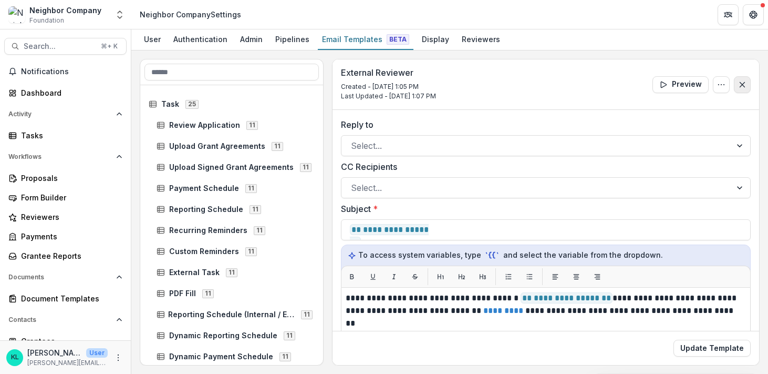
click at [740, 84] on line "Close" at bounding box center [742, 84] width 5 height 5
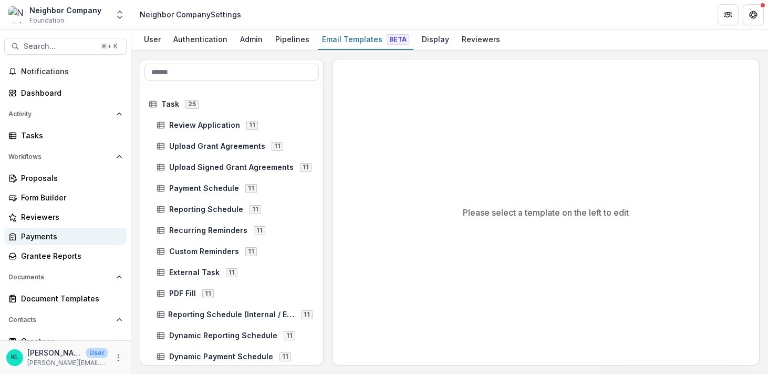
click at [35, 235] on div "Payments" at bounding box center [69, 236] width 97 height 11
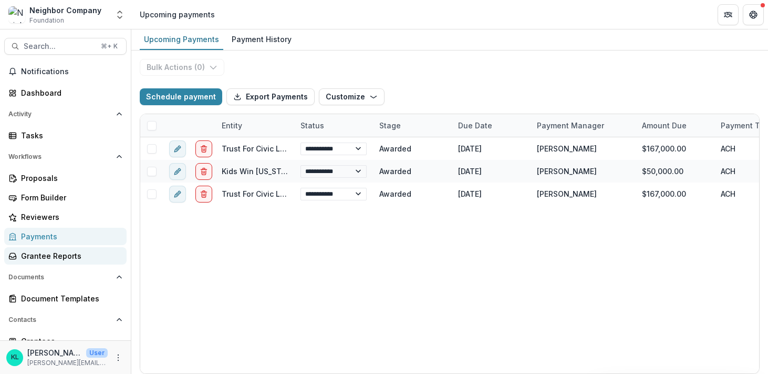
click at [47, 257] on div "Grantee Reports" at bounding box center [69, 255] width 97 height 11
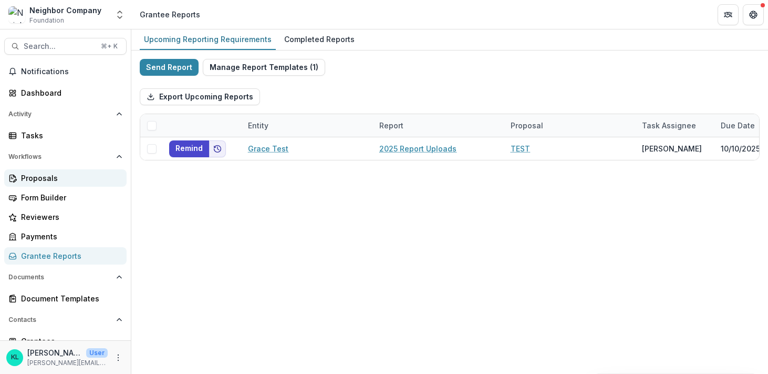
click at [37, 183] on link "Proposals" at bounding box center [65, 177] width 122 height 17
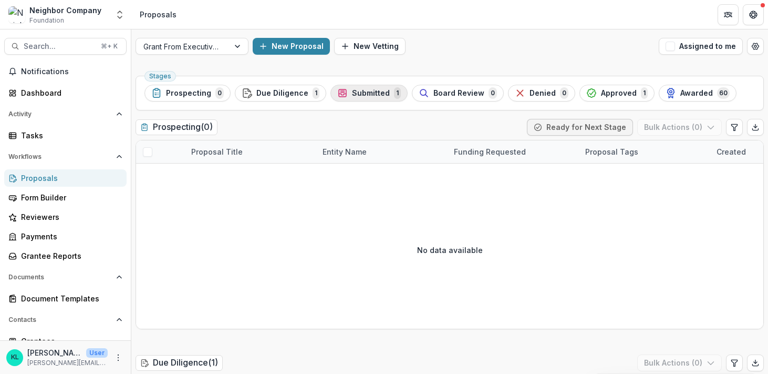
click at [376, 91] on span "Submitted" at bounding box center [371, 93] width 38 height 9
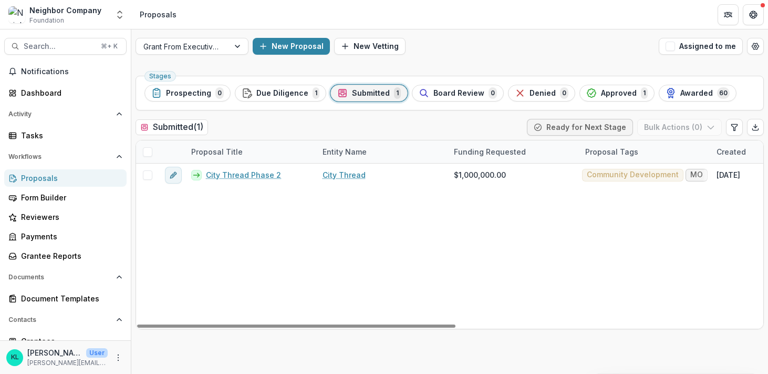
click at [150, 148] on span at bounding box center [147, 151] width 9 height 9
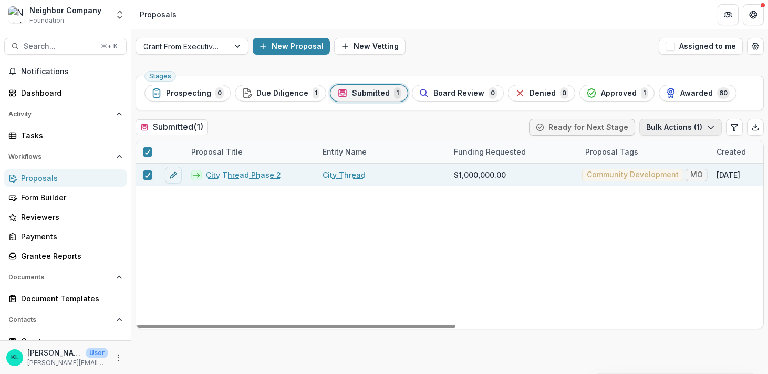
click at [707, 132] on button "Bulk Actions ( 1 )" at bounding box center [681, 127] width 83 height 17
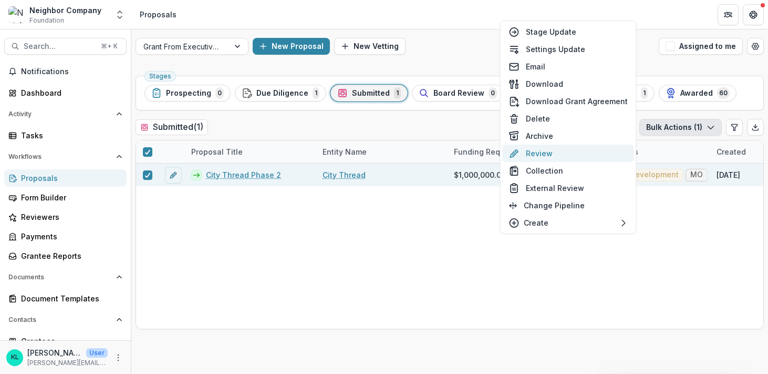
click at [558, 152] on button "Review" at bounding box center [568, 153] width 131 height 17
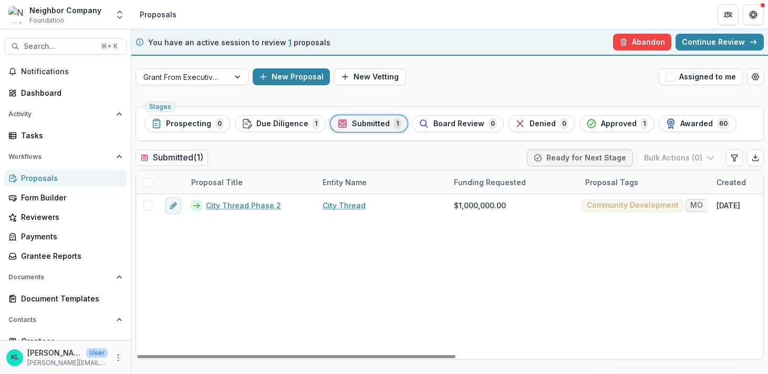
click at [147, 179] on span at bounding box center [147, 182] width 9 height 9
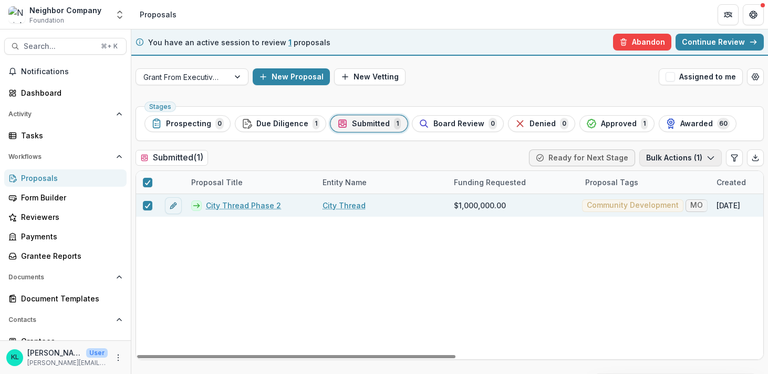
click at [679, 153] on button "Bulk Actions ( 1 )" at bounding box center [681, 157] width 83 height 17
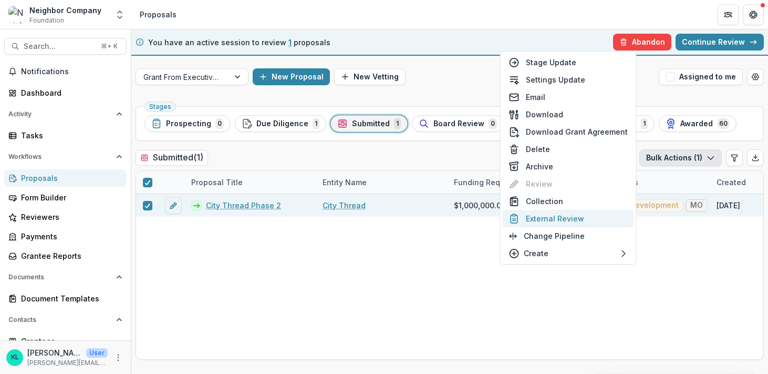
click at [570, 216] on button "External Review" at bounding box center [568, 218] width 131 height 17
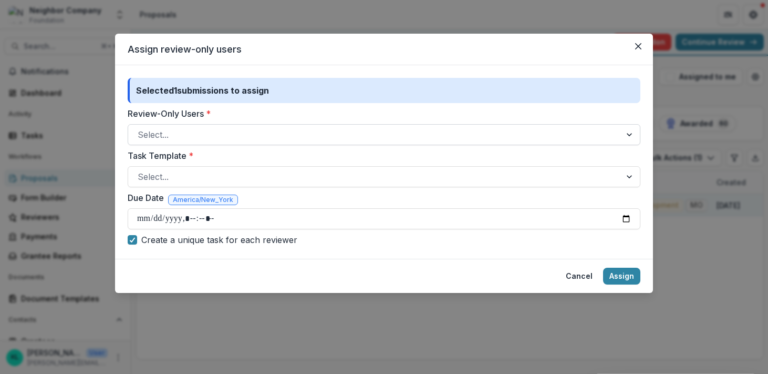
click at [167, 135] on div at bounding box center [375, 134] width 474 height 15
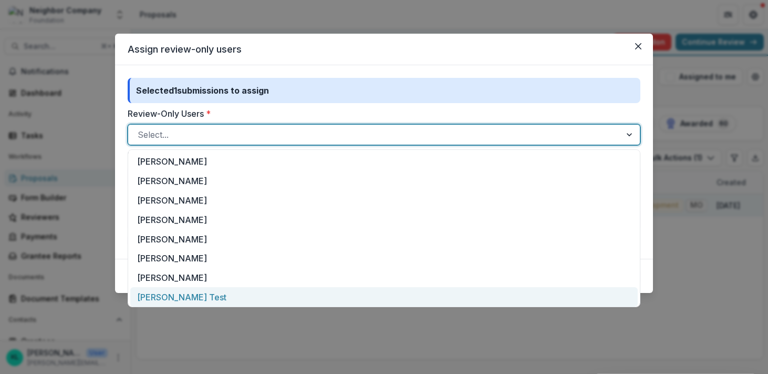
click at [163, 294] on div "[PERSON_NAME] Test" at bounding box center [384, 296] width 508 height 19
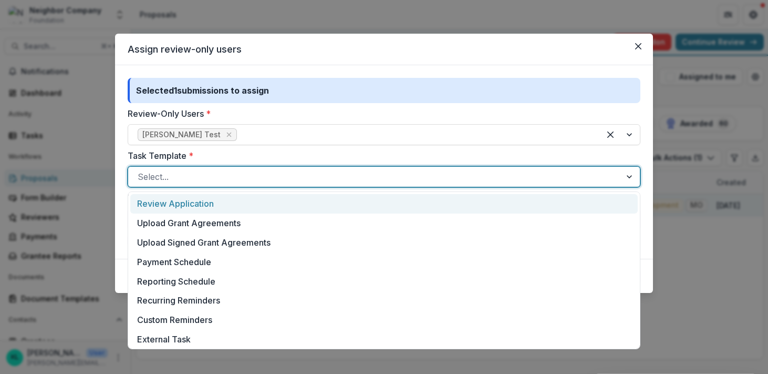
click at [192, 174] on div at bounding box center [375, 176] width 474 height 15
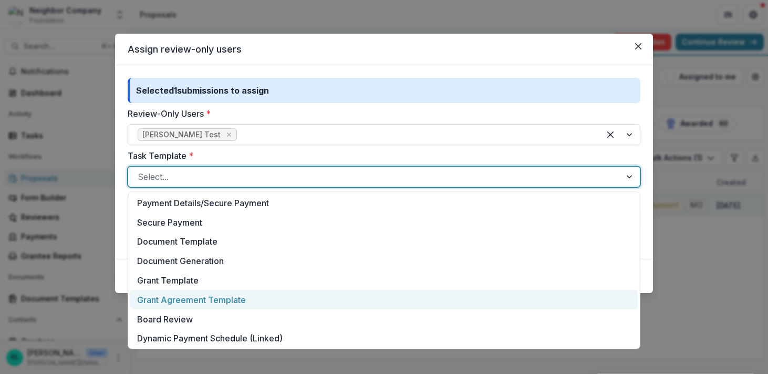
scroll to position [331, 0]
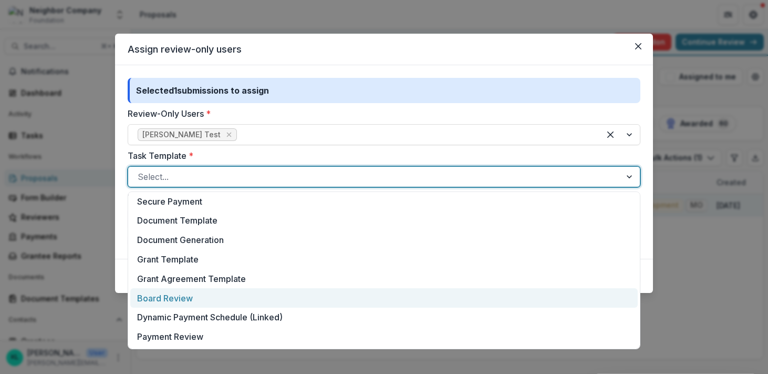
click at [239, 288] on div "Board Review" at bounding box center [384, 297] width 508 height 19
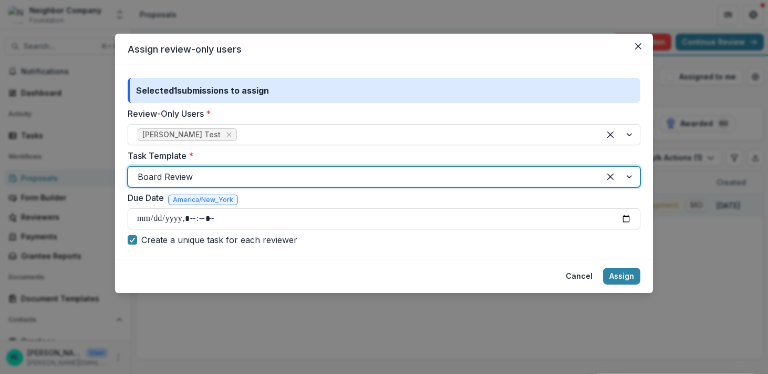
click at [263, 203] on div "Due Date America/New_York" at bounding box center [384, 199] width 513 height 17
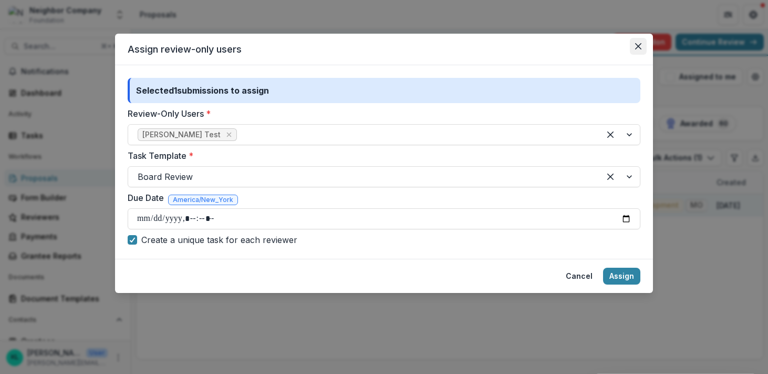
click at [632, 45] on button "Close" at bounding box center [638, 46] width 17 height 17
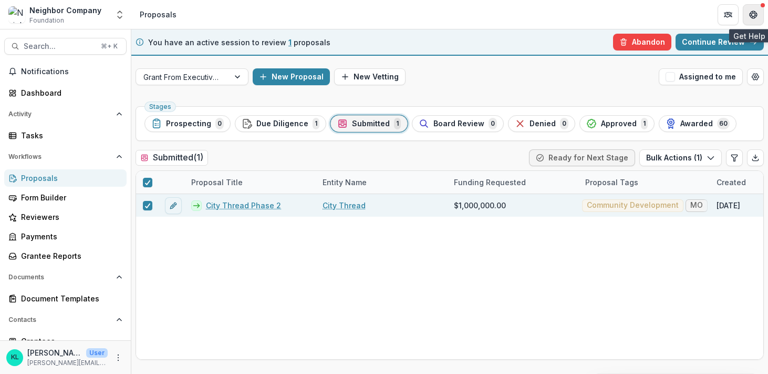
click at [747, 13] on button "Get Help" at bounding box center [753, 14] width 21 height 21
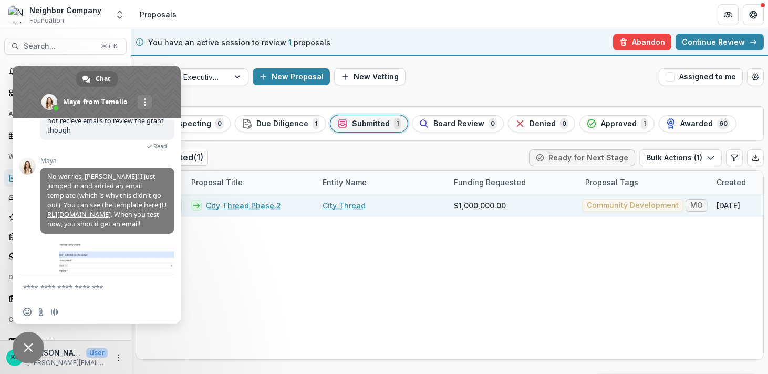
scroll to position [441, 0]
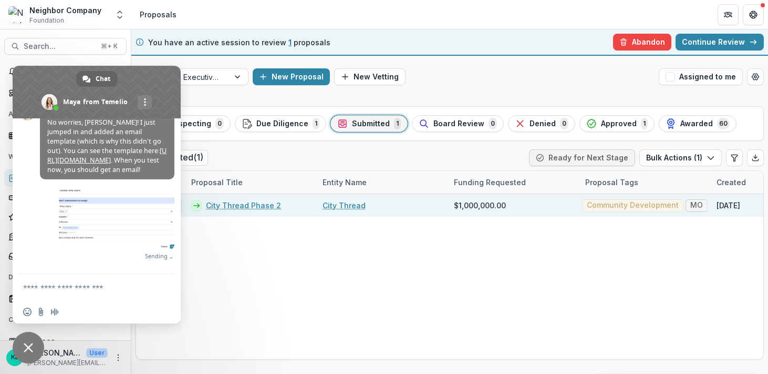
click at [46, 286] on textarea "Compose your message..." at bounding box center [85, 287] width 124 height 9
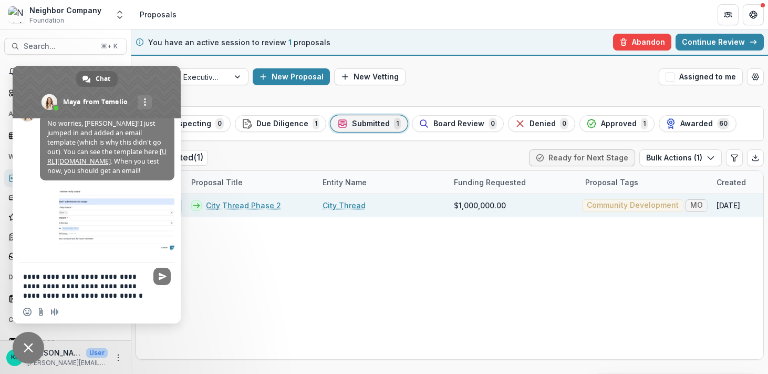
type textarea "**********"
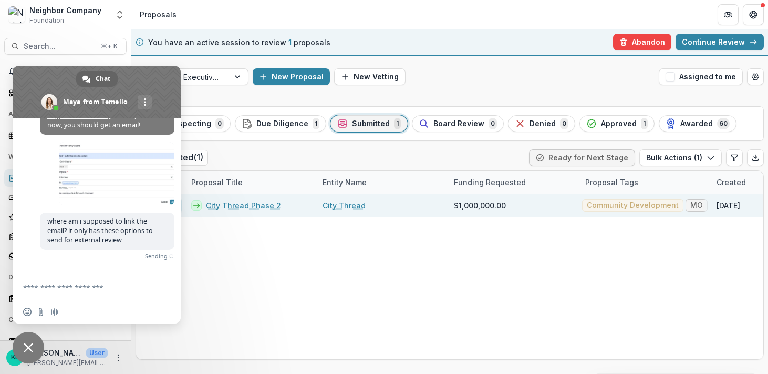
scroll to position [471, 0]
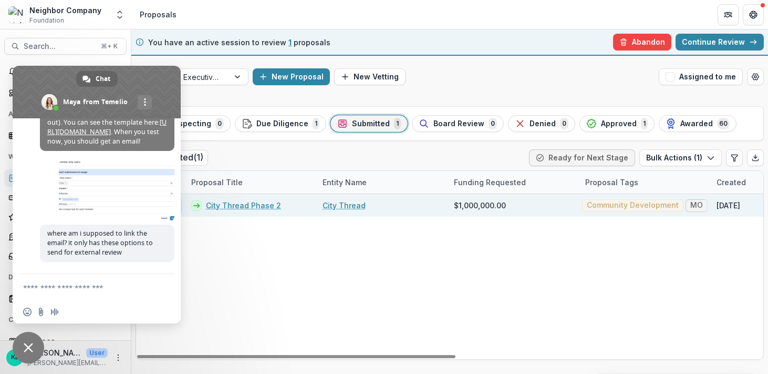
click at [406, 265] on div "City Thread Phase 2 City Thread $1,000,000.00 Community Development [GEOGRAPHIC…" at bounding box center [751, 276] width 1231 height 165
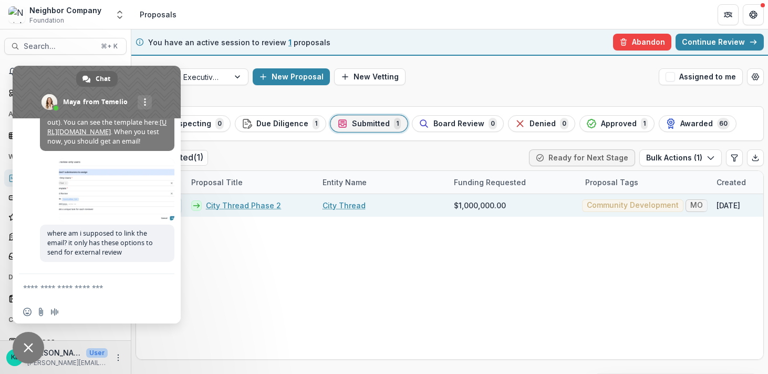
click at [750, 40] on icon at bounding box center [753, 42] width 8 height 8
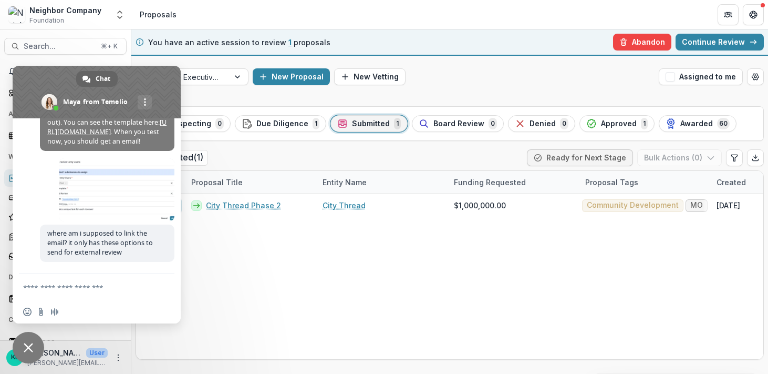
click at [27, 349] on span "Close chat" at bounding box center [28, 347] width 9 height 9
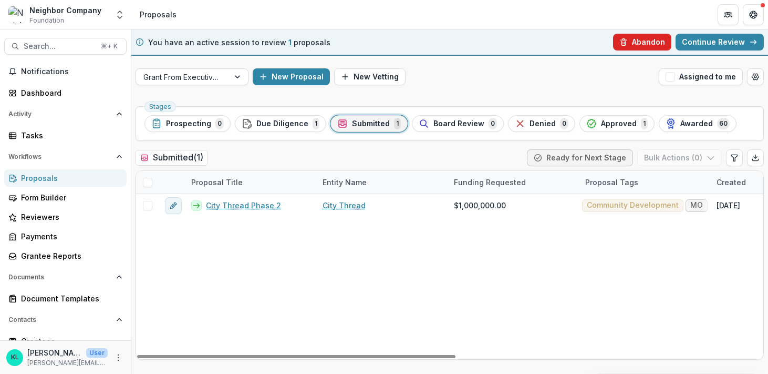
click at [648, 46] on button "Abandon" at bounding box center [642, 42] width 58 height 17
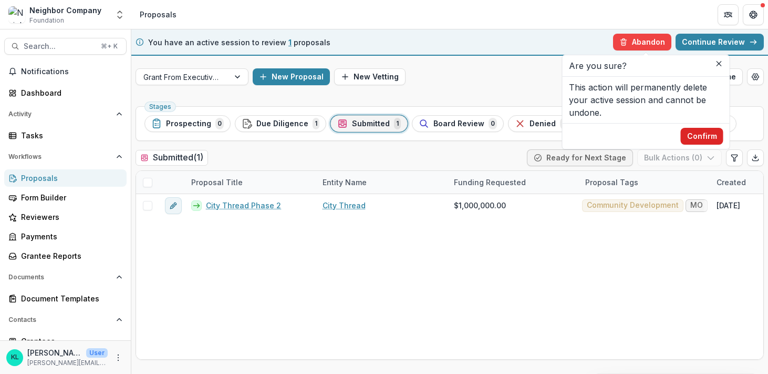
click at [696, 133] on button "Confirm" at bounding box center [702, 136] width 43 height 17
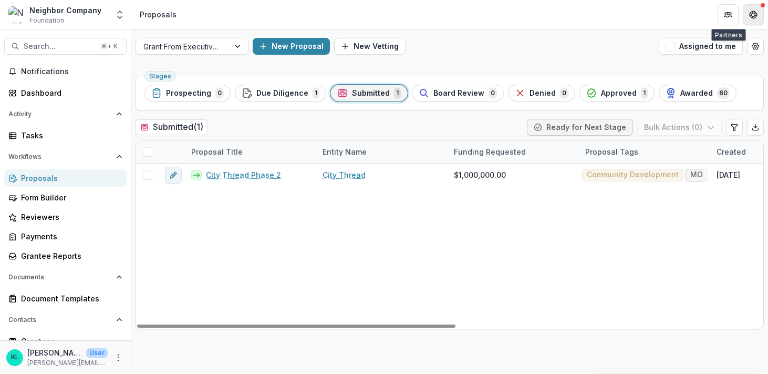
click at [747, 15] on button "Get Help" at bounding box center [753, 14] width 21 height 21
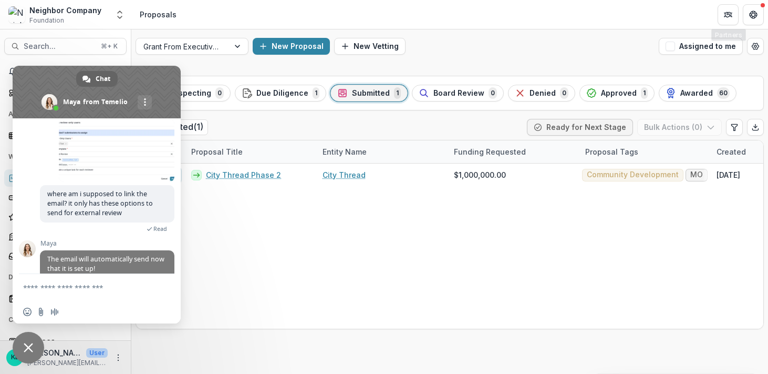
scroll to position [517, 0]
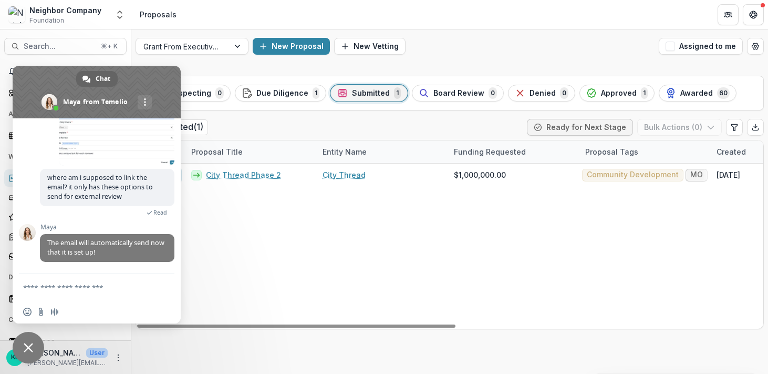
click at [220, 237] on div "City Thread Phase 2 City Thread $1,000,000.00 Community Development [GEOGRAPHIC…" at bounding box center [751, 245] width 1231 height 165
click at [32, 350] on span "Close chat" at bounding box center [28, 347] width 9 height 9
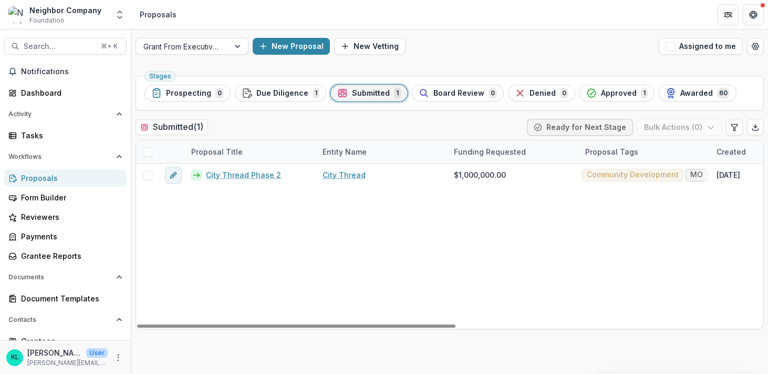
click at [151, 149] on span at bounding box center [147, 151] width 9 height 9
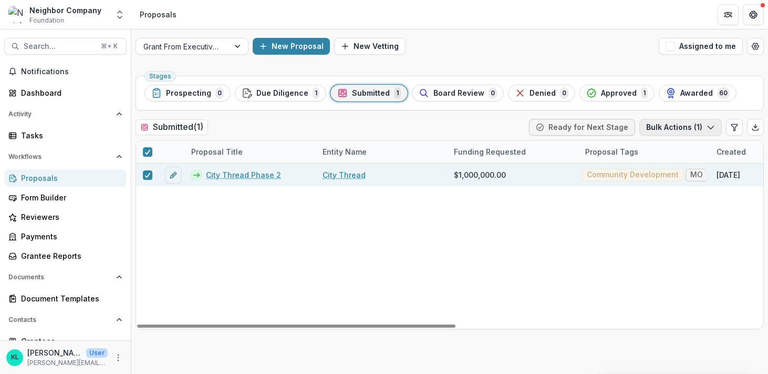
click at [693, 133] on button "Bulk Actions ( 1 )" at bounding box center [681, 127] width 83 height 17
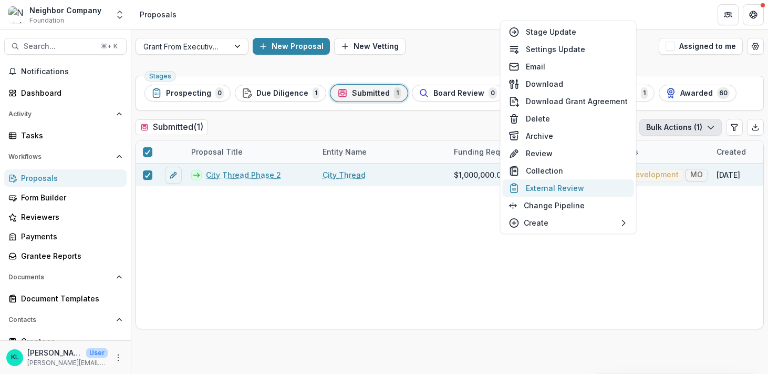
click at [568, 185] on button "External Review" at bounding box center [568, 187] width 131 height 17
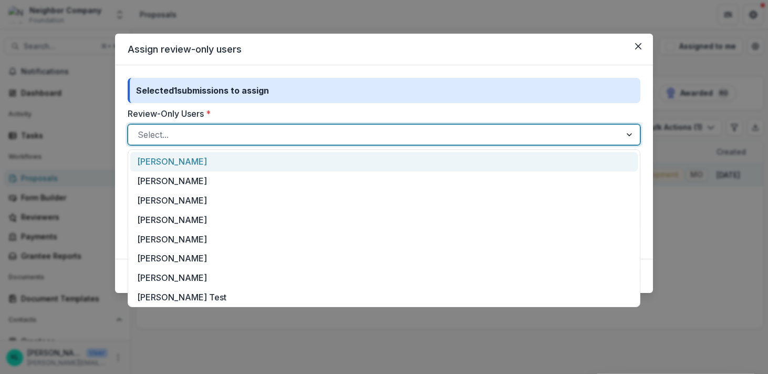
click at [310, 135] on div at bounding box center [375, 134] width 474 height 15
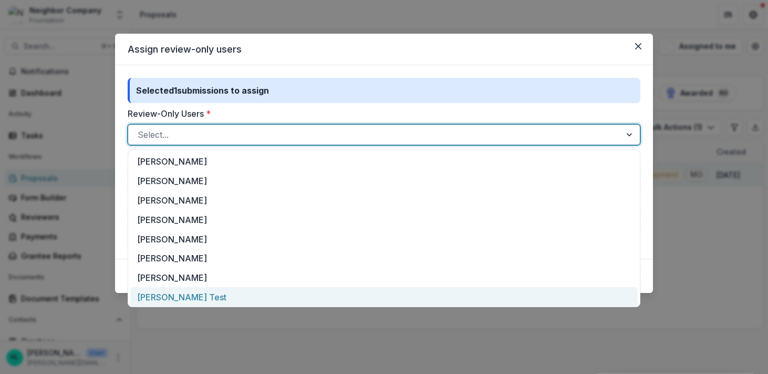
click at [177, 301] on div "[PERSON_NAME] Test" at bounding box center [384, 296] width 508 height 19
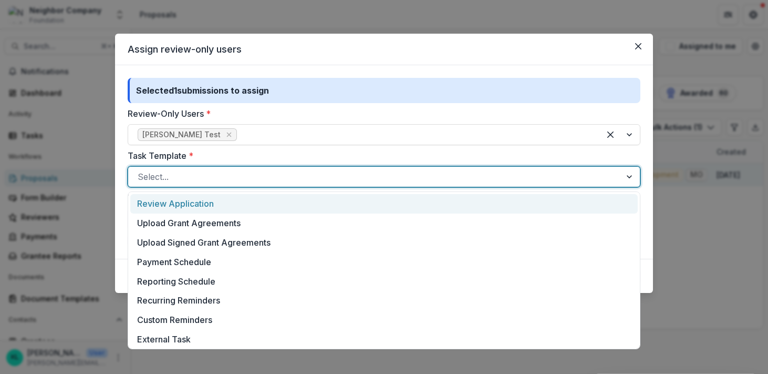
click at [218, 172] on div at bounding box center [375, 176] width 474 height 15
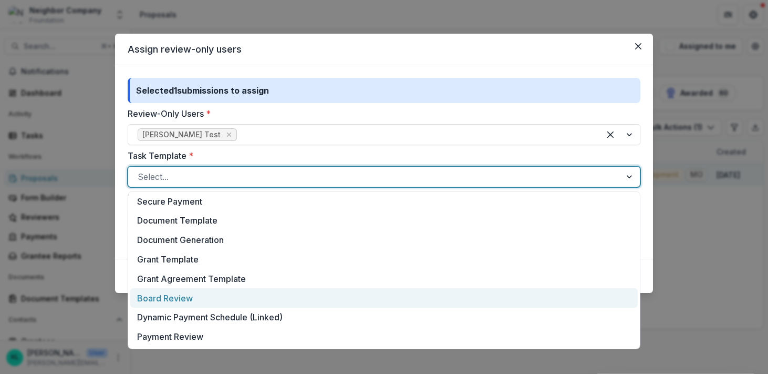
scroll to position [0, 0]
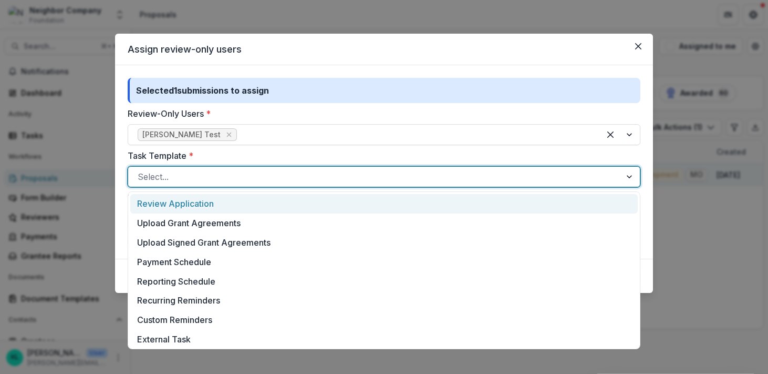
click at [175, 199] on div "Review Application" at bounding box center [384, 203] width 508 height 19
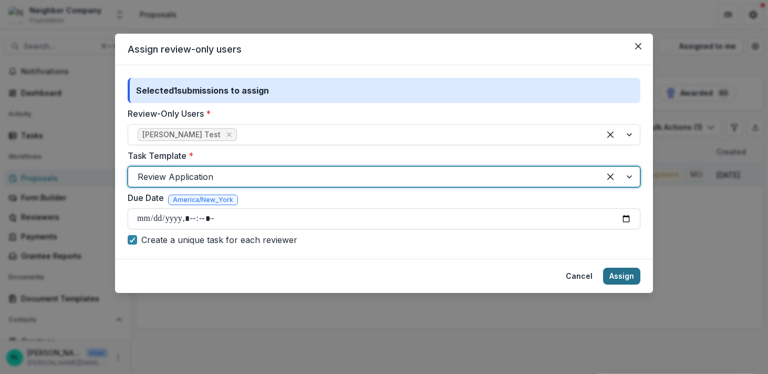
click at [622, 271] on button "Assign" at bounding box center [621, 275] width 37 height 17
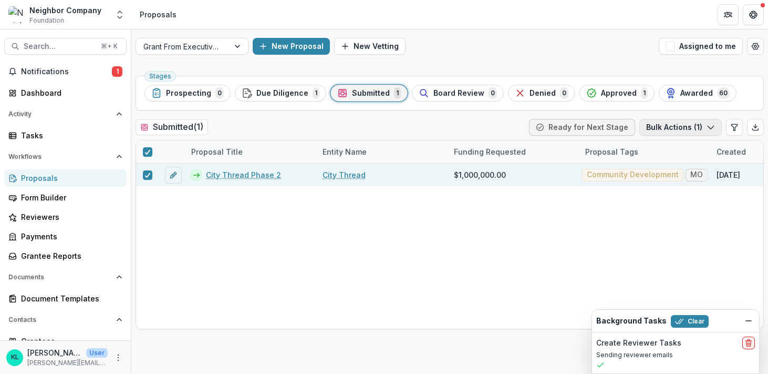
click at [680, 124] on button "Bulk Actions ( 1 )" at bounding box center [681, 127] width 83 height 17
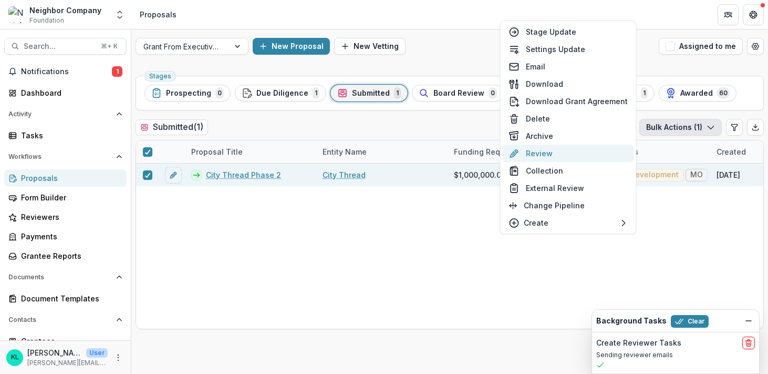
click at [551, 157] on button "Review" at bounding box center [568, 153] width 131 height 17
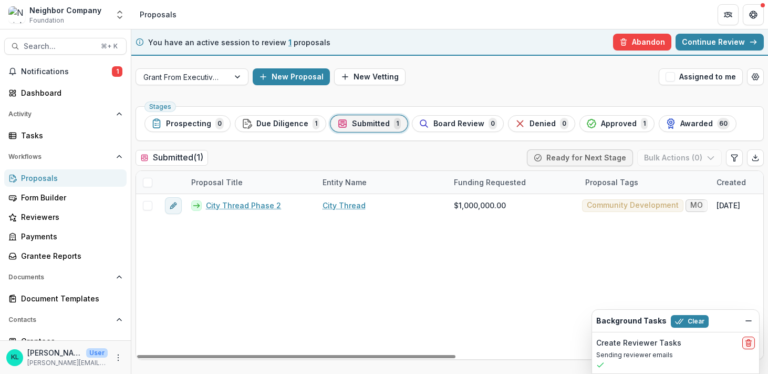
click at [154, 181] on div at bounding box center [147, 182] width 23 height 23
click at [142, 182] on div at bounding box center [147, 182] width 23 height 23
click at [145, 181] on span at bounding box center [147, 182] width 9 height 9
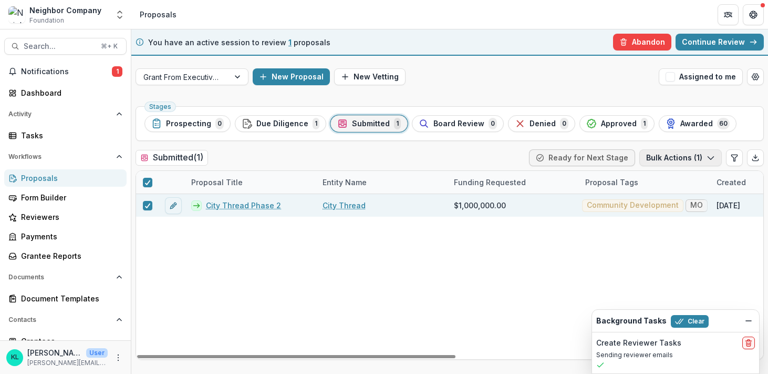
click at [665, 161] on button "Bulk Actions ( 1 )" at bounding box center [681, 157] width 83 height 17
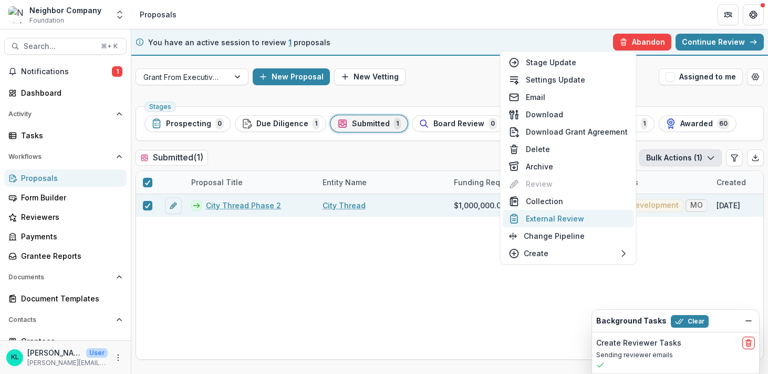
click at [556, 214] on button "External Review" at bounding box center [568, 218] width 131 height 17
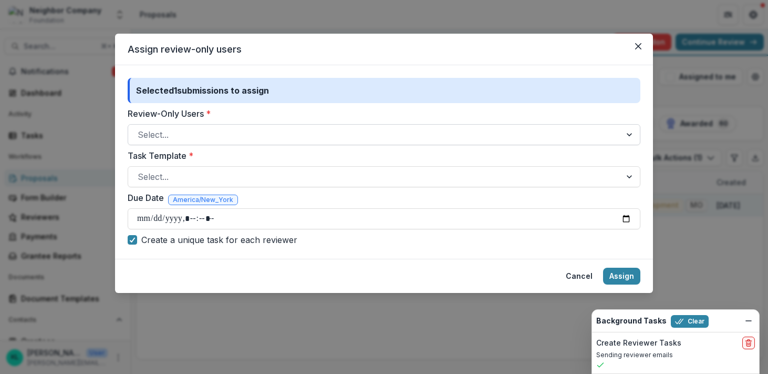
click at [158, 137] on div at bounding box center [375, 134] width 474 height 15
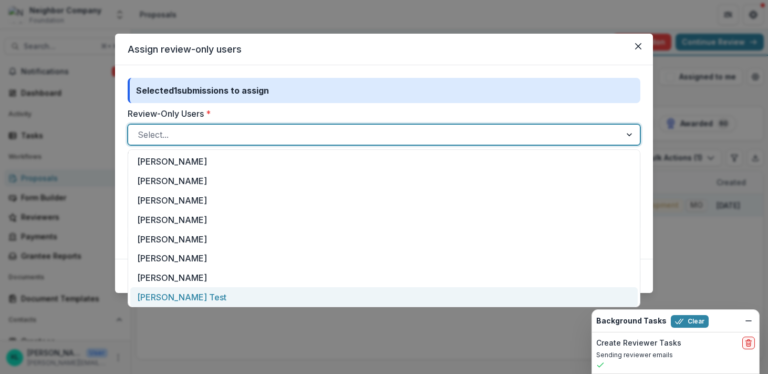
click at [161, 297] on div "[PERSON_NAME] Test" at bounding box center [384, 296] width 508 height 19
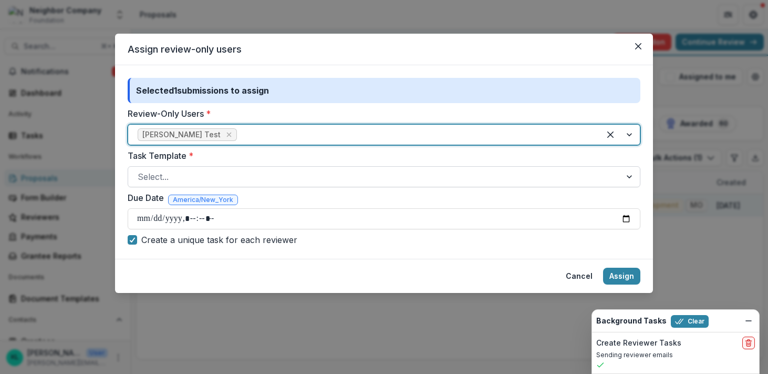
click at [179, 182] on div at bounding box center [375, 176] width 474 height 15
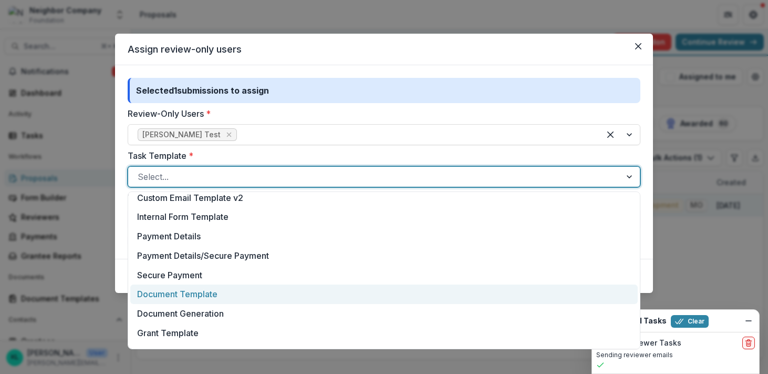
scroll to position [301, 0]
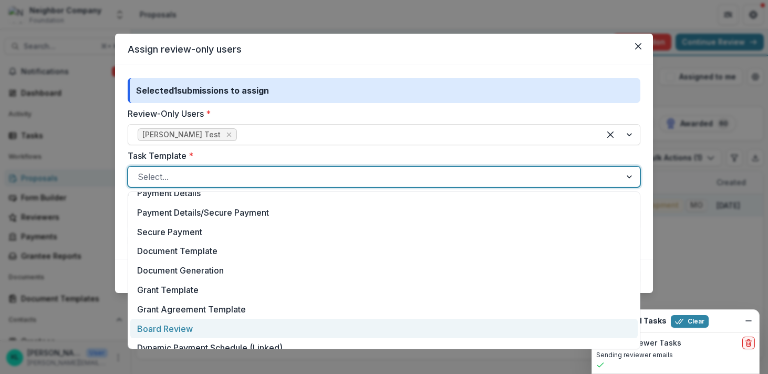
click at [203, 326] on div "Board Review" at bounding box center [384, 327] width 508 height 19
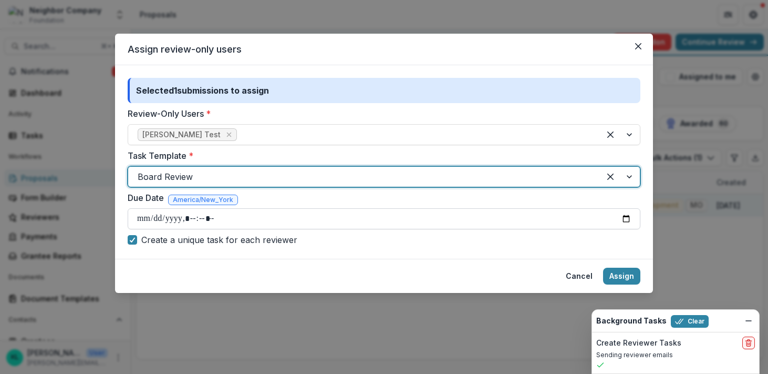
click at [177, 225] on input "Due Date" at bounding box center [384, 218] width 513 height 21
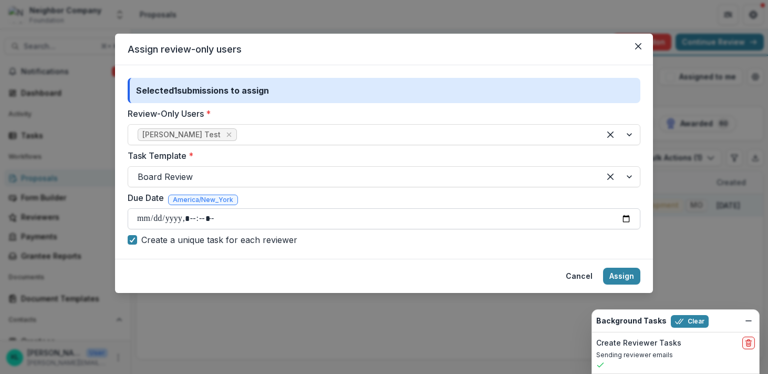
click at [177, 223] on input "Due Date" at bounding box center [384, 218] width 513 height 21
click at [390, 268] on footer "Cancel Assign" at bounding box center [384, 276] width 538 height 34
click at [625, 276] on button "Assign" at bounding box center [621, 275] width 37 height 17
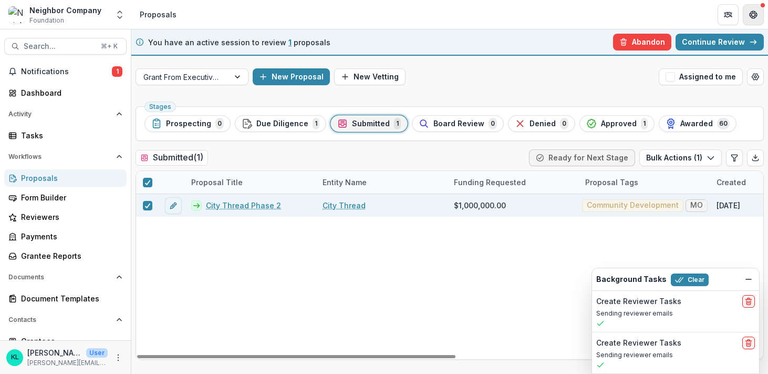
click at [753, 17] on icon "Get Help" at bounding box center [753, 17] width 3 height 2
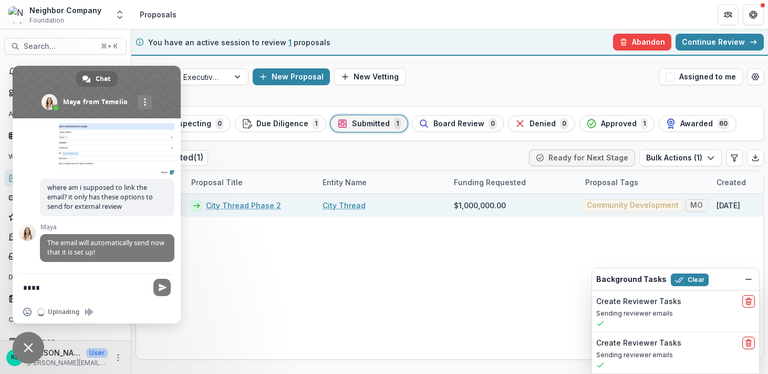
type textarea "****"
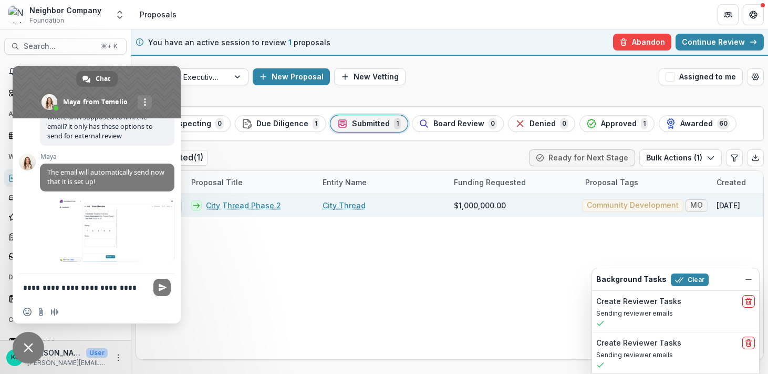
scroll to position [589, 0]
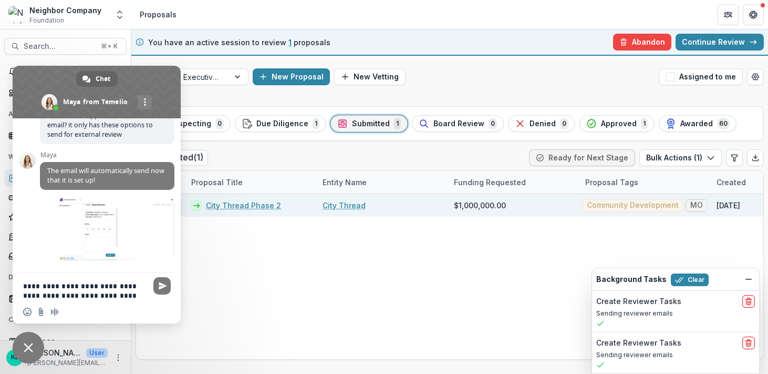
type textarea "**********"
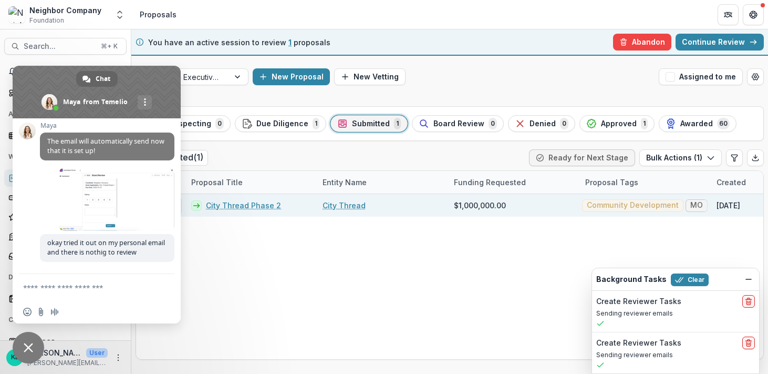
scroll to position [619, 0]
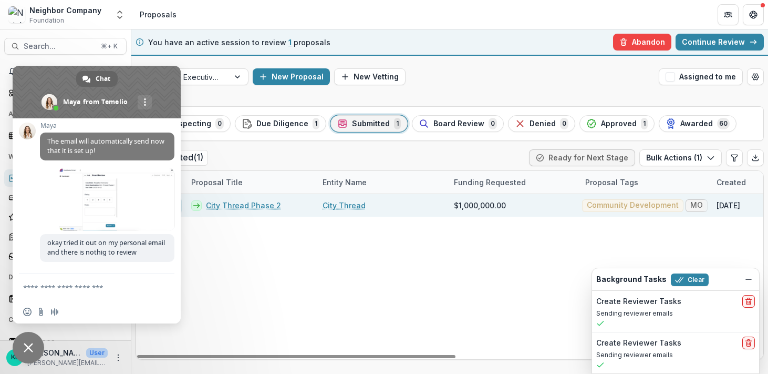
click at [51, 286] on textarea "Compose your message..." at bounding box center [85, 287] width 124 height 9
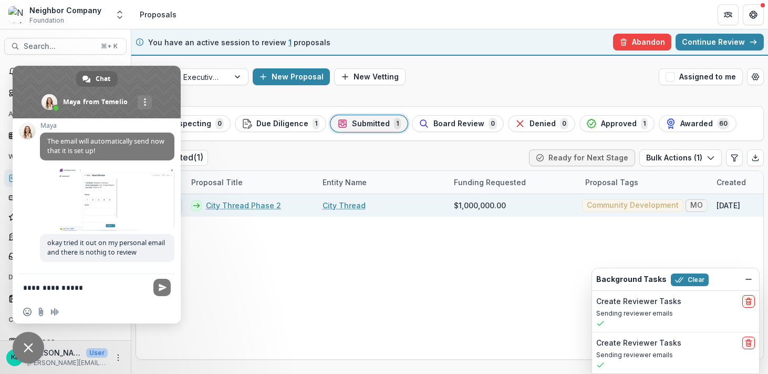
type textarea "**********"
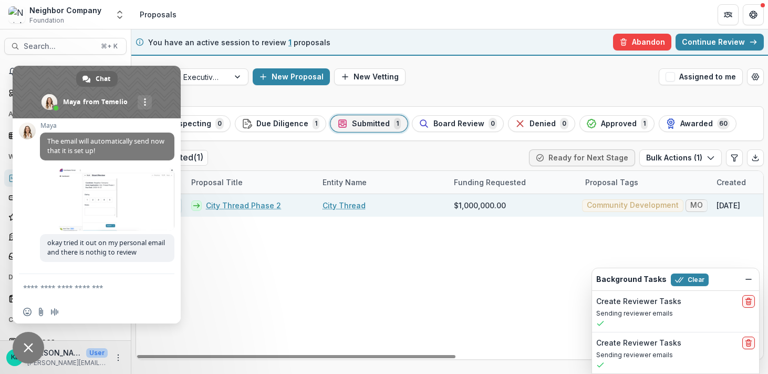
click at [252, 309] on div "City Thread Phase 2 City Thread $1,000,000.00 Community Development [GEOGRAPHIC…" at bounding box center [751, 276] width 1231 height 165
click at [34, 344] on span "Close chat" at bounding box center [29, 348] width 32 height 32
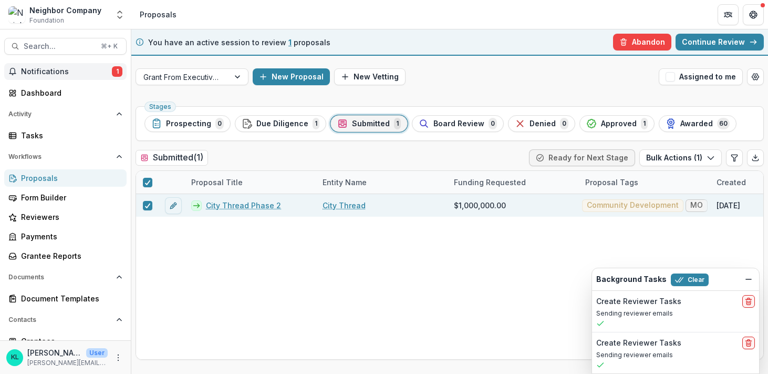
click at [75, 68] on span "Notifications" at bounding box center [66, 71] width 91 height 9
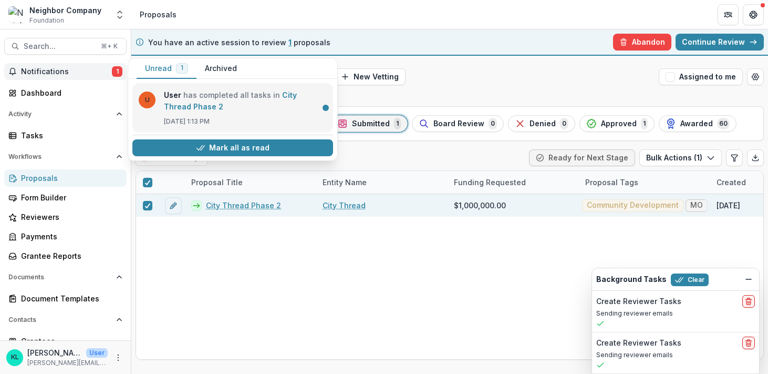
click at [297, 108] on link "City Thread Phase 2" at bounding box center [230, 100] width 133 height 20
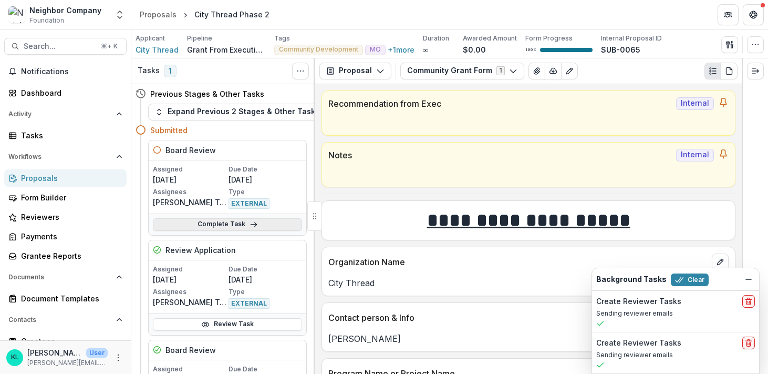
click at [235, 224] on link "Complete Task" at bounding box center [227, 224] width 149 height 13
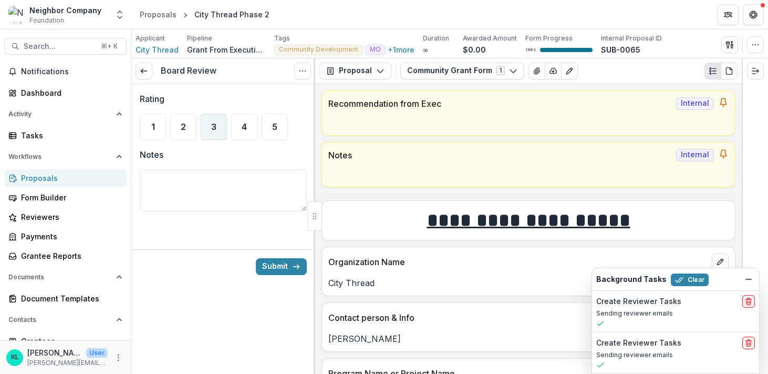
click at [201, 130] on div "3" at bounding box center [214, 127] width 26 height 26
click at [759, 15] on button "Get Help" at bounding box center [753, 14] width 21 height 21
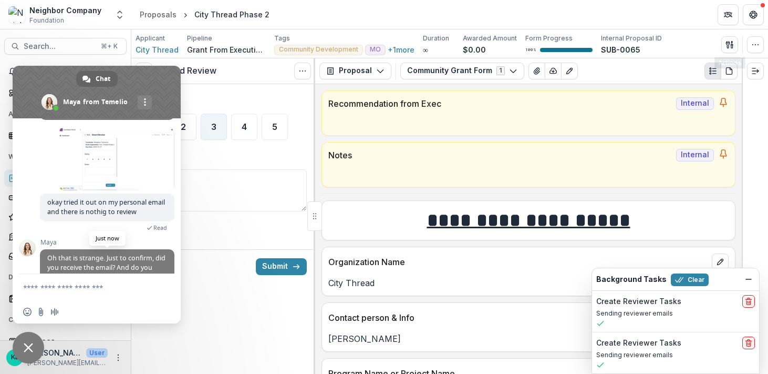
scroll to position [694, 0]
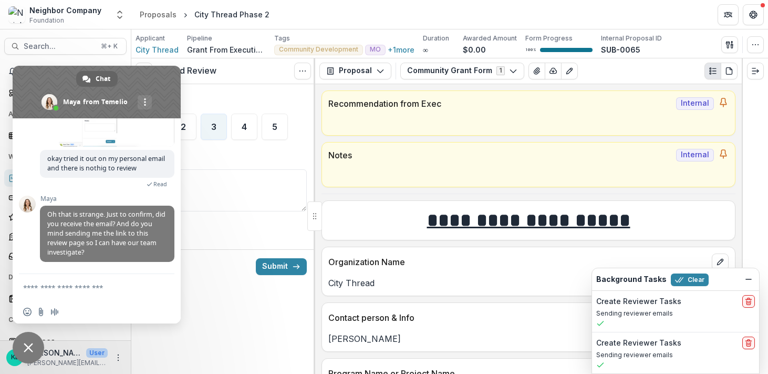
click at [52, 289] on textarea "Compose your message..." at bounding box center [85, 287] width 124 height 9
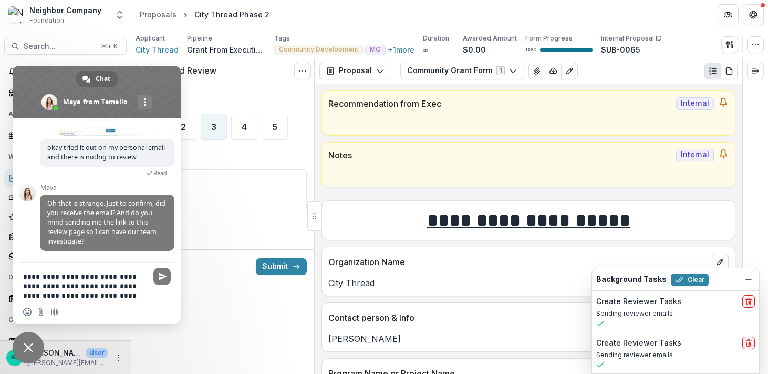
type textarea "**********"
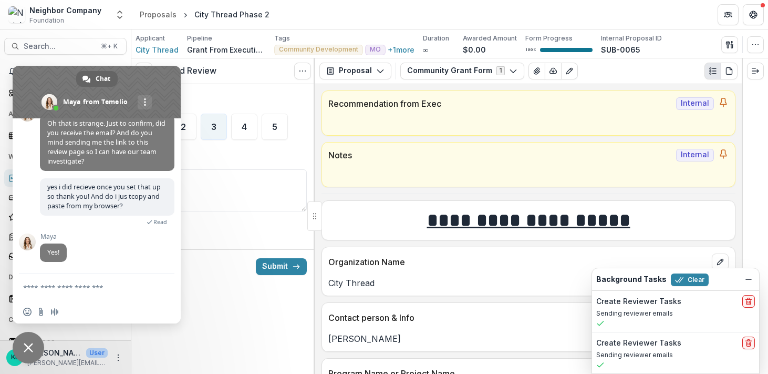
scroll to position [776, 0]
paste textarea "**********"
type textarea "**********"
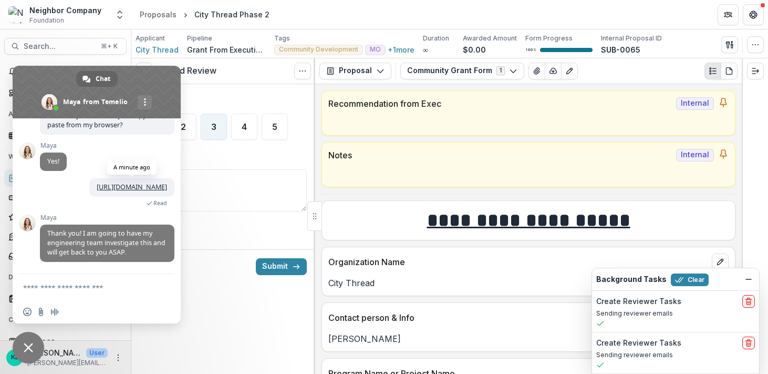
scroll to position [897, 0]
click at [76, 298] on form at bounding box center [85, 288] width 124 height 28
click at [57, 285] on textarea "Compose your message..." at bounding box center [85, 287] width 124 height 9
type textarea "*******"
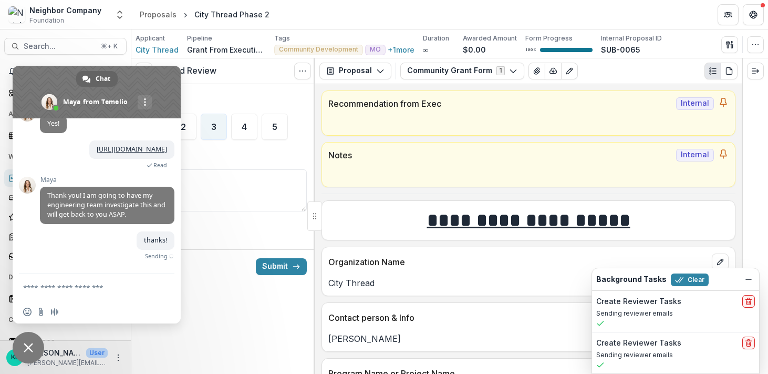
scroll to position [923, 0]
